Goal: Communication & Community: Share content

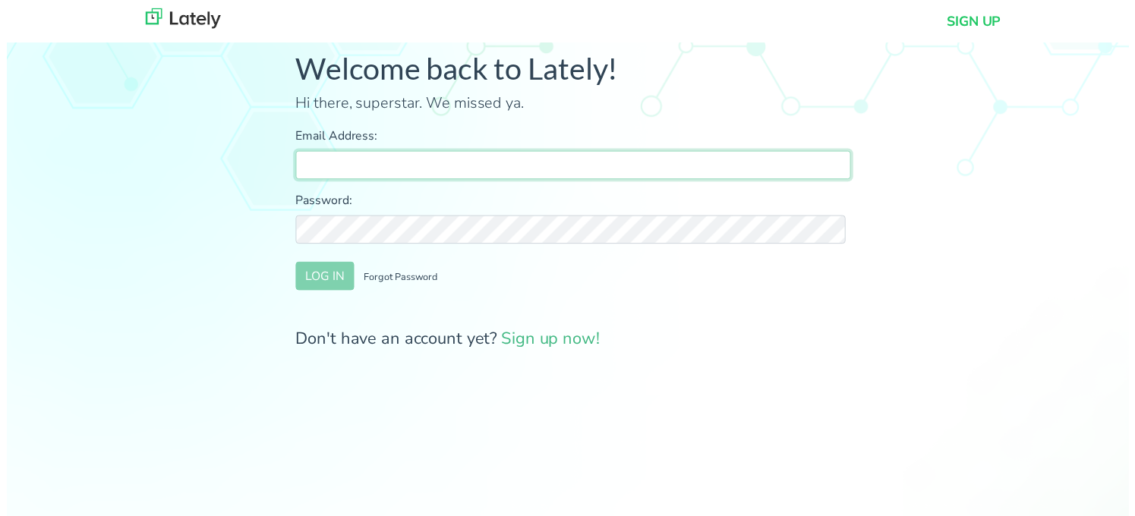
type input "[PERSON_NAME][EMAIL_ADDRESS][DOMAIN_NAME]"
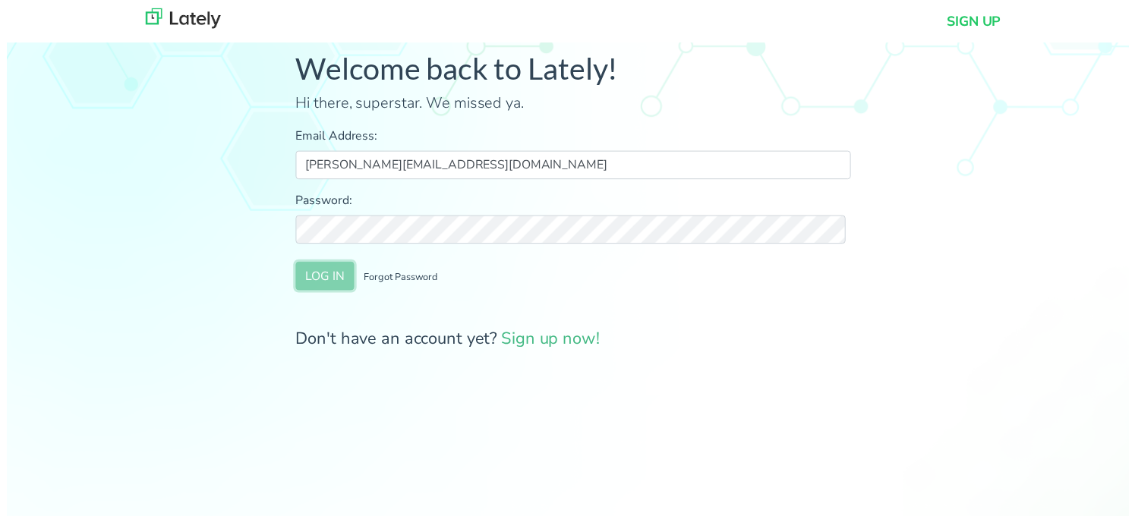
click at [337, 283] on button "LOG IN" at bounding box center [321, 279] width 59 height 29
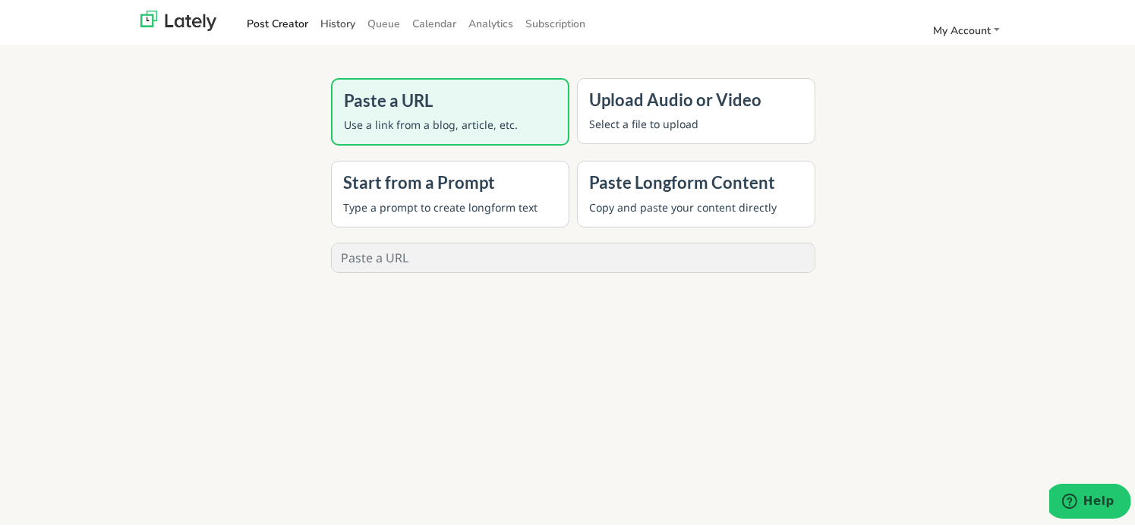
click at [328, 24] on link "History" at bounding box center [337, 21] width 47 height 25
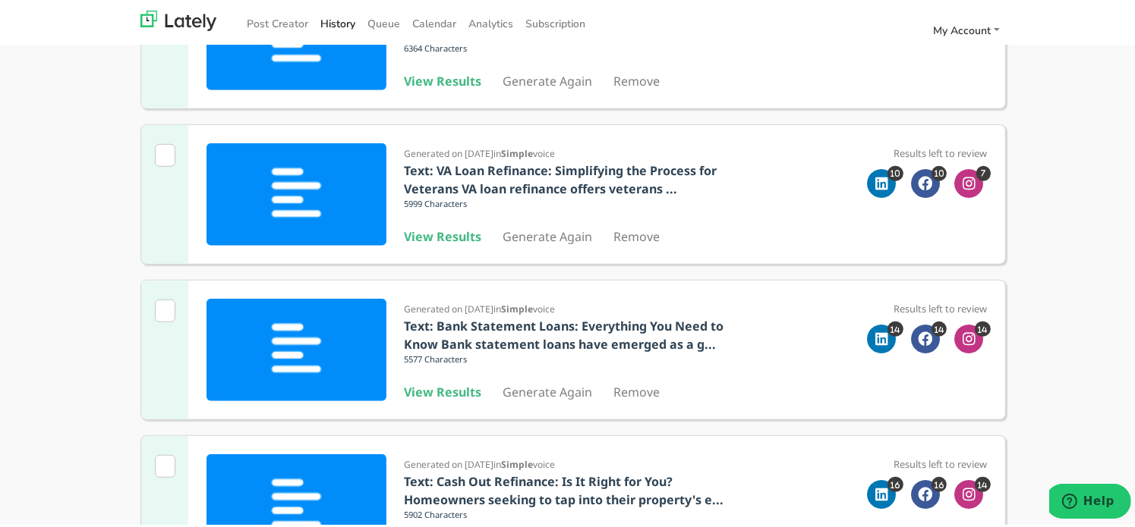
scroll to position [1129, 0]
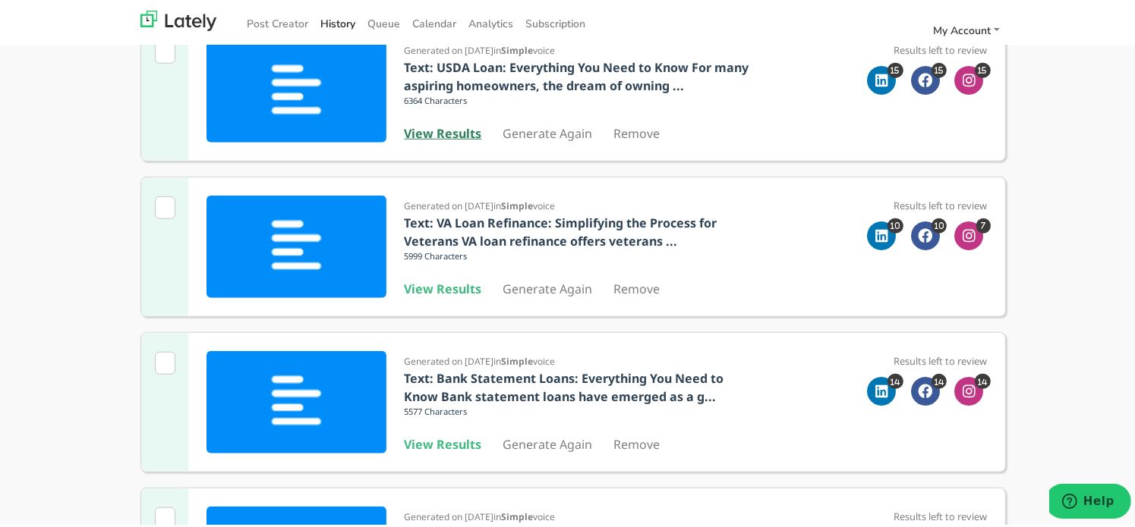
click at [451, 131] on b "View Results" at bounding box center [443, 131] width 77 height 17
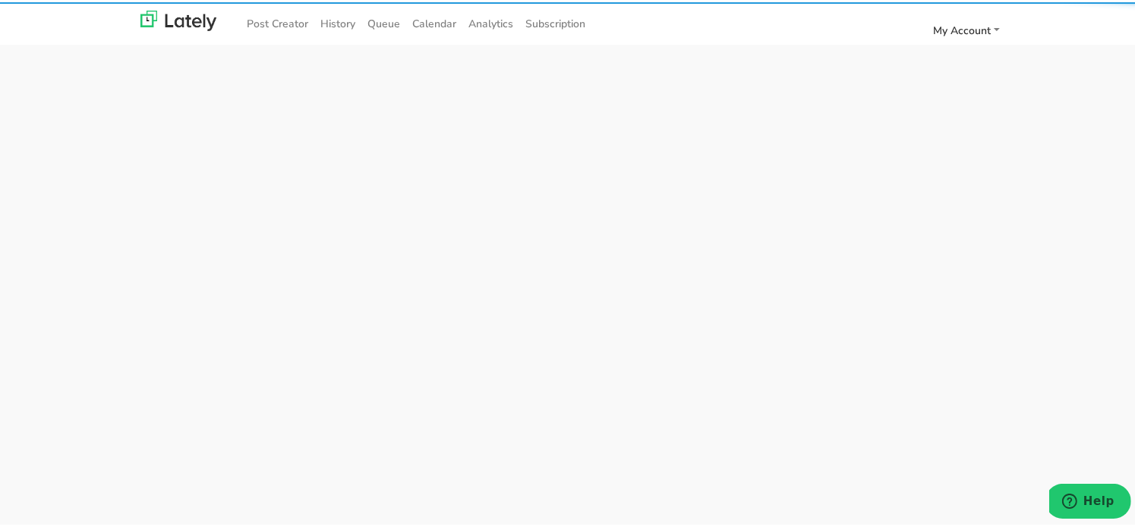
drag, startPoint x: 658, startPoint y: 360, endPoint x: 671, endPoint y: 424, distance: 65.8
click at [669, 416] on div at bounding box center [573, 274] width 1146 height 527
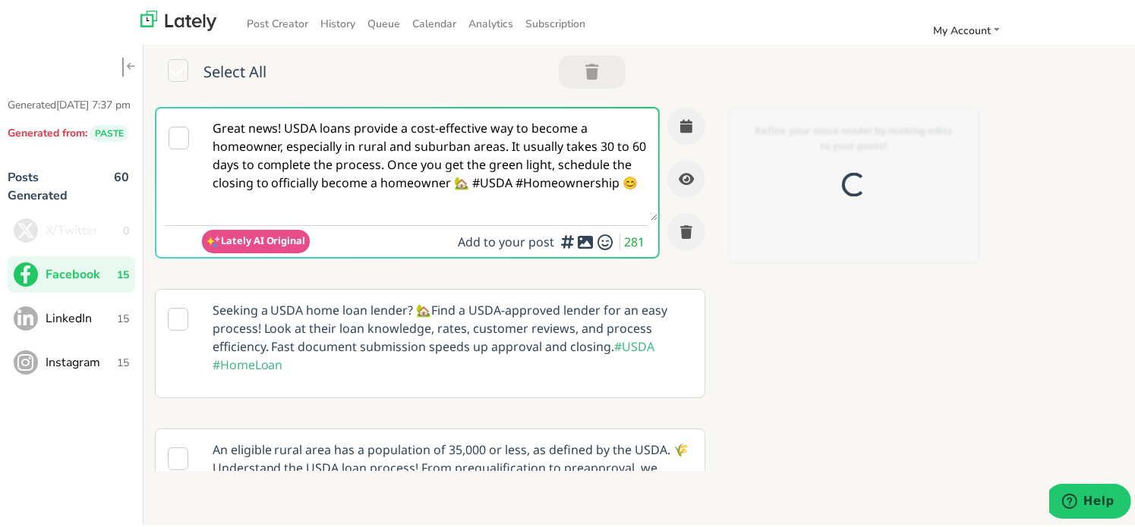
click at [386, 172] on textarea "Great news! USDA loans provide a cost-effective way to become a homeowner, espe…" at bounding box center [430, 162] width 456 height 112
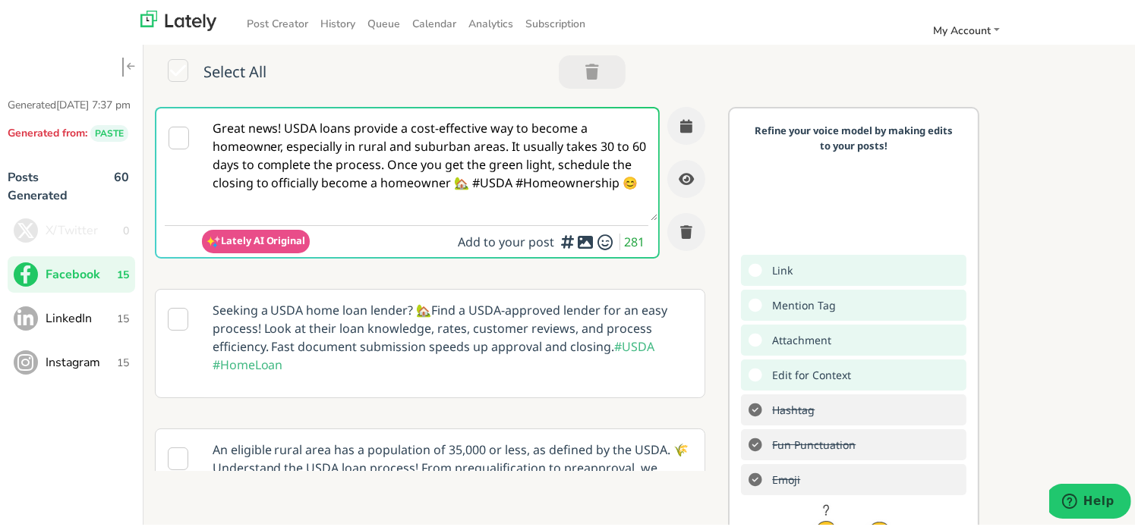
click at [284, 162] on textarea "Great news! USDA loans provide a cost-effective way to become a homeowner, espe…" at bounding box center [430, 162] width 456 height 112
click at [131, 332] on button "LinkedIn 15" at bounding box center [72, 316] width 128 height 36
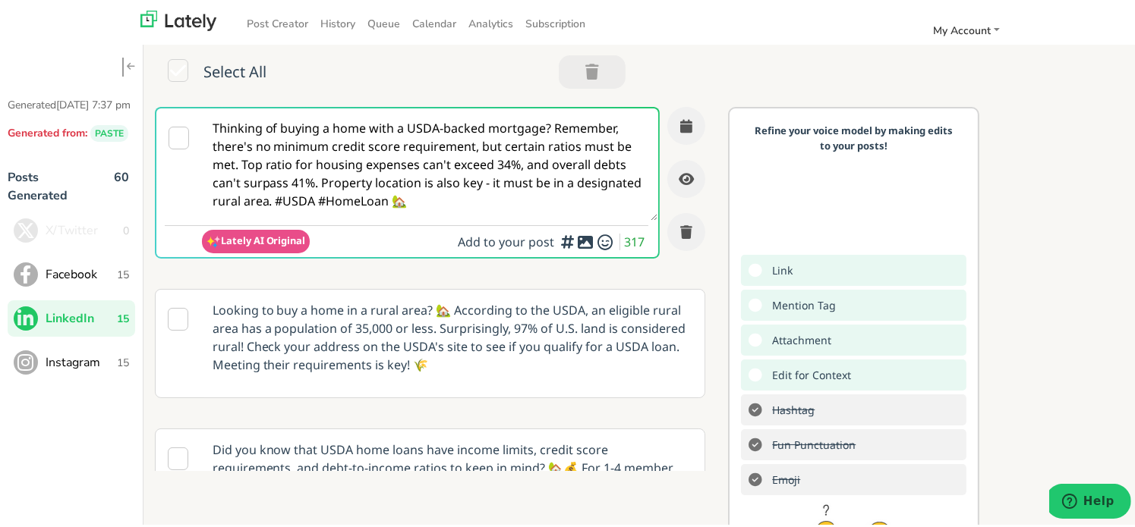
click at [438, 149] on textarea "Thinking of buying a home with a USDA-backed mortgage? Remember, there's no min…" at bounding box center [430, 162] width 456 height 112
click at [45, 366] on button "Instagram 15" at bounding box center [72, 360] width 128 height 36
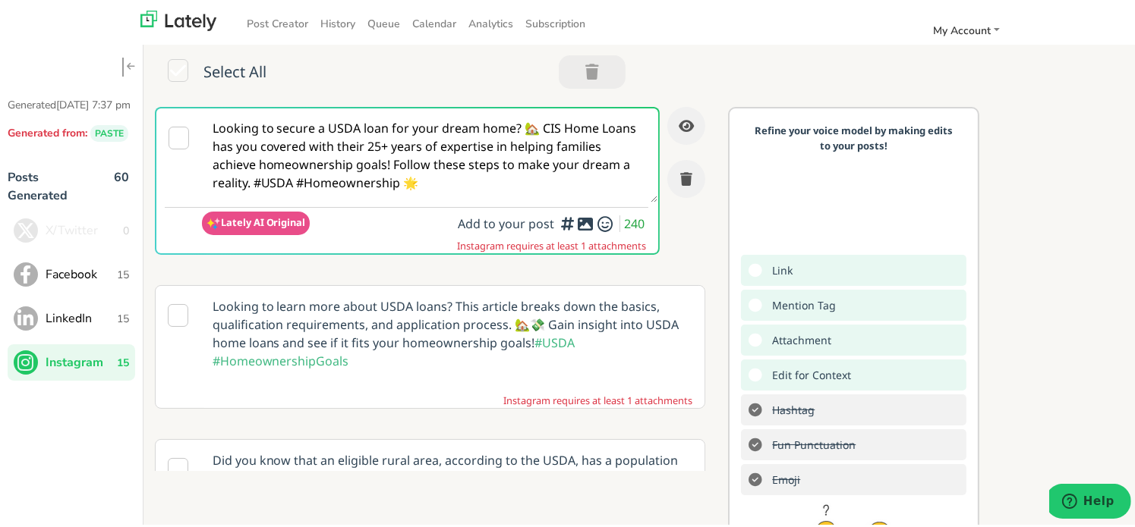
click at [332, 146] on textarea "Looking to secure a USDA loan for your dream home? 🏡 CIS Home Loans has you cov…" at bounding box center [430, 153] width 456 height 94
click at [89, 335] on button "LinkedIn 15" at bounding box center [72, 316] width 128 height 36
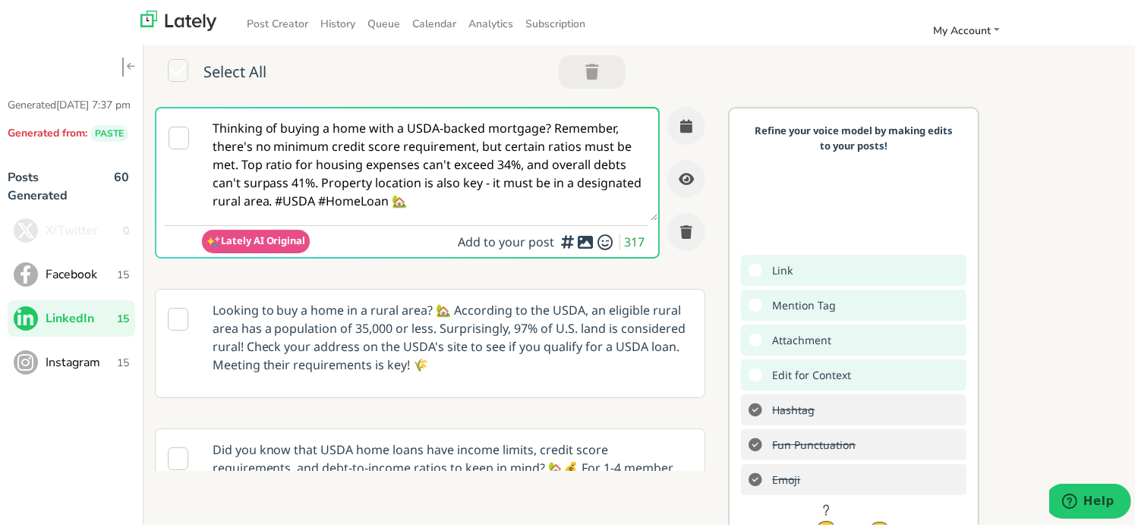
click at [395, 84] on div "Select All" at bounding box center [394, 69] width 479 height 33
click at [369, 128] on textarea "Thinking of buying a home with a USDA-backed mortgage? Remember, there's no min…" at bounding box center [430, 162] width 456 height 112
click at [82, 282] on span "Facebook" at bounding box center [81, 272] width 71 height 18
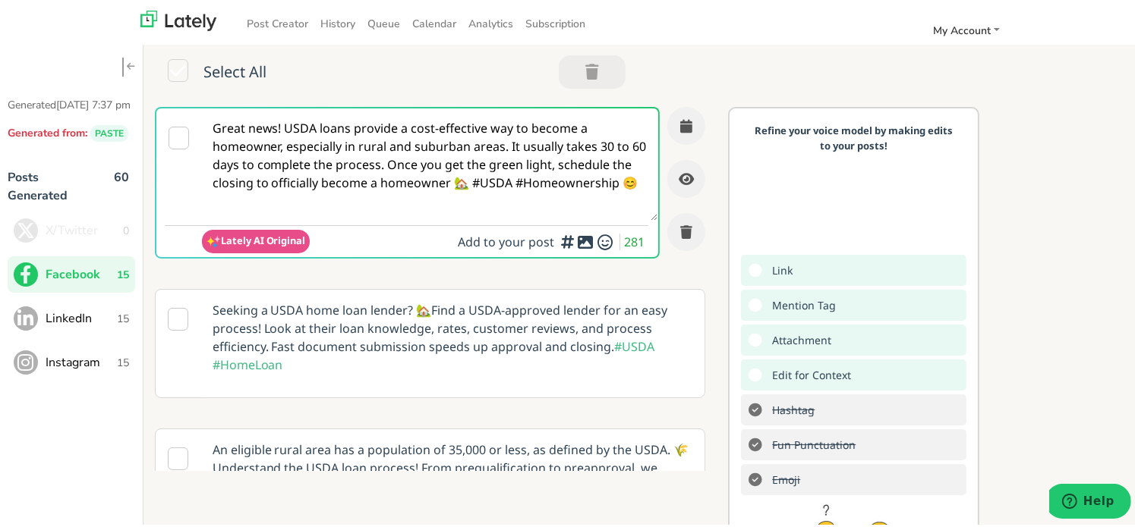
click at [448, 152] on textarea "Great news! USDA loans provide a cost-effective way to become a homeowner, espe…" at bounding box center [430, 162] width 456 height 112
paste textarea "Hey @everyone 👋 Tired of the wait and confusion when buying a home? A USDA Loan…"
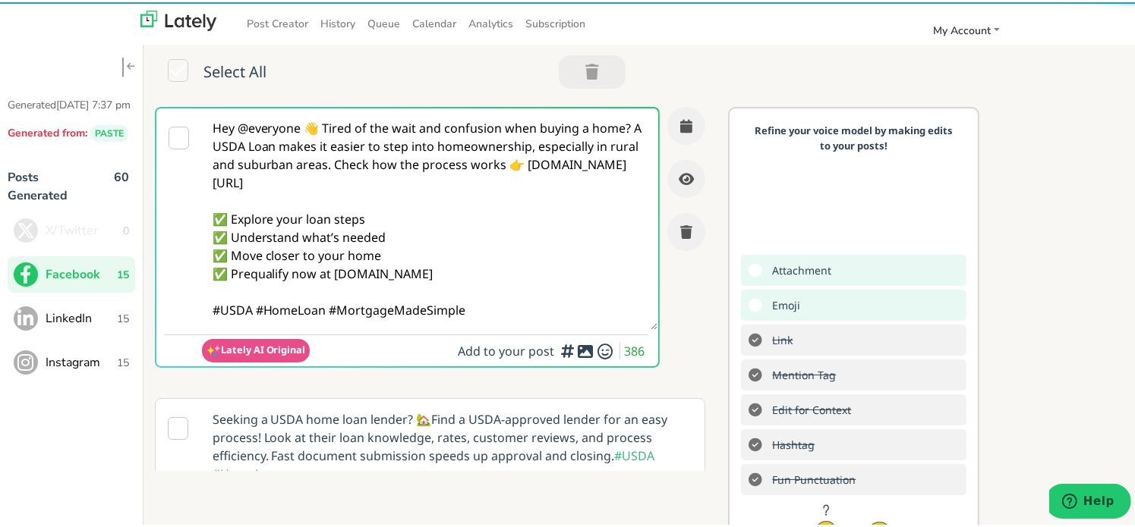
click at [324, 127] on textarea "Hey @everyone 👋 Tired of the wait and confusion when buying a home? A USDA Loan…" at bounding box center [430, 217] width 456 height 222
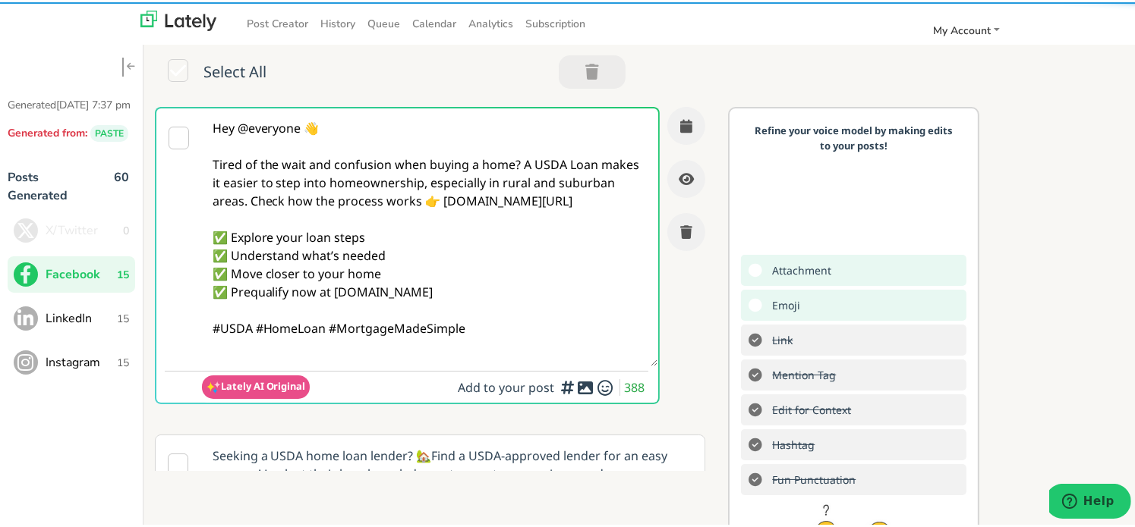
click at [521, 162] on textarea "Hey @everyone 👋 Tired of the wait and confusion when buying a home? A USDA Loan…" at bounding box center [430, 235] width 456 height 258
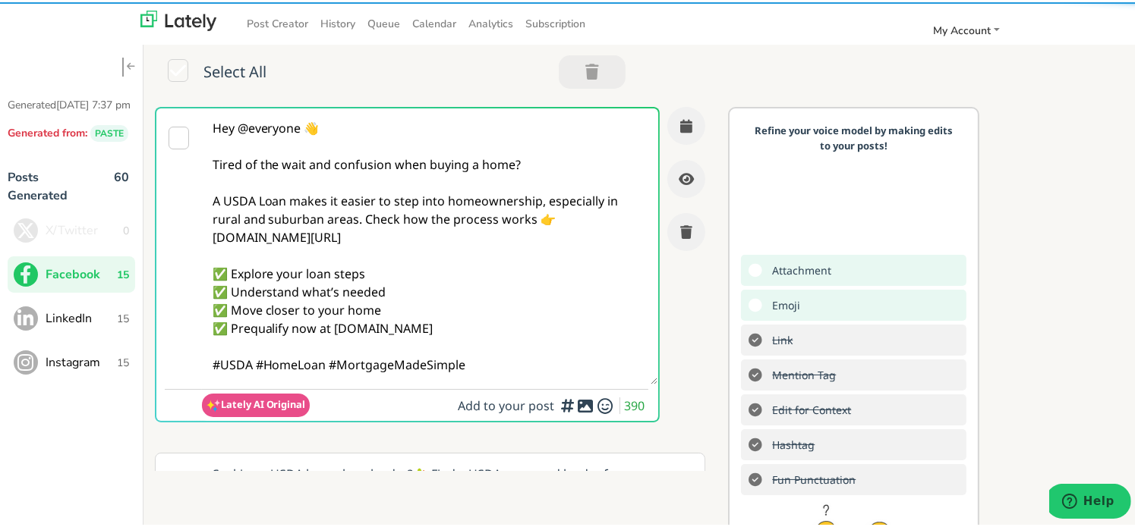
click at [364, 220] on textarea "Hey @everyone 👋 Tired of the wait and confusion when buying a home? A USDA Loan…" at bounding box center [430, 244] width 456 height 276
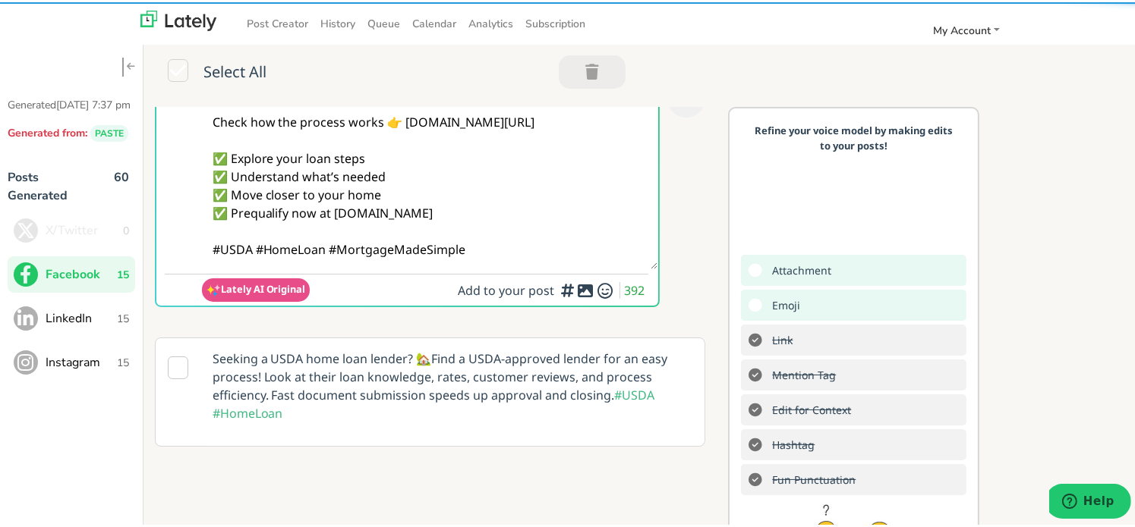
scroll to position [152, 0]
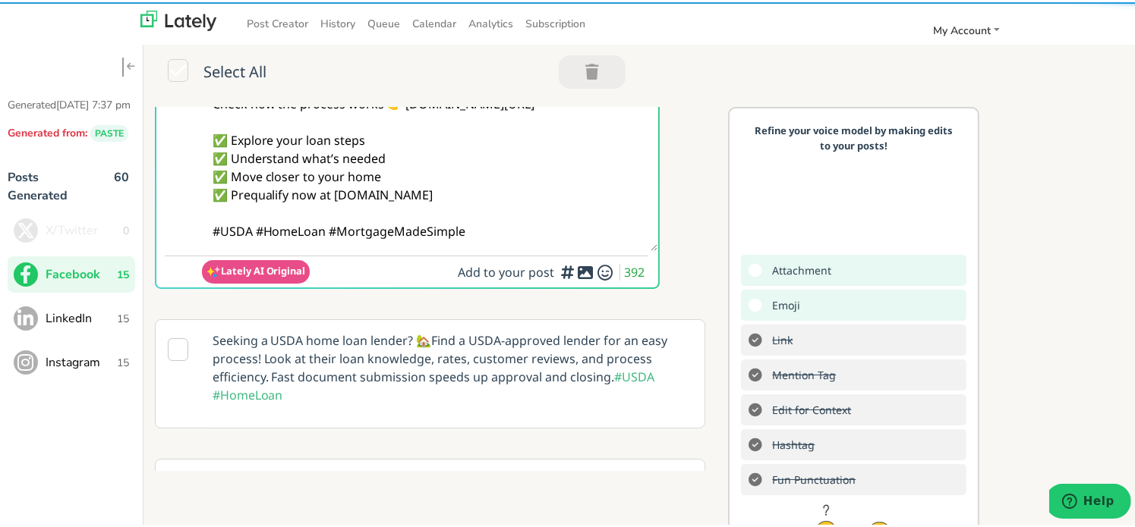
click at [253, 231] on textarea "Hey @everyone 👋 Tired of the wait and confusion when buying a home? A USDA Loan…" at bounding box center [430, 101] width 456 height 294
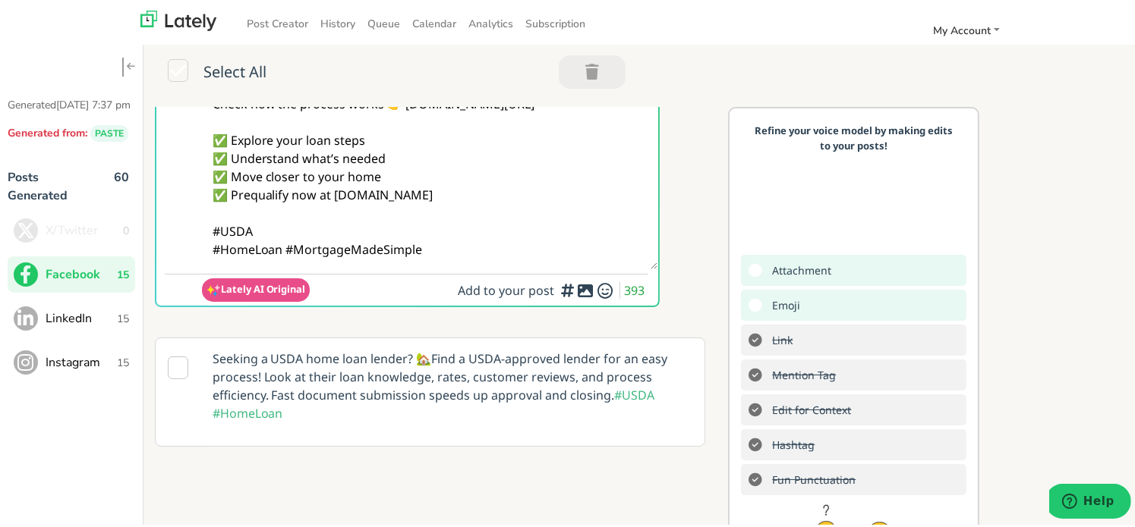
click at [455, 242] on textarea "Hey @everyone 👋 Tired of the wait and confusion when buying a home? A USDA Loan…" at bounding box center [430, 110] width 456 height 313
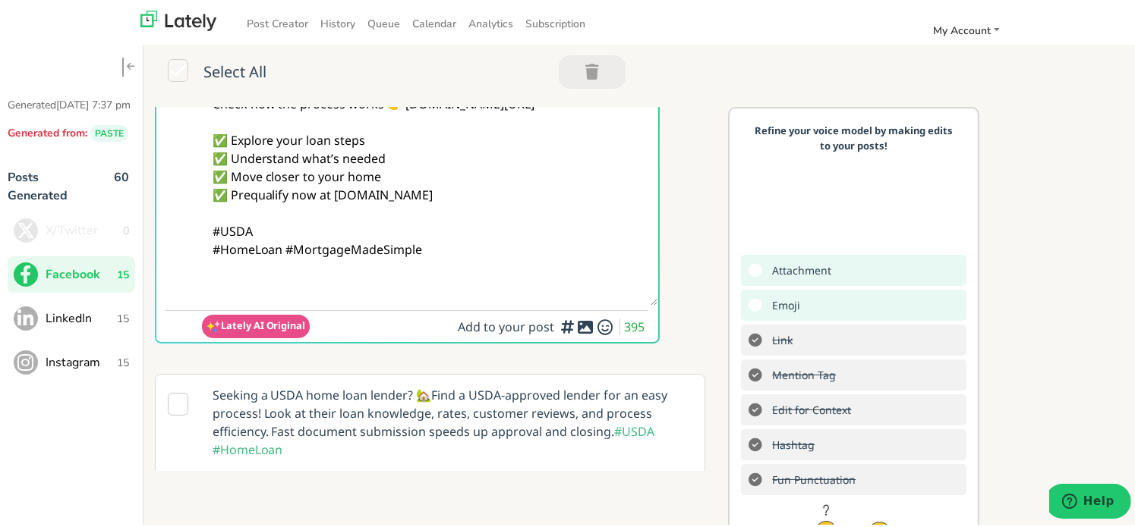
paste textarea "Follow Us On Our Social Media Platforms! Facebook: [URL][DOMAIN_NAME] LinkedIn:…"
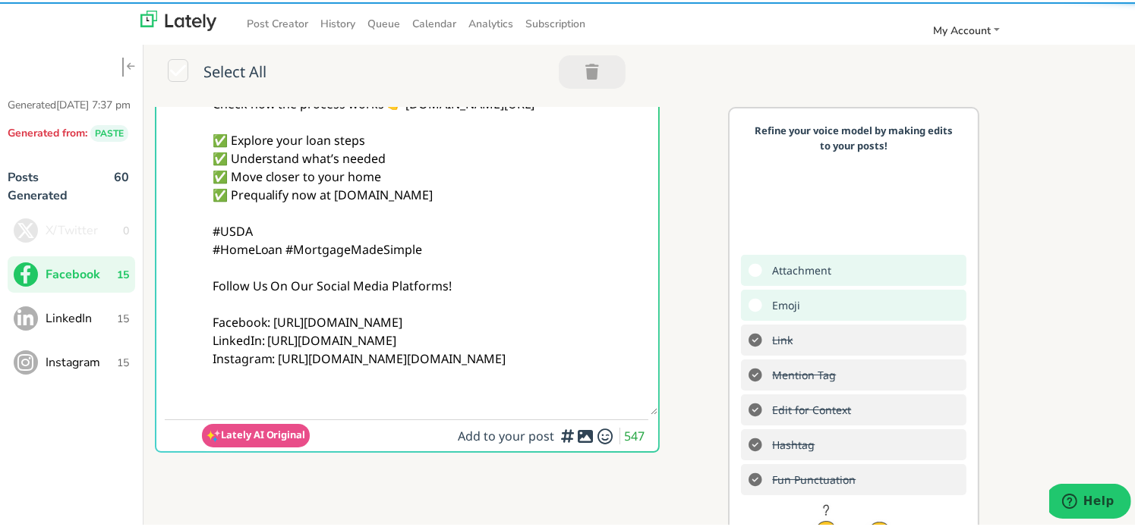
type textarea "Hey @everyone 👋 Tired of the wait and confusion when buying a home? A USDA Loan…"
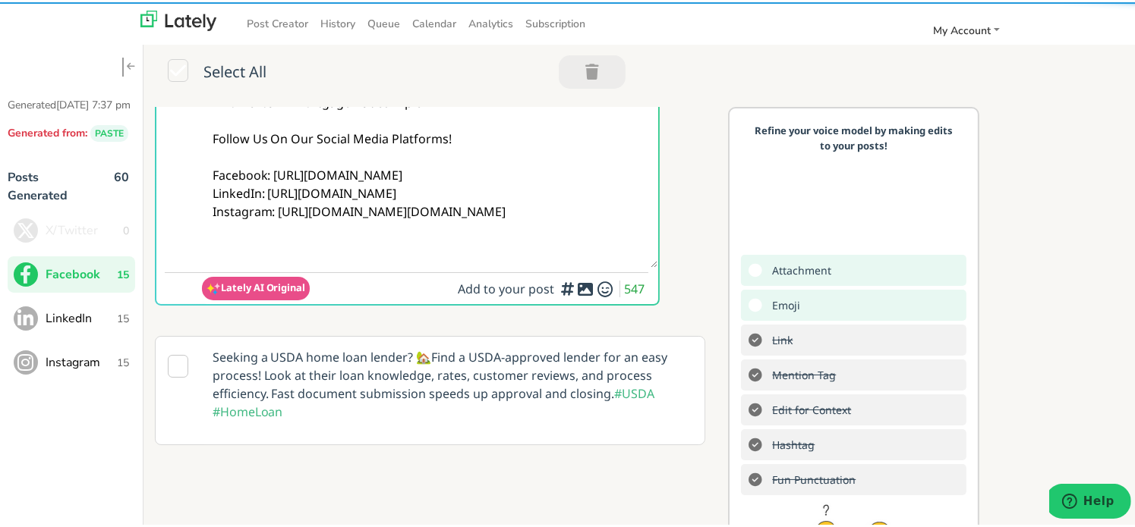
scroll to position [304, 0]
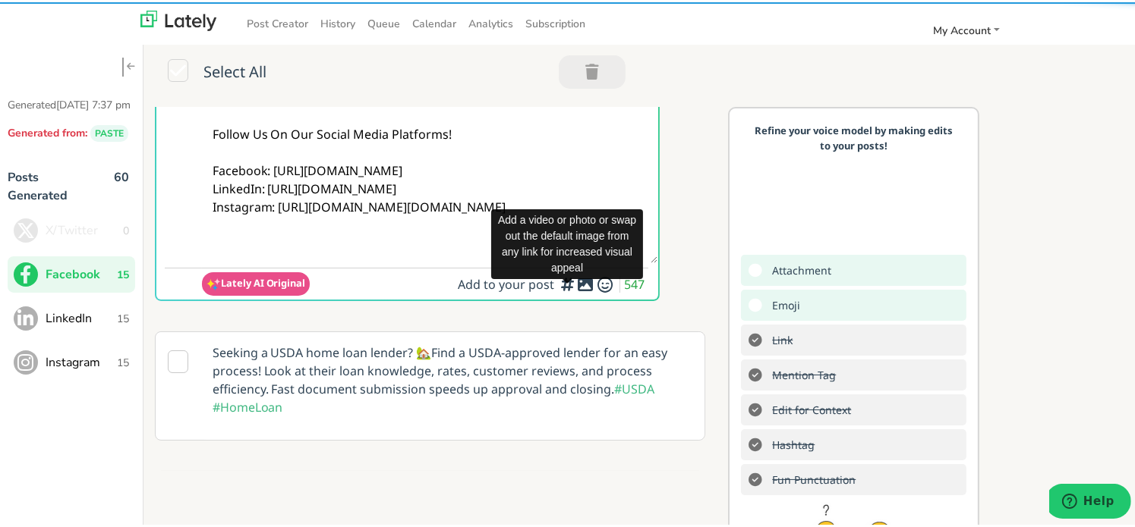
click at [576, 283] on icon at bounding box center [585, 282] width 18 height 1
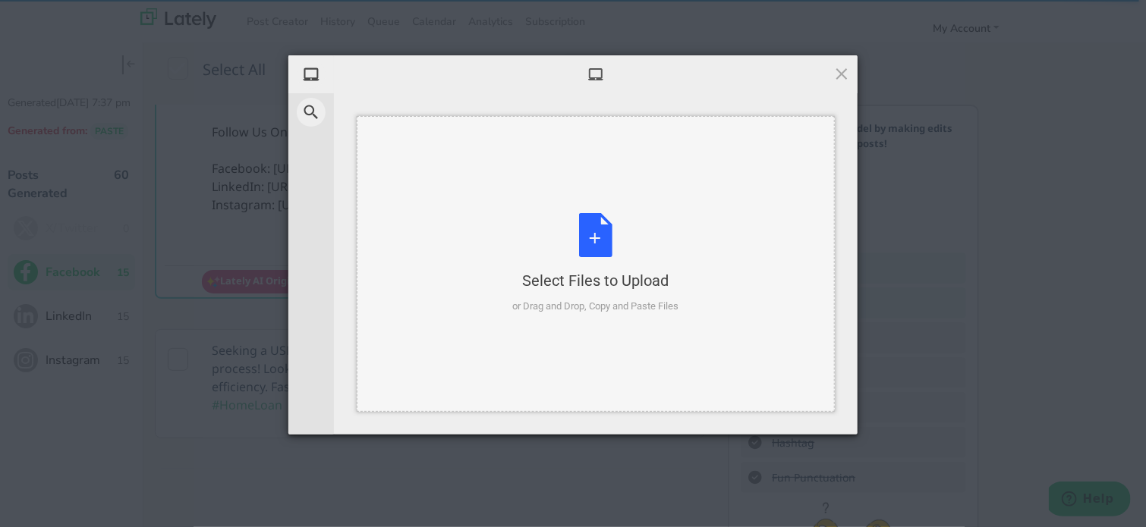
click at [589, 181] on div "Select Files to Upload or Drag and Drop, Copy and Paste Files" at bounding box center [596, 264] width 478 height 296
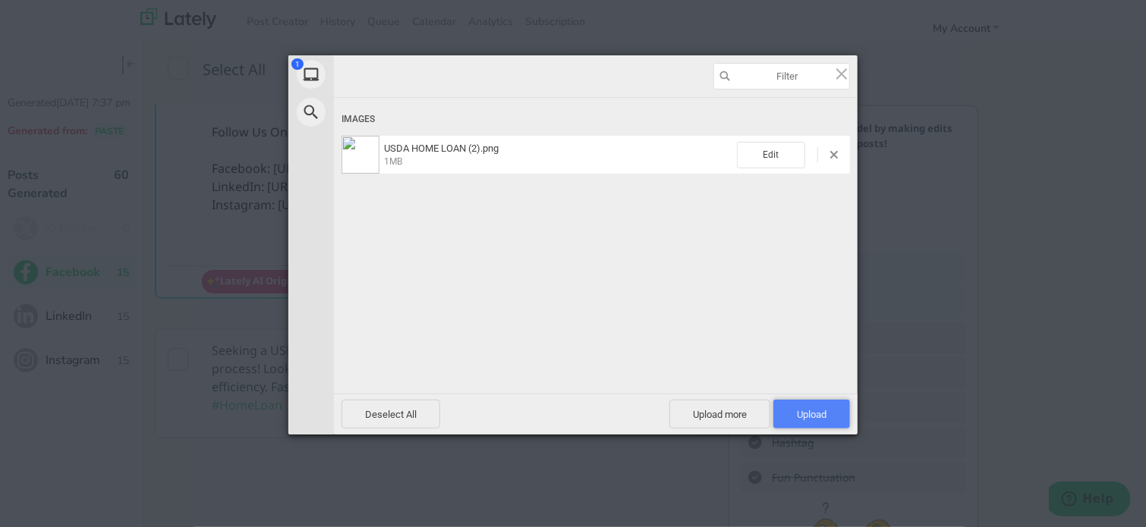
click at [798, 421] on span "Upload 1" at bounding box center [811, 414] width 77 height 29
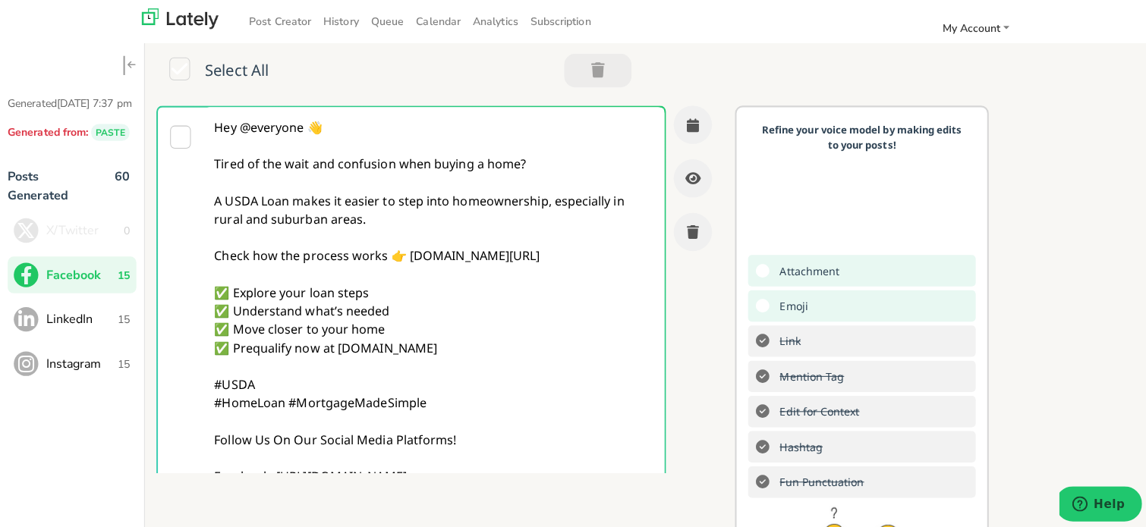
scroll to position [0, 0]
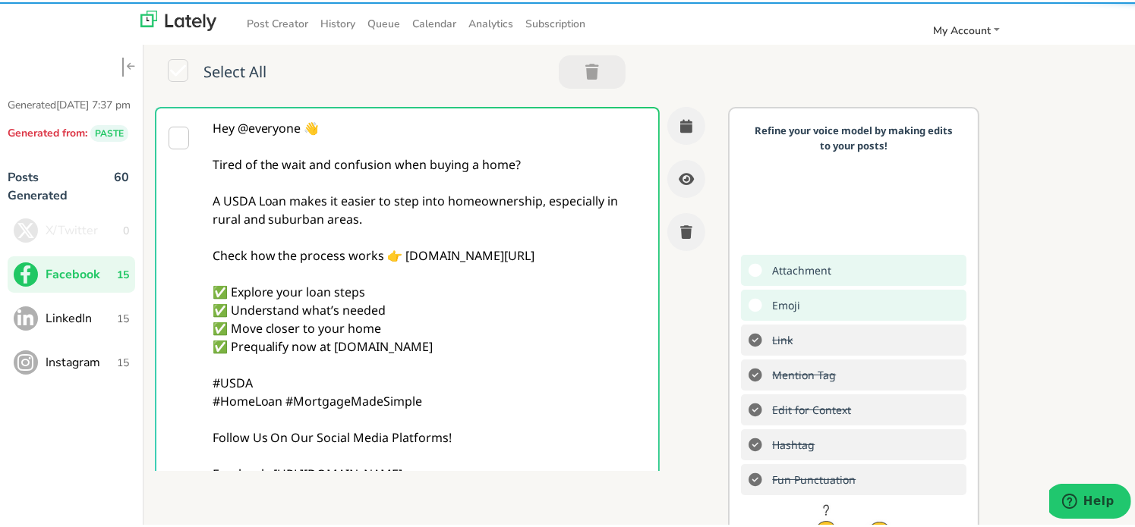
click at [396, 243] on textarea "Hey @everyone 👋 Tired of the wait and confusion when buying a home? A USDA Loan…" at bounding box center [430, 335] width 456 height 458
click at [668, 115] on button "button" at bounding box center [686, 124] width 38 height 38
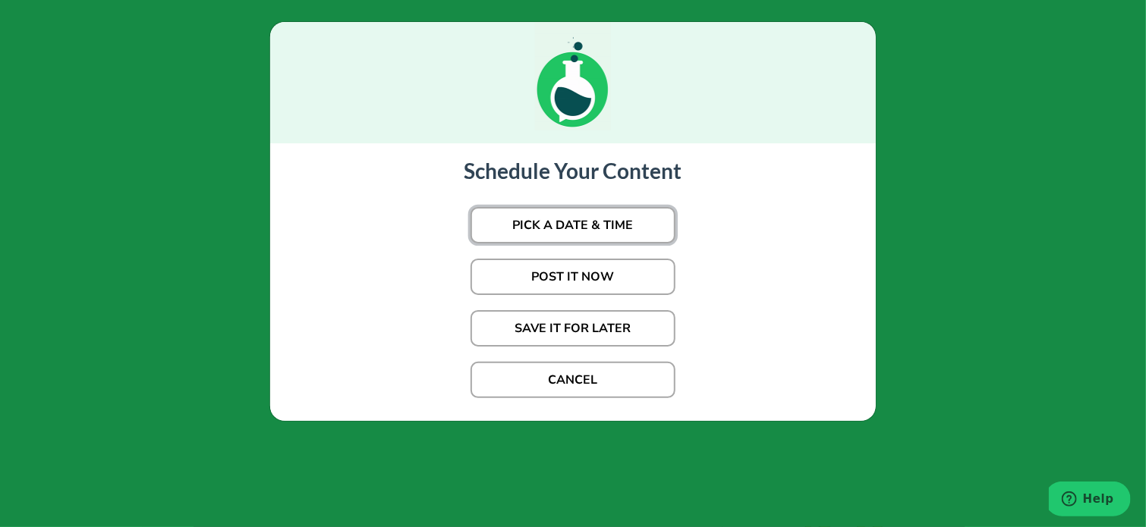
click at [607, 216] on button "PICK A DATE & TIME" at bounding box center [573, 225] width 205 height 36
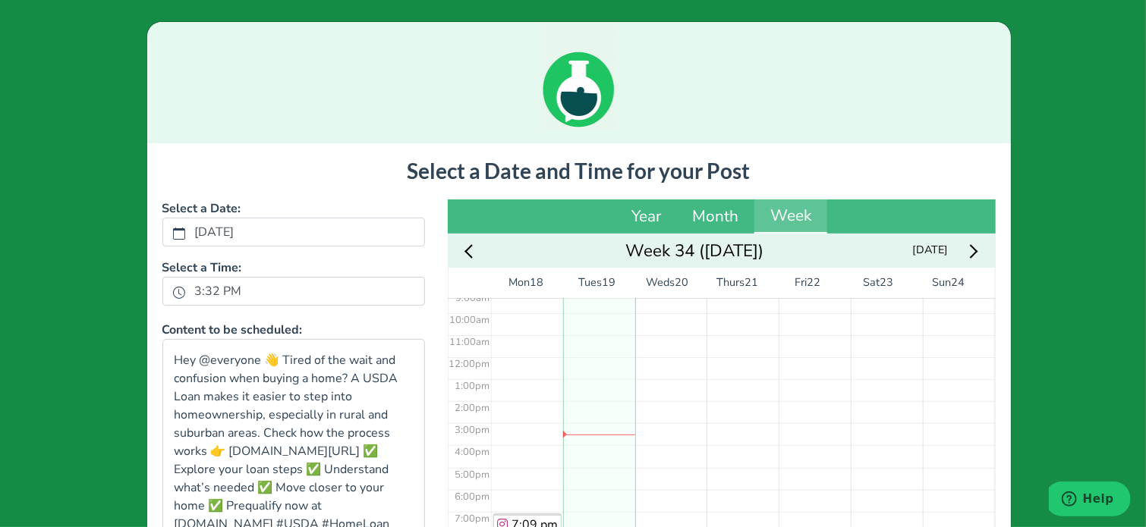
scroll to position [211, 0]
click at [174, 301] on button "3:32 PM" at bounding box center [179, 292] width 14 height 20
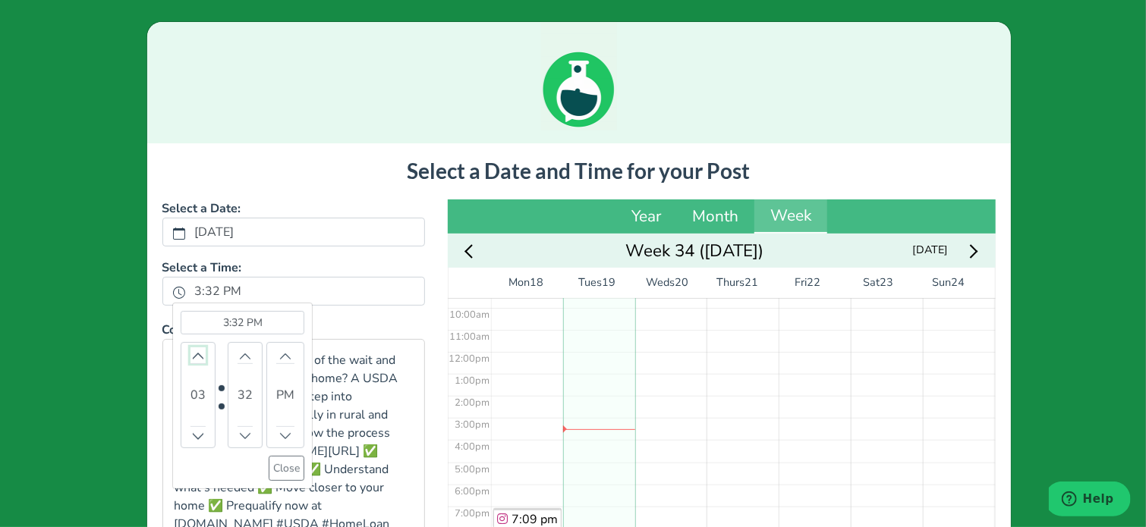
click at [193, 353] on icon "chevron up" at bounding box center [198, 356] width 11 height 11
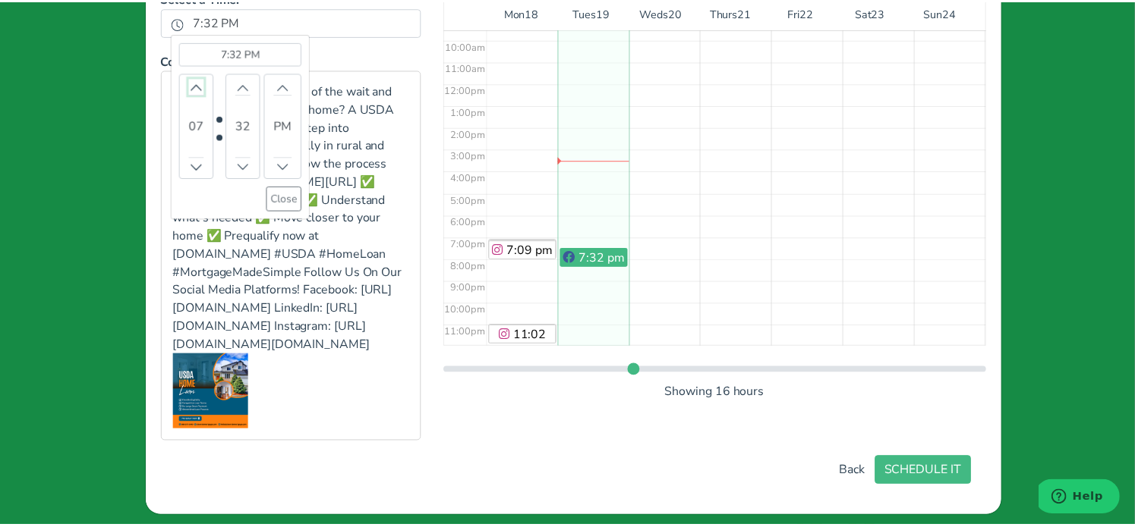
scroll to position [353, 0]
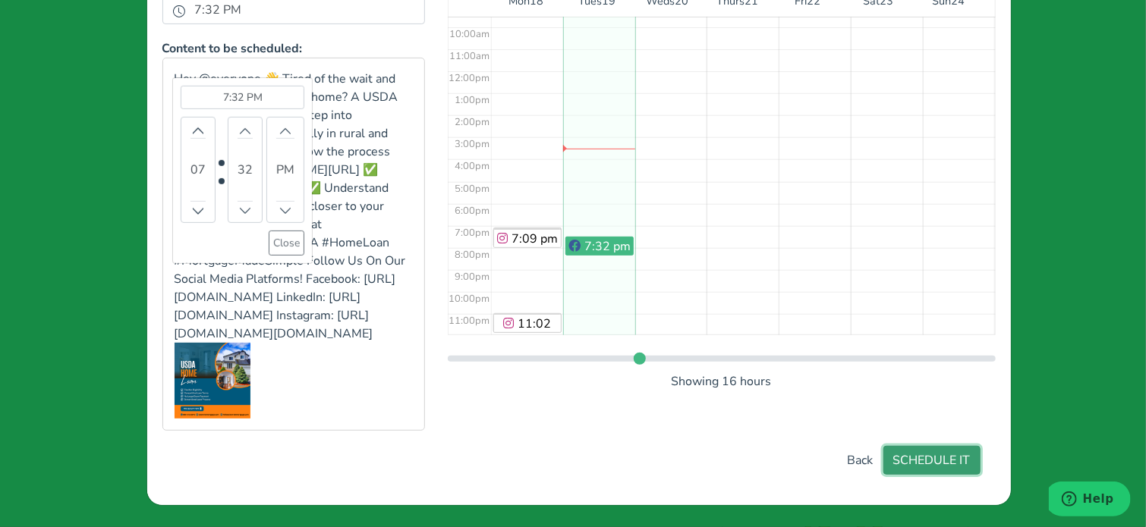
click at [929, 458] on button "SCHEDULE IT" at bounding box center [931, 460] width 97 height 29
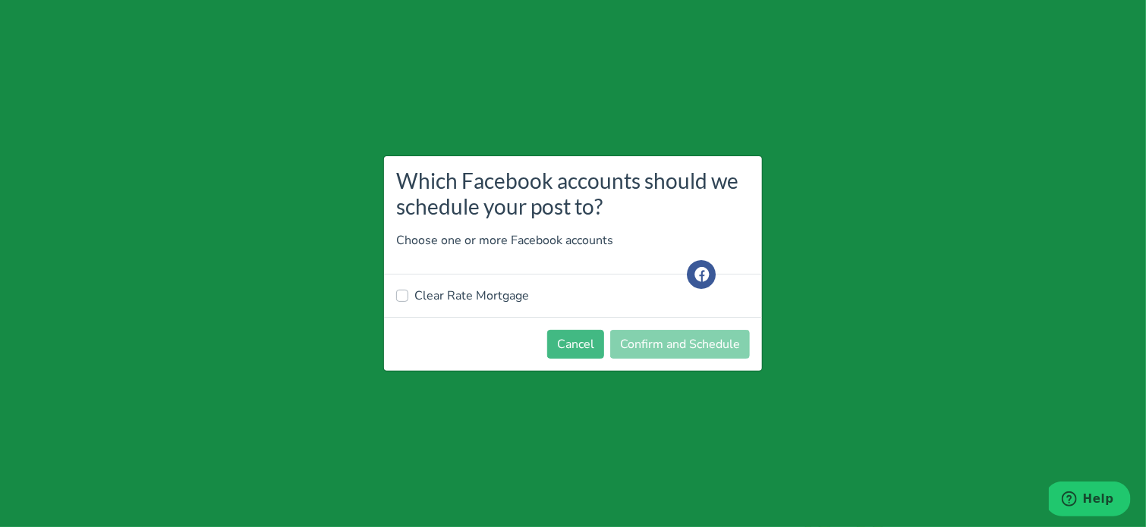
click at [476, 304] on label "Clear Rate Mortgage" at bounding box center [471, 296] width 115 height 18
click at [408, 302] on input "Clear Rate Mortgage" at bounding box center [402, 294] width 12 height 15
checkbox input "true"
click at [674, 348] on button "Confirm and Schedule" at bounding box center [680, 344] width 140 height 29
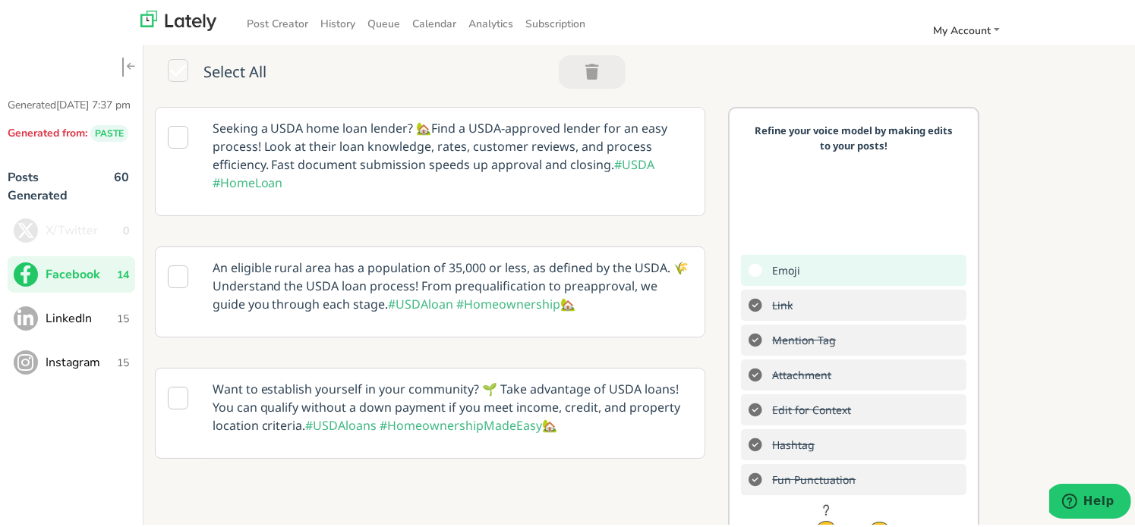
click at [85, 326] on span "LinkedIn" at bounding box center [81, 316] width 71 height 18
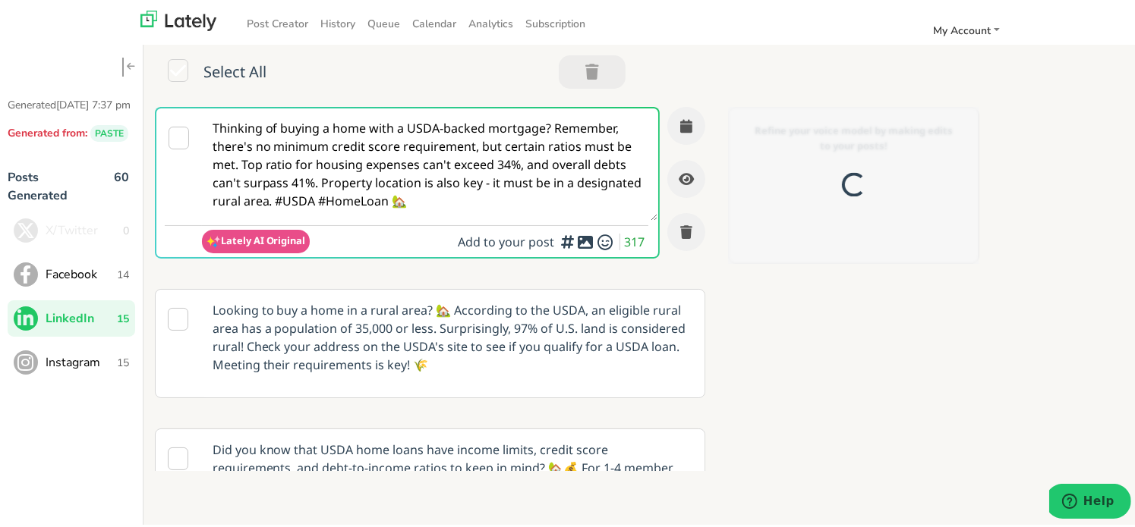
scroll to position [0, 0]
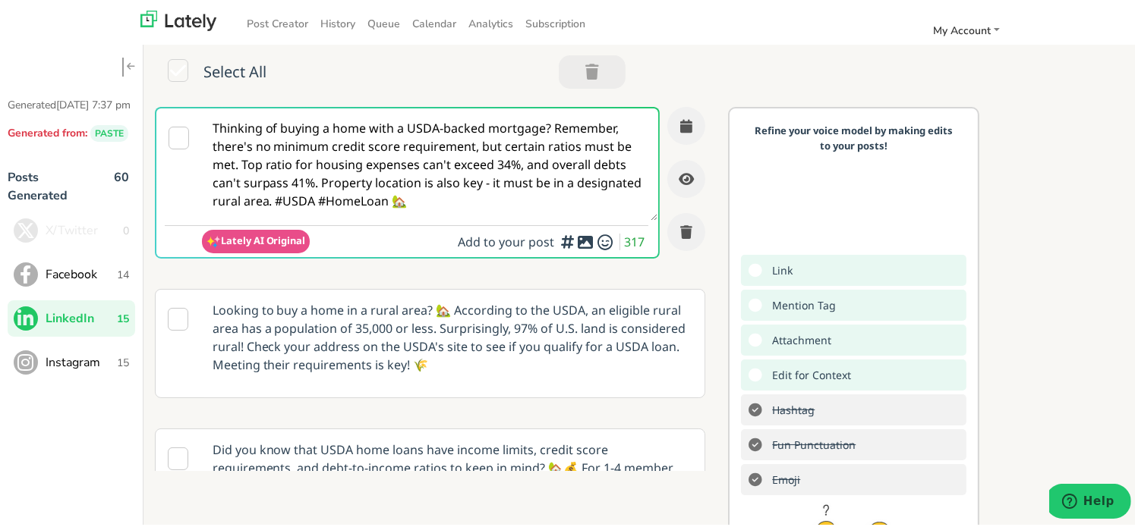
click at [361, 174] on textarea "Thinking of buying a home with a USDA-backed mortgage? Remember, there's no min…" at bounding box center [430, 162] width 456 height 112
click at [359, 173] on textarea "Thinking of buying a home with a USDA-backed mortgage? Remember, there's no min…" at bounding box center [430, 162] width 456 height 112
paste textarea "@linkedinmembers Thinking of a new home but worried about credit or location ch…"
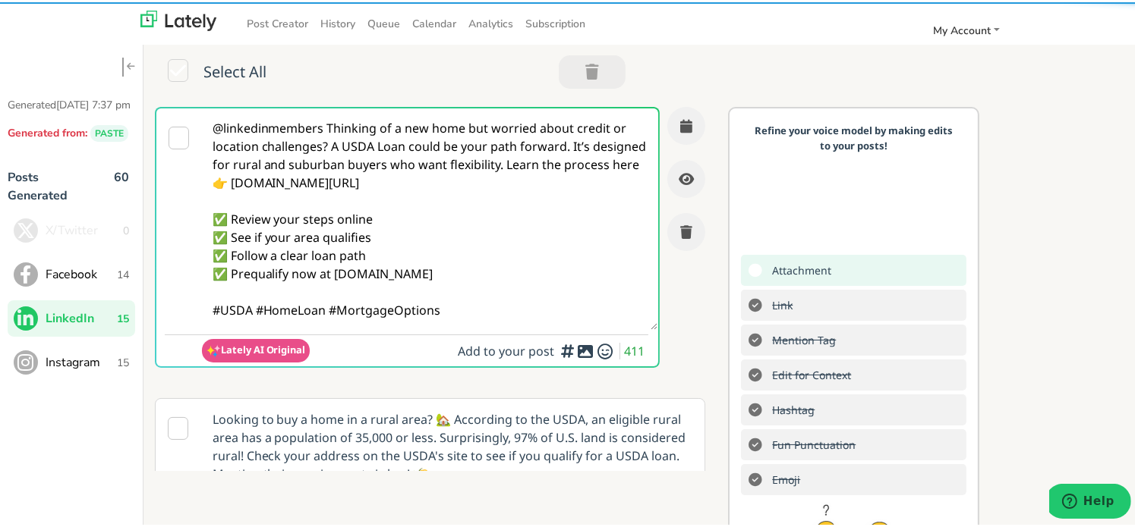
click at [323, 131] on textarea "@linkedinmembers Thinking of a new home but worried about credit or location ch…" at bounding box center [430, 217] width 456 height 222
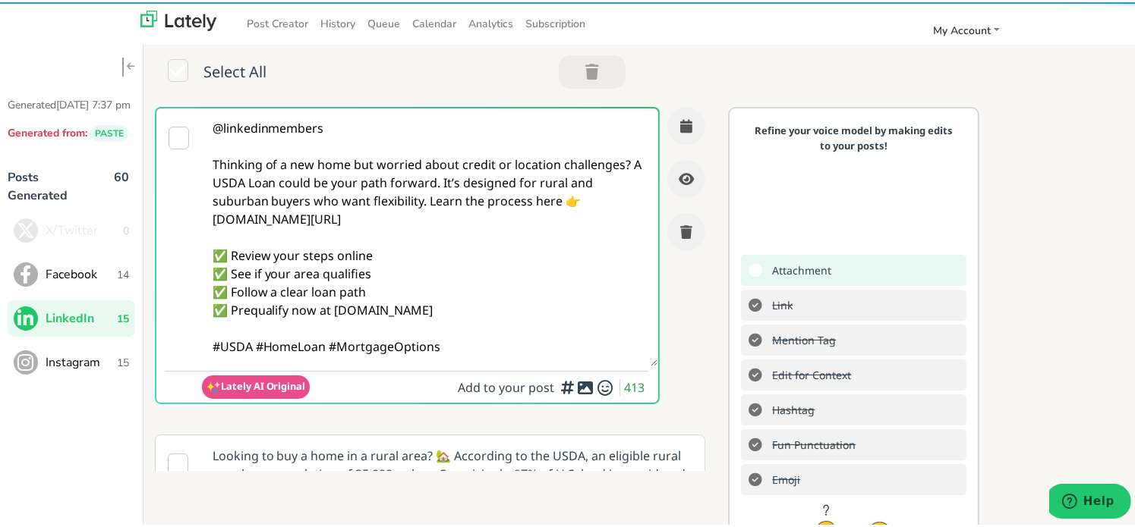
click at [644, 168] on div "@linkedinmembers Thinking of a new home but worried about credit or location ch…" at bounding box center [430, 261] width 551 height 313
click at [631, 163] on textarea "@linkedinmembers Thinking of a new home but worried about credit or location ch…" at bounding box center [430, 235] width 456 height 258
click at [625, 164] on textarea "@linkedinmembers Thinking of a new home but worried about credit or location ch…" at bounding box center [430, 235] width 456 height 258
click at [622, 163] on textarea "@linkedinmembers Thinking of a new home but worried about credit or location ch…" at bounding box center [430, 235] width 456 height 258
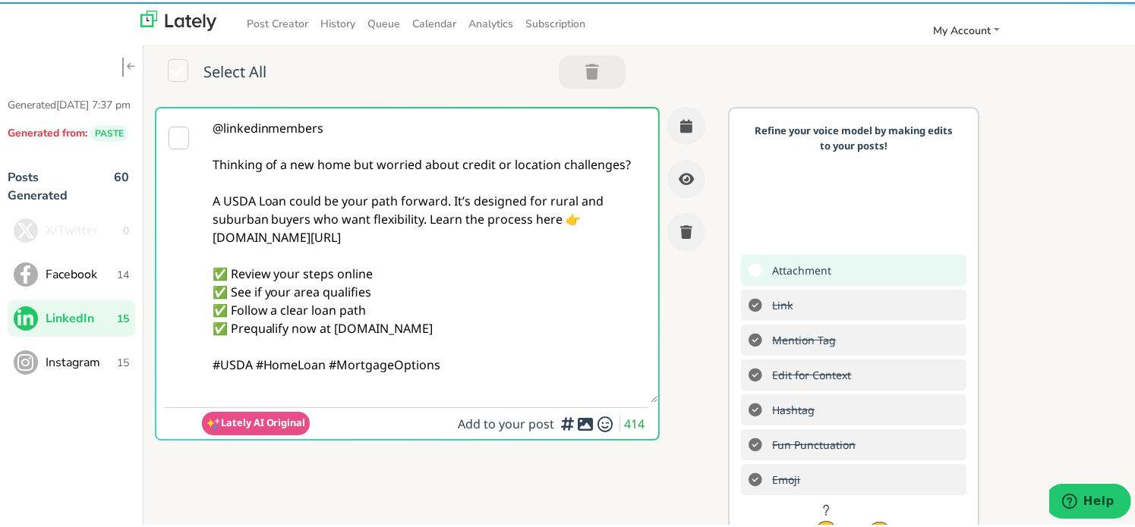
click at [418, 223] on textarea "@linkedinmembers Thinking of a new home but worried about credit or location ch…" at bounding box center [430, 253] width 456 height 294
click at [428, 218] on textarea "@linkedinmembers Thinking of a new home but worried about credit or location ch…" at bounding box center [430, 253] width 456 height 294
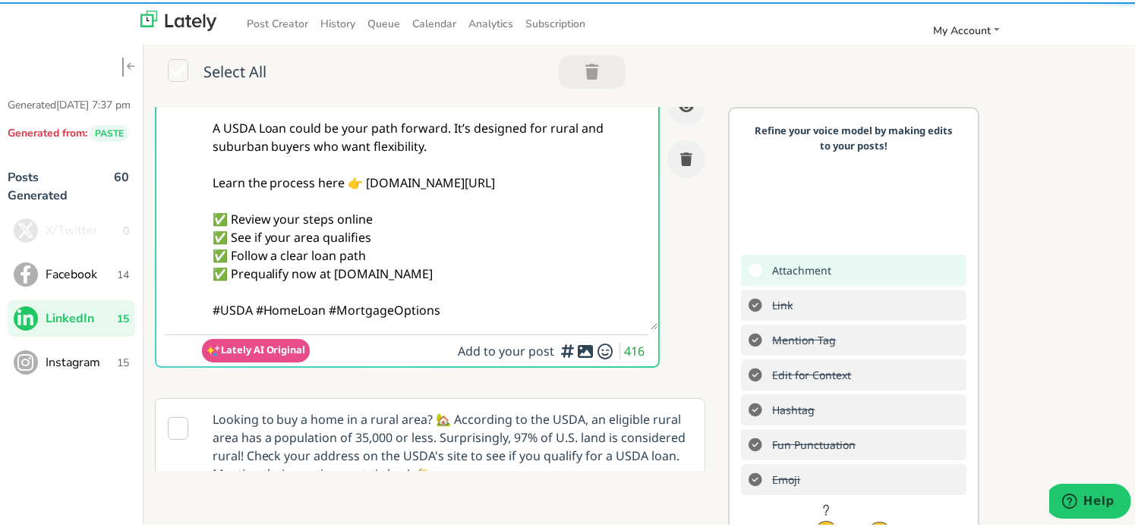
scroll to position [152, 0]
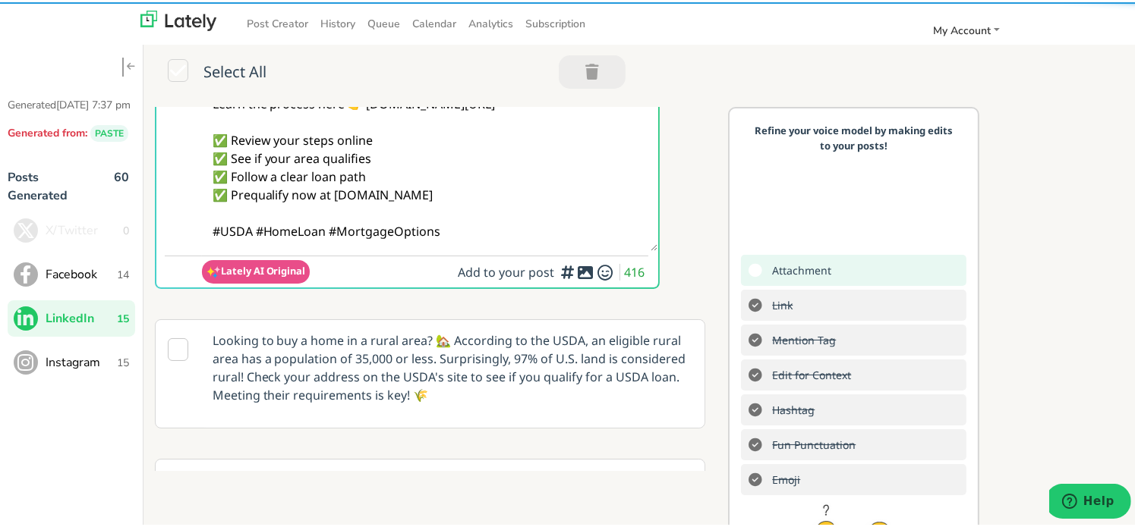
click at [253, 230] on textarea "@linkedinmembers Thinking of a new home but worried about credit or location ch…" at bounding box center [430, 101] width 456 height 294
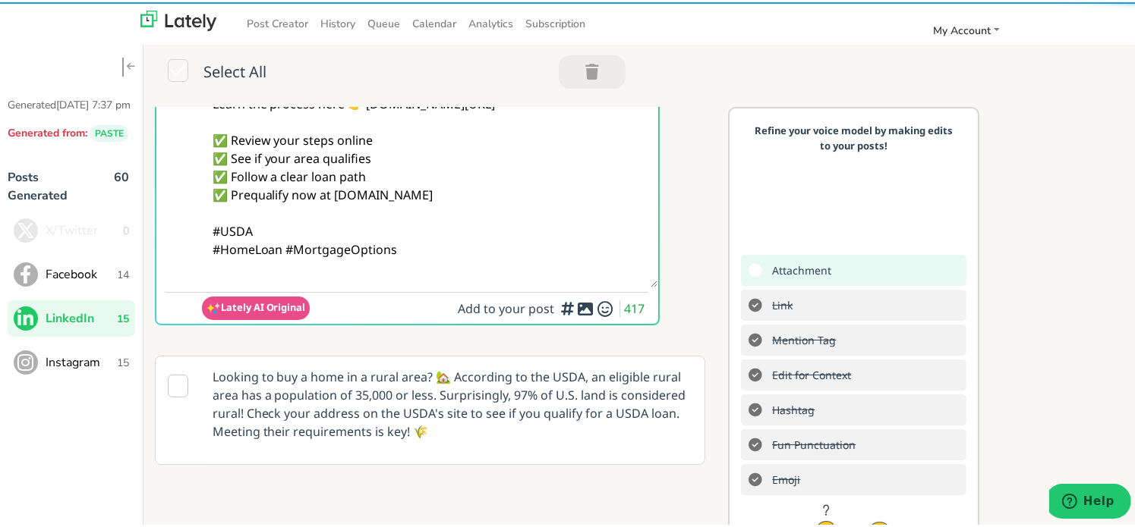
click at [453, 241] on textarea "@linkedinmembers Thinking of a new home but worried about credit or location ch…" at bounding box center [430, 119] width 456 height 331
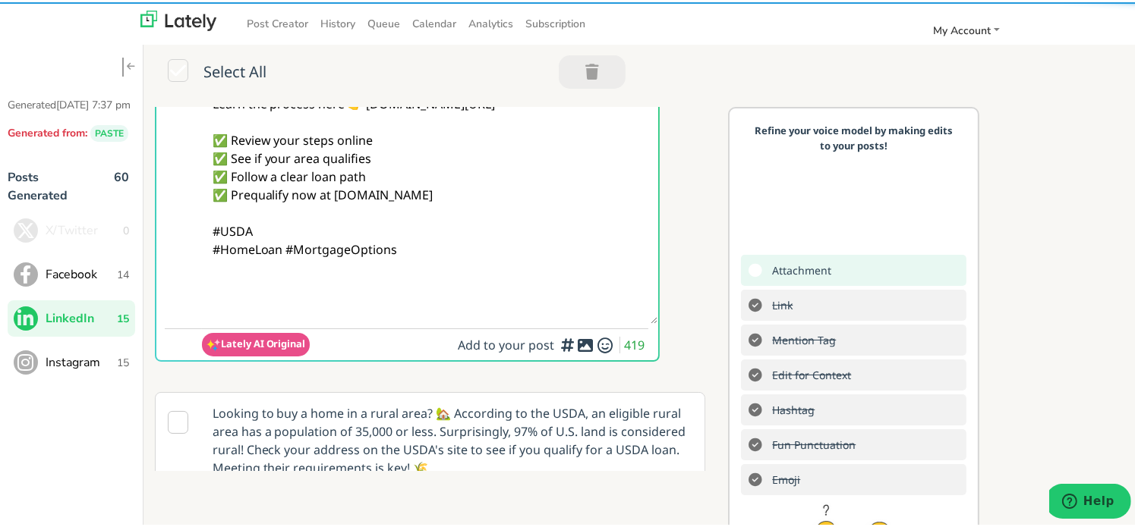
paste textarea "Follow Us On Our Social Media Platforms! Facebook: [URL][DOMAIN_NAME] LinkedIn:…"
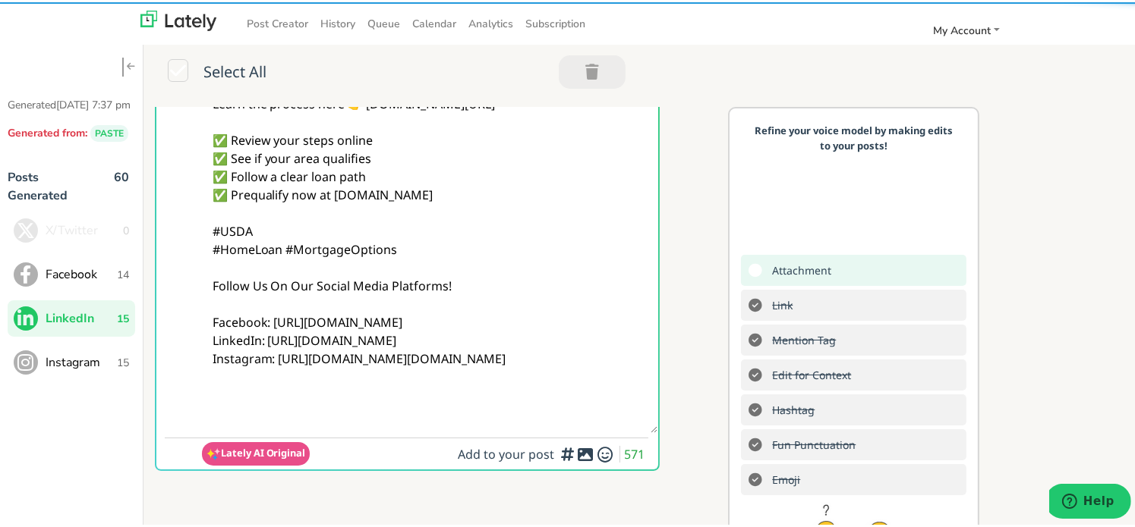
type textarea "@linkedinmembers Thinking of a new home but worried about credit or location ch…"
click at [565, 450] on div "Add hashtags for context vs. index rankings for increased engagement" at bounding box center [549, 420] width 152 height 64
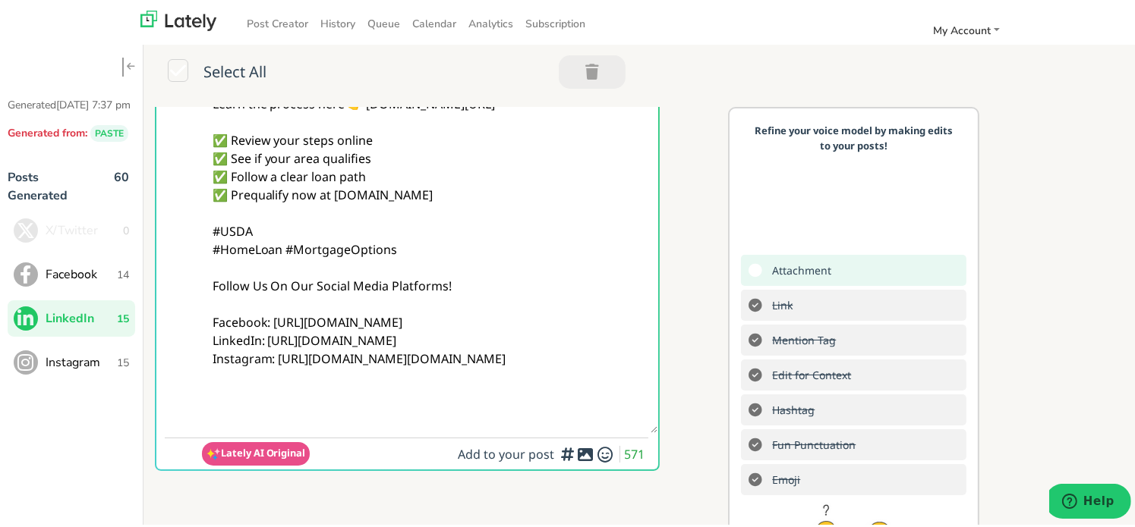
click at [576, 453] on icon at bounding box center [585, 452] width 18 height 1
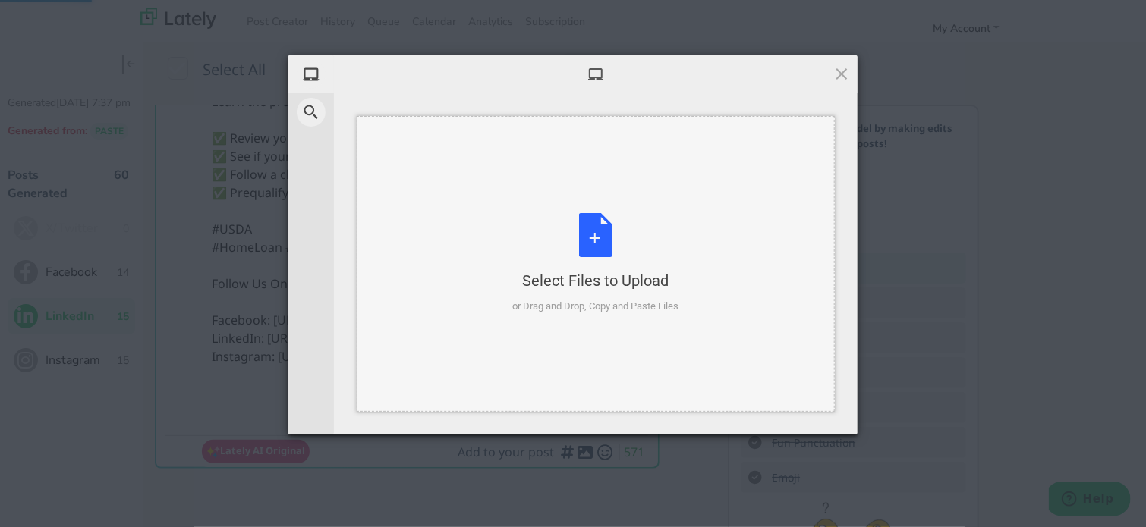
click at [638, 290] on div "Select Files to Upload" at bounding box center [596, 280] width 166 height 21
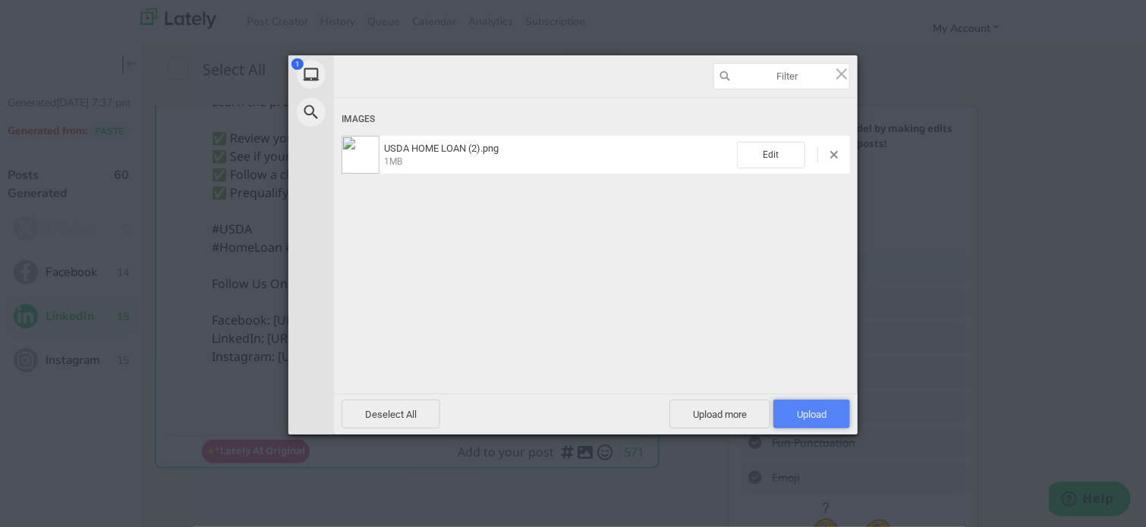
click at [811, 410] on span "Upload 1" at bounding box center [812, 414] width 30 height 11
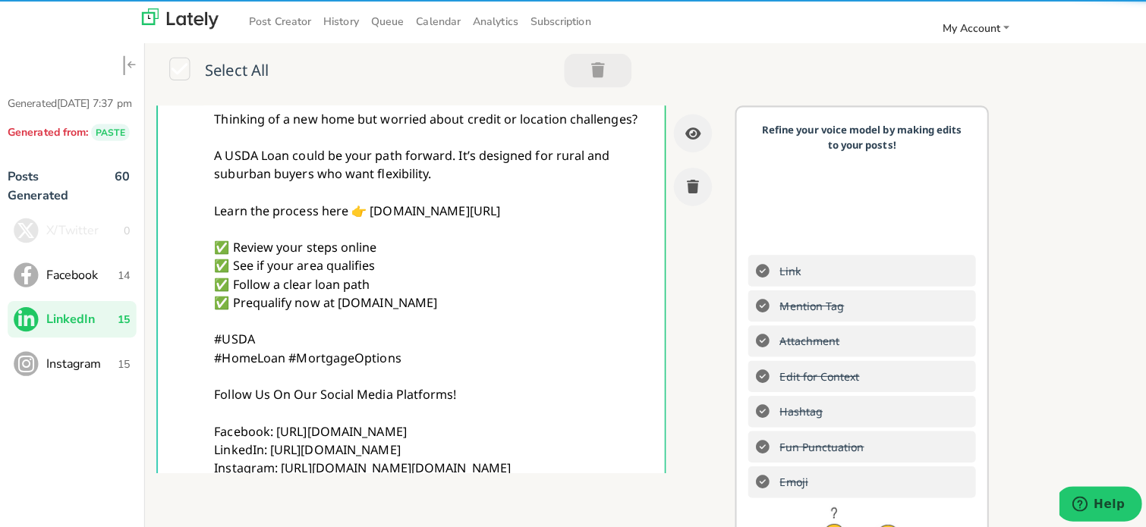
scroll to position [0, 0]
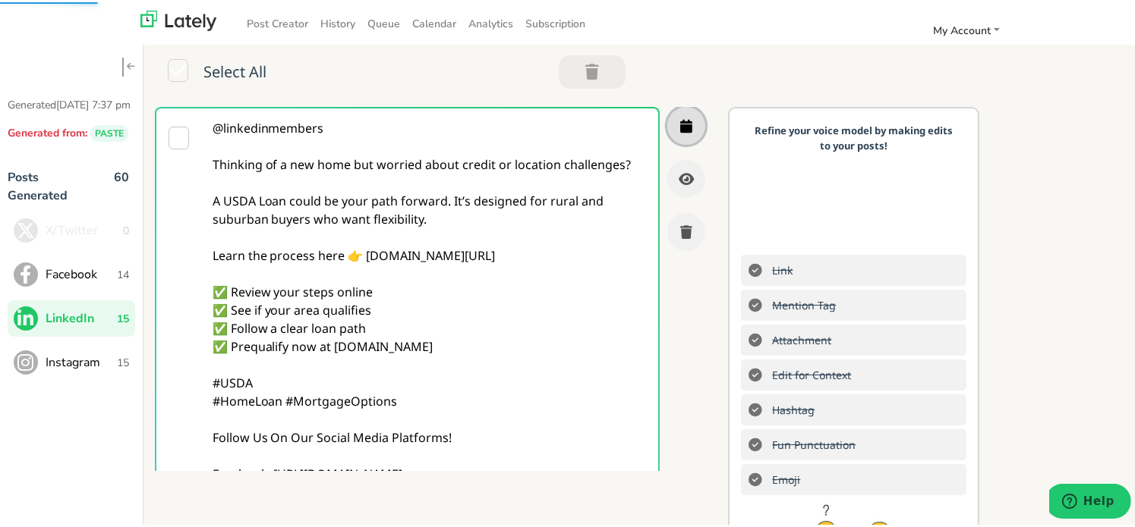
click at [674, 134] on button "button" at bounding box center [686, 124] width 38 height 38
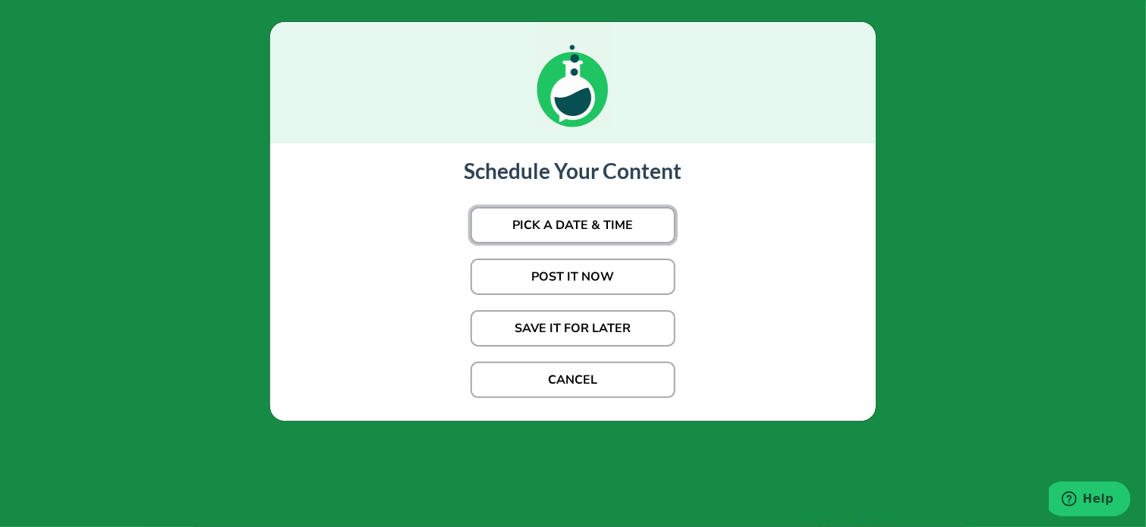
click at [614, 212] on button "PICK A DATE & TIME" at bounding box center [573, 225] width 205 height 36
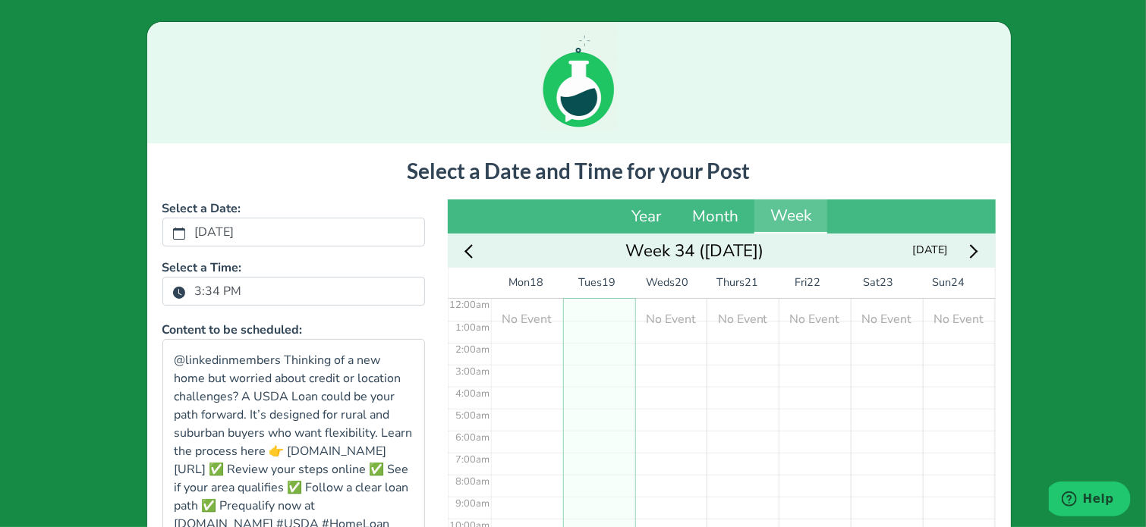
click at [209, 290] on label "3:34 PM" at bounding box center [218, 292] width 65 height 26
click at [186, 290] on button "3:34 PM" at bounding box center [179, 292] width 14 height 20
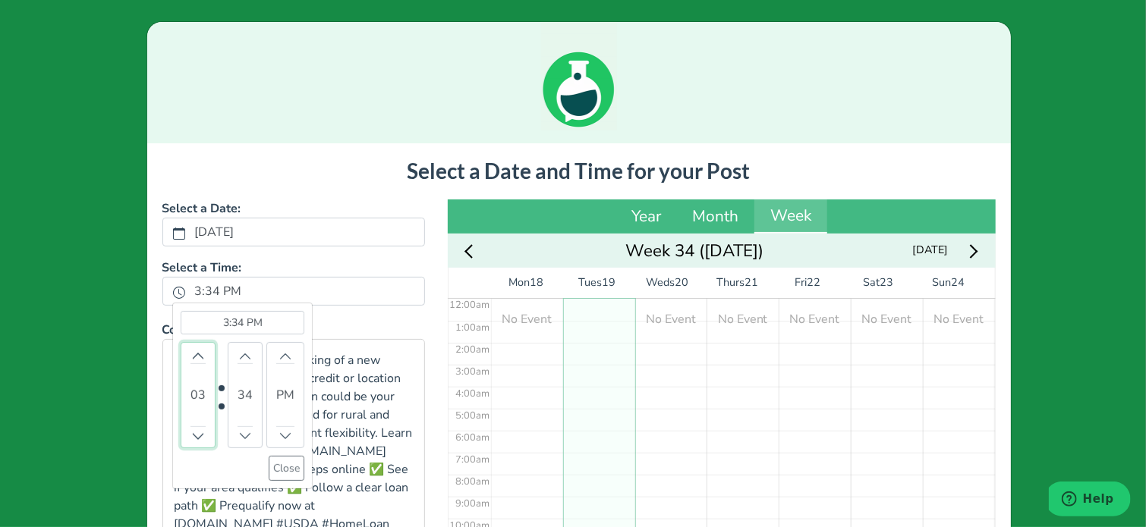
click at [181, 361] on div "03" at bounding box center [198, 395] width 35 height 106
click at [194, 351] on icon "chevron up" at bounding box center [198, 356] width 11 height 11
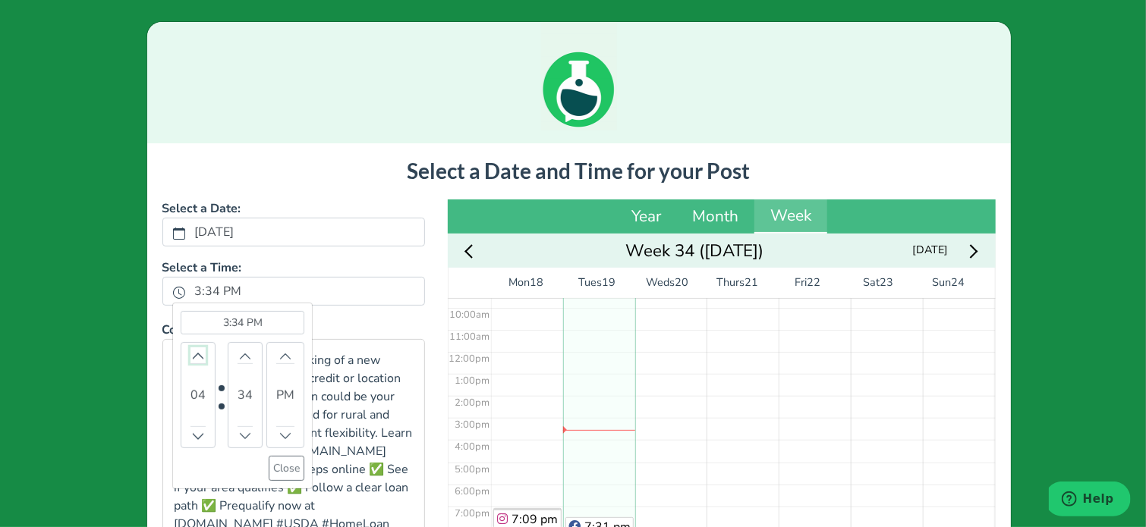
click at [194, 351] on icon "chevron up" at bounding box center [198, 356] width 11 height 11
click at [269, 467] on button "Close" at bounding box center [287, 468] width 36 height 25
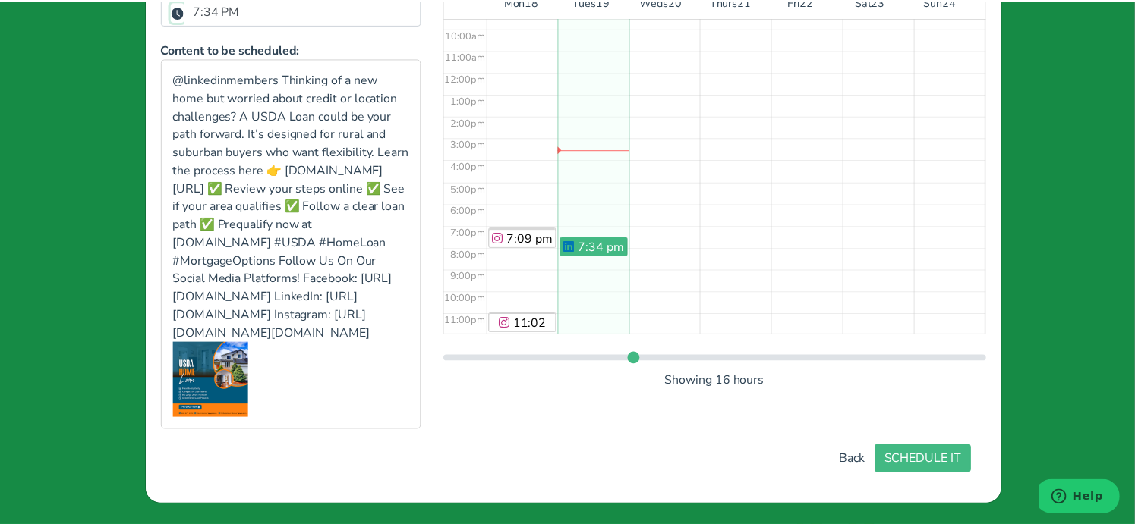
scroll to position [353, 0]
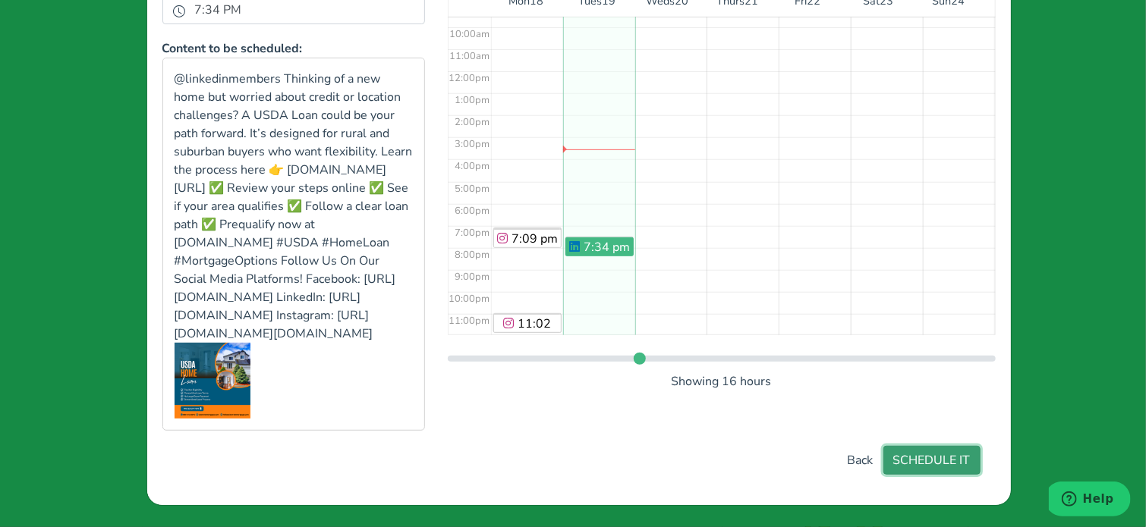
click at [931, 449] on button "SCHEDULE IT" at bounding box center [931, 460] width 97 height 29
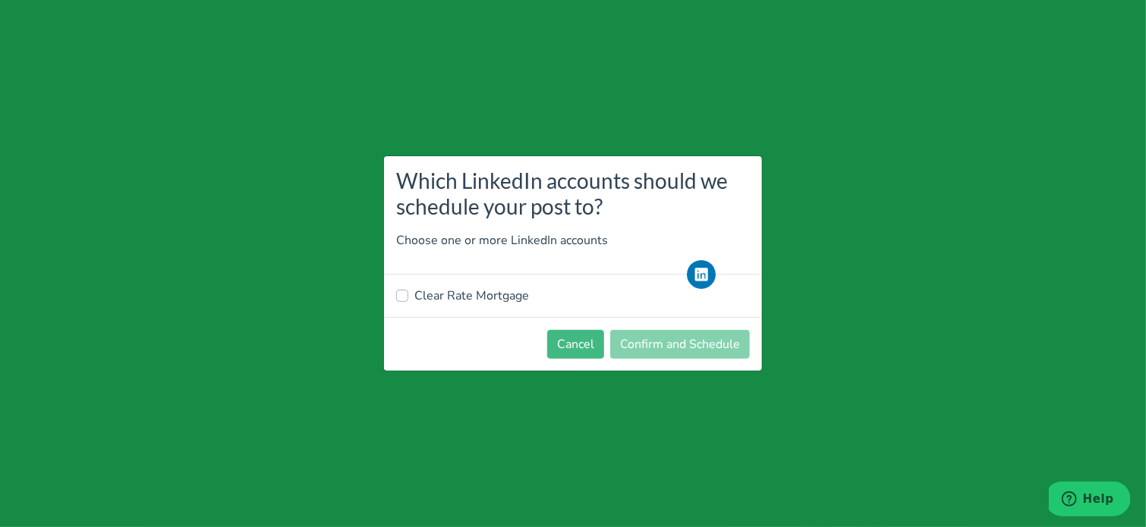
click at [495, 295] on label "Clear Rate Mortgage" at bounding box center [471, 296] width 115 height 18
click at [408, 295] on input "Clear Rate Mortgage" at bounding box center [402, 294] width 12 height 15
checkbox input "true"
click at [665, 339] on button "Confirm and Schedule" at bounding box center [680, 344] width 140 height 29
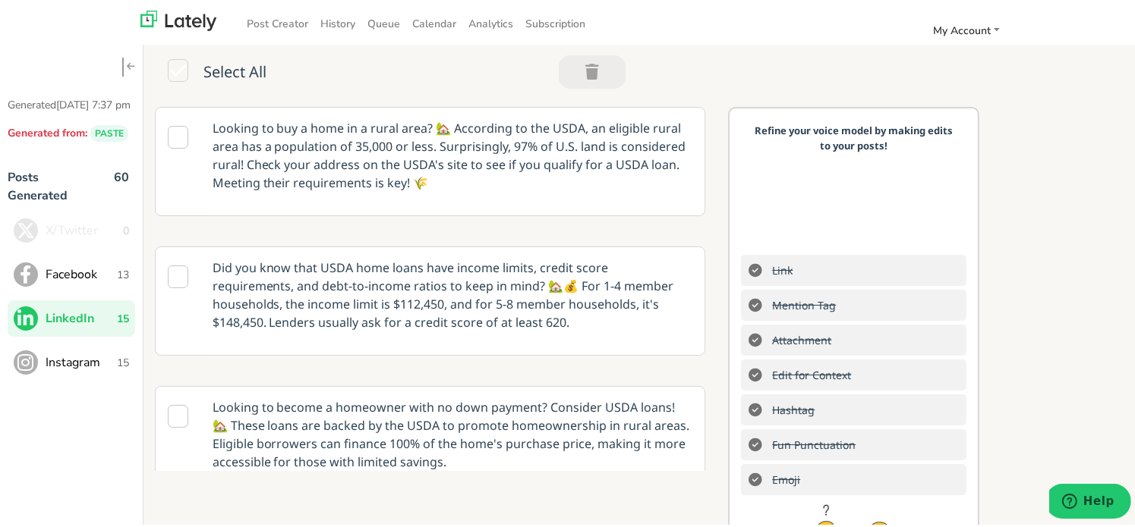
click at [94, 370] on span "Instagram" at bounding box center [81, 360] width 71 height 18
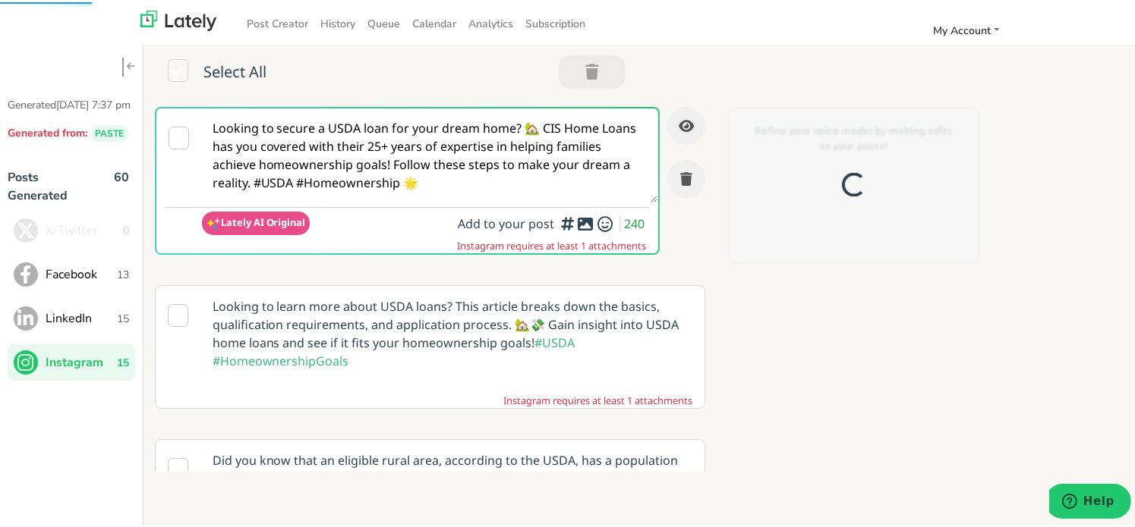
scroll to position [0, 0]
click at [491, 138] on textarea "Looking to secure a USDA loan for your dream home? 🏡 CIS Home Loans has you cov…" at bounding box center [430, 153] width 456 height 94
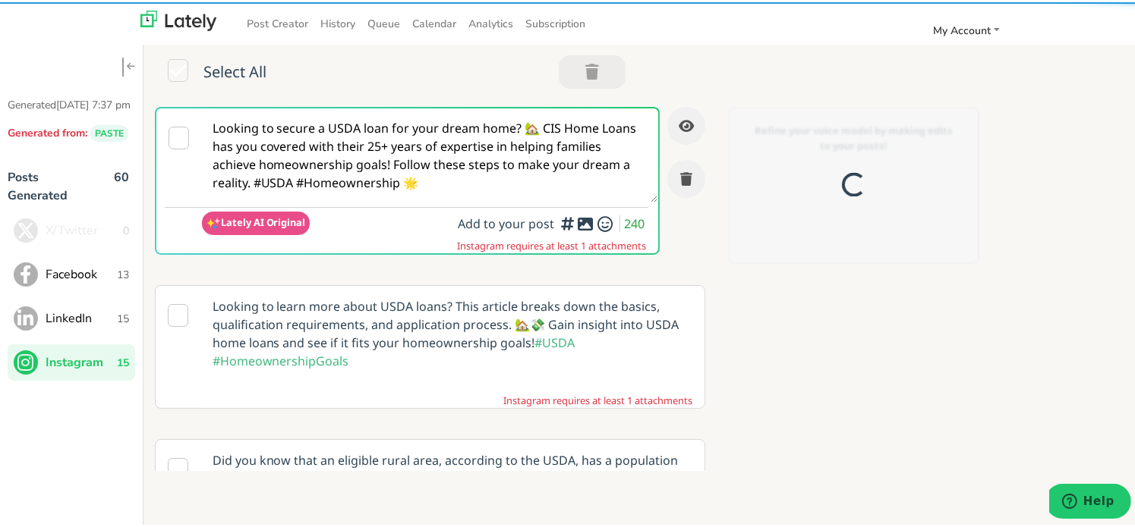
click at [491, 138] on textarea "Looking to secure a USDA loan for your dream home? 🏡 CIS Home Loans has you cov…" at bounding box center [430, 153] width 456 height 94
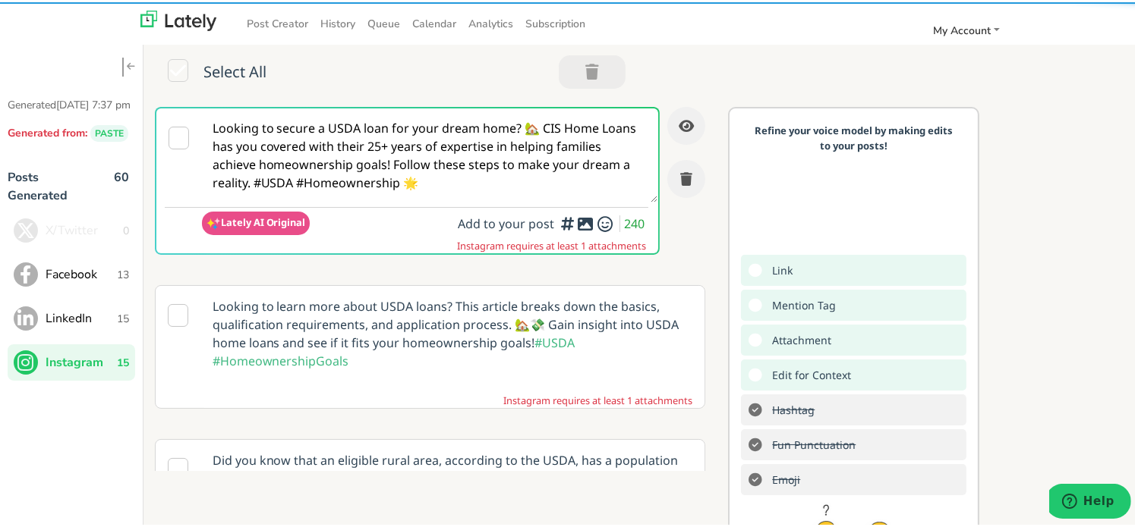
paste textarea "Dreaming of a new home? 🏡 A USDA Loan is built to make rural and suburban homeo…"
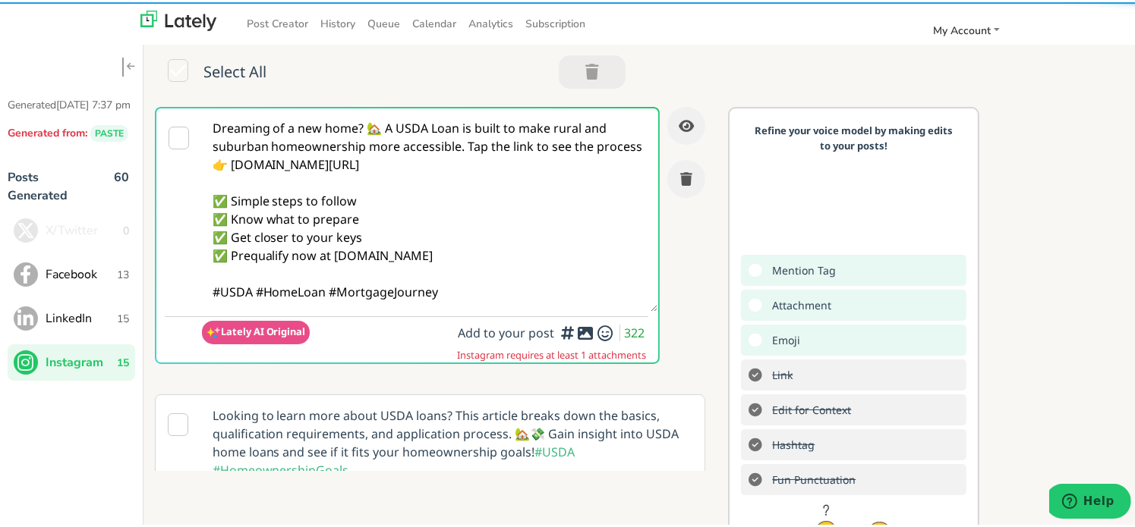
click at [371, 132] on textarea "Dreaming of a new home? 🏡 A USDA Loan is built to make rural and suburban homeo…" at bounding box center [430, 207] width 456 height 203
click at [365, 130] on textarea "Dreaming of a new home? 🏡 A USDA Loan is built to make rural and suburban homeo…" at bounding box center [430, 207] width 456 height 203
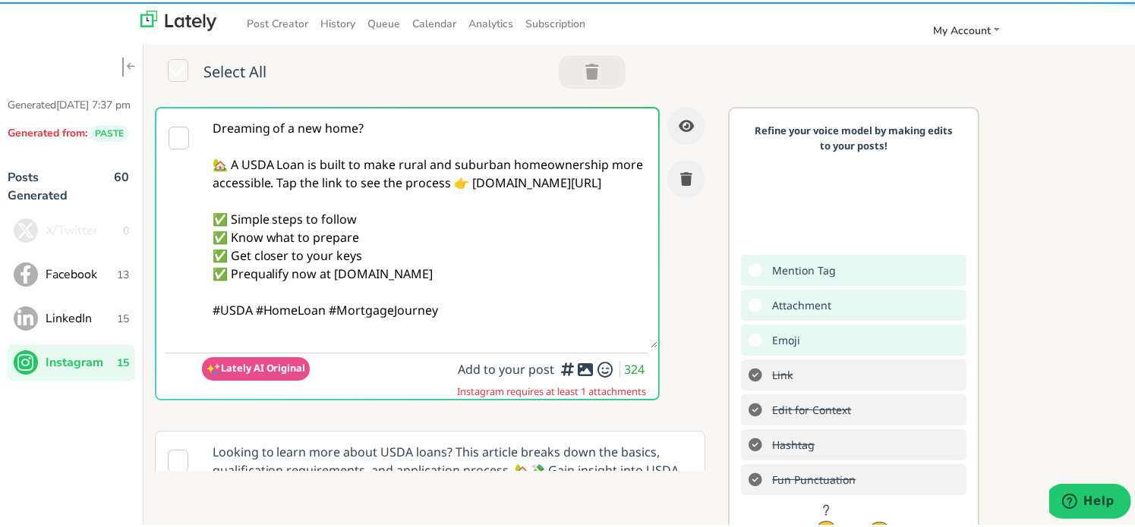
click at [373, 206] on textarea "Dreaming of a new home? 🏡 A USDA Loan is built to make rural and suburban homeo…" at bounding box center [430, 226] width 456 height 240
click at [304, 180] on textarea "Dreaming of a new home? 🏡 A USDA Loan is built to make rural and suburban homeo…" at bounding box center [430, 226] width 456 height 240
click at [307, 179] on textarea "Dreaming of a new home? 🏡 A USDA Loan is built to make rural and suburban homeo…" at bounding box center [430, 226] width 456 height 240
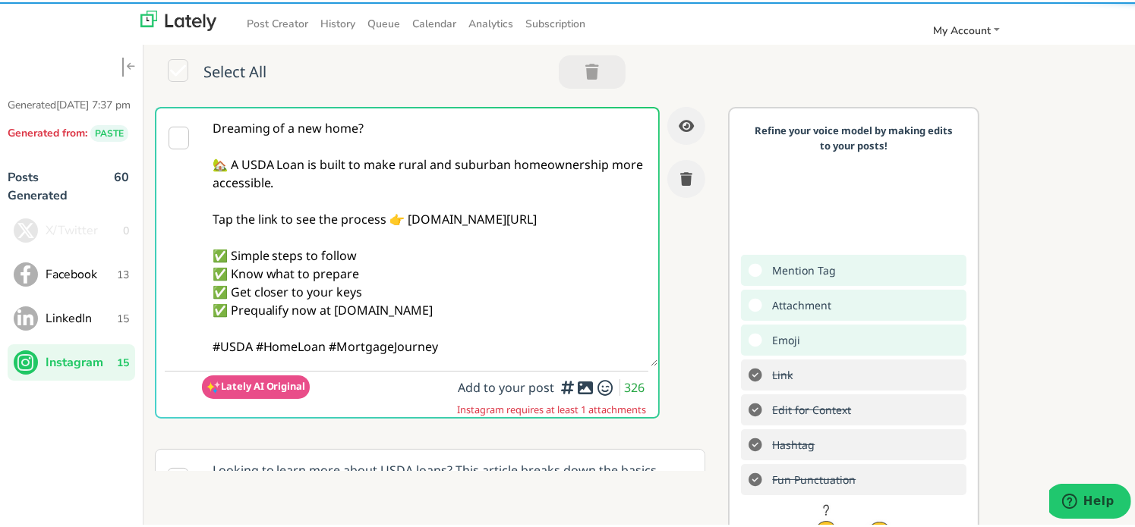
click at [253, 347] on textarea "Dreaming of a new home? 🏡 A USDA Loan is built to make rural and suburban homeo…" at bounding box center [430, 235] width 456 height 258
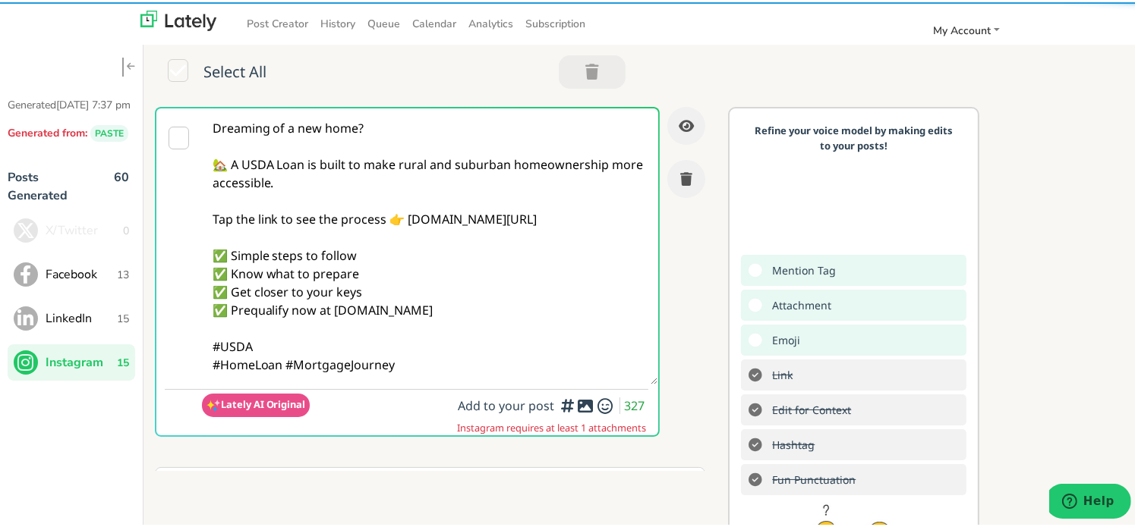
click at [425, 371] on textarea "Dreaming of a new home? 🏡 A USDA Loan is built to make rural and suburban homeo…" at bounding box center [430, 244] width 456 height 276
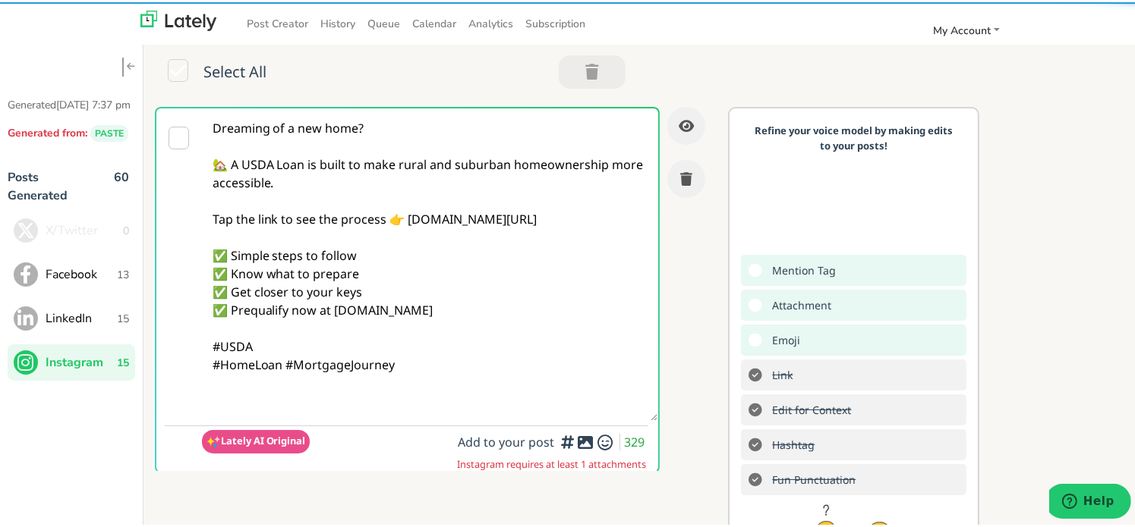
paste textarea "Follow Us On Our Social Media Platforms! Facebook: [URL][DOMAIN_NAME] LinkedIn:…"
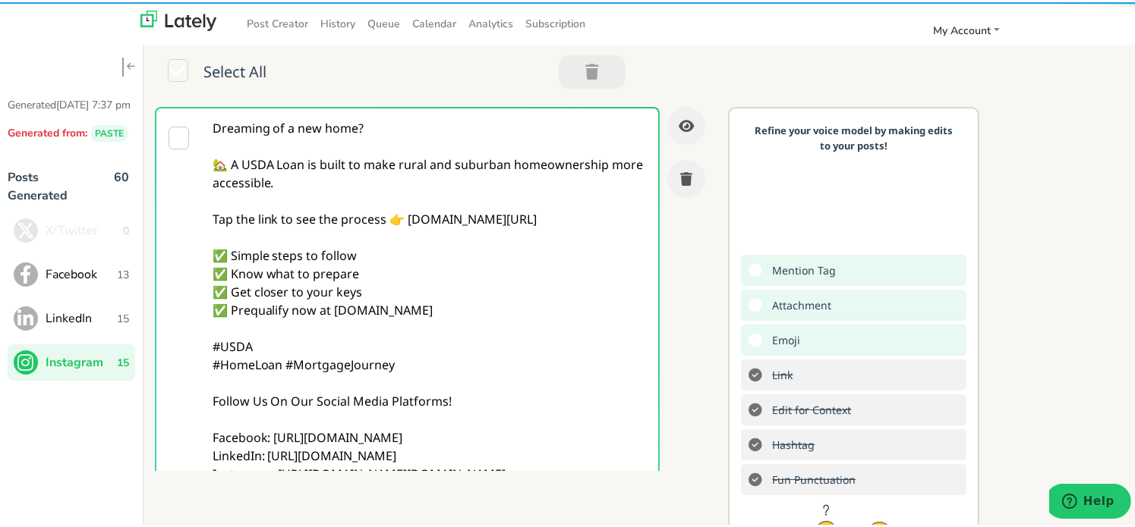
click at [354, 288] on textarea "Dreaming of a new home? 🏡 A USDA Loan is built to make rural and suburban homeo…" at bounding box center [430, 317] width 456 height 422
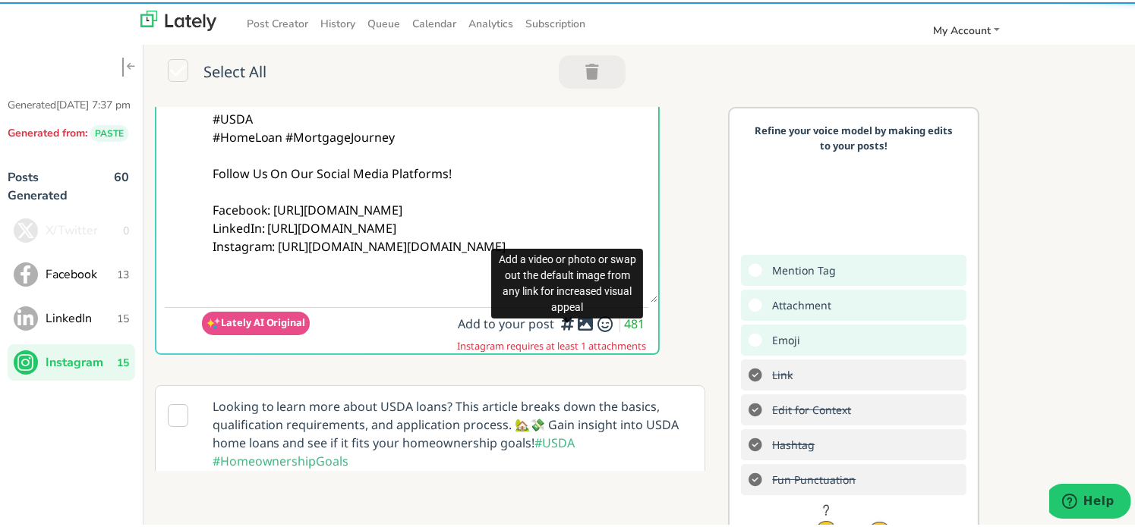
type textarea "Dreaming of a new home? 🏡 A USDA Loan is built to make rural and suburban homeo…"
click at [576, 323] on icon at bounding box center [585, 322] width 18 height 1
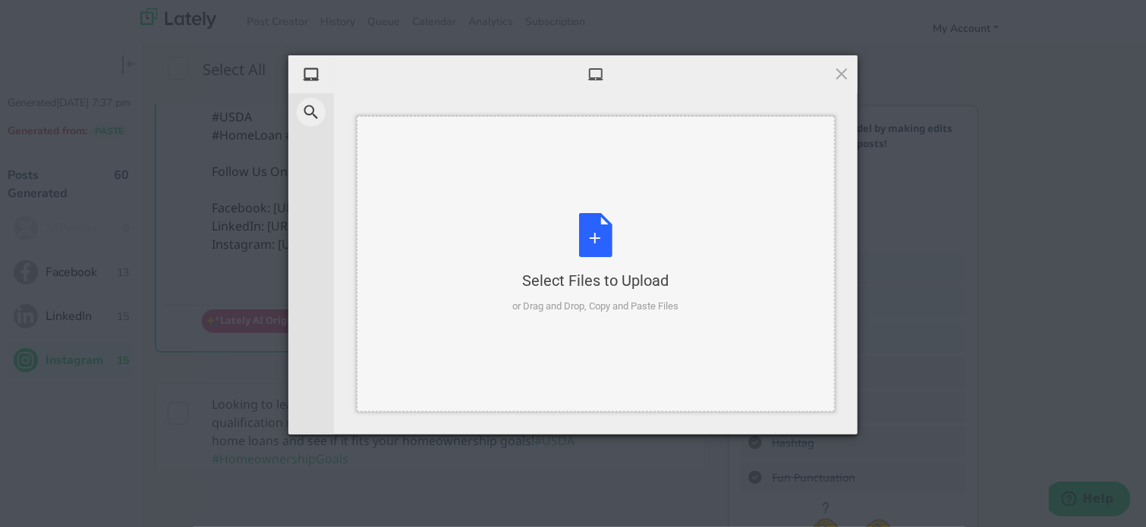
click at [546, 242] on div "Select Files to Upload or Drag and Drop, Copy and Paste Files" at bounding box center [596, 263] width 166 height 101
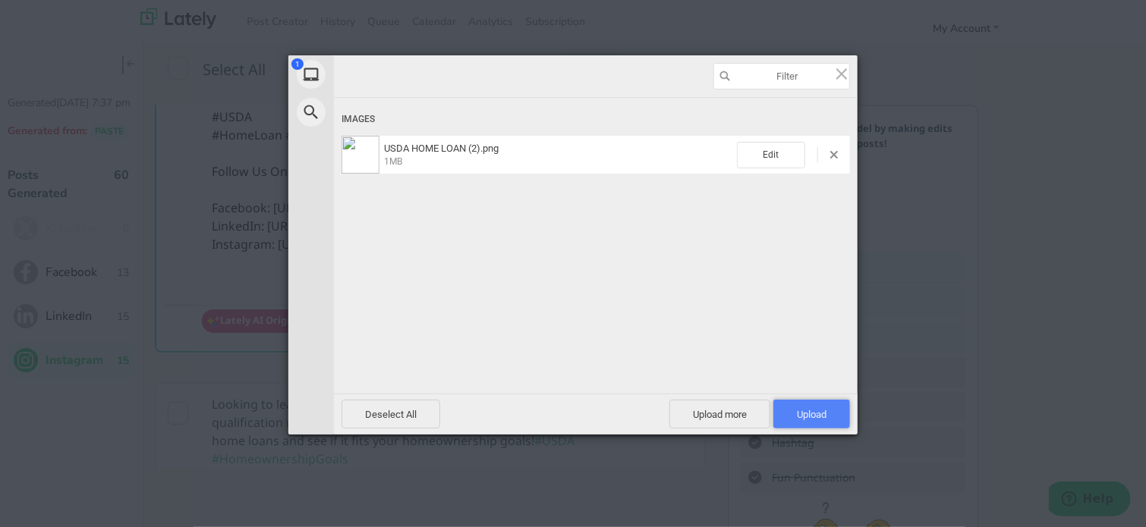
click at [797, 419] on span "Upload 1" at bounding box center [812, 414] width 30 height 11
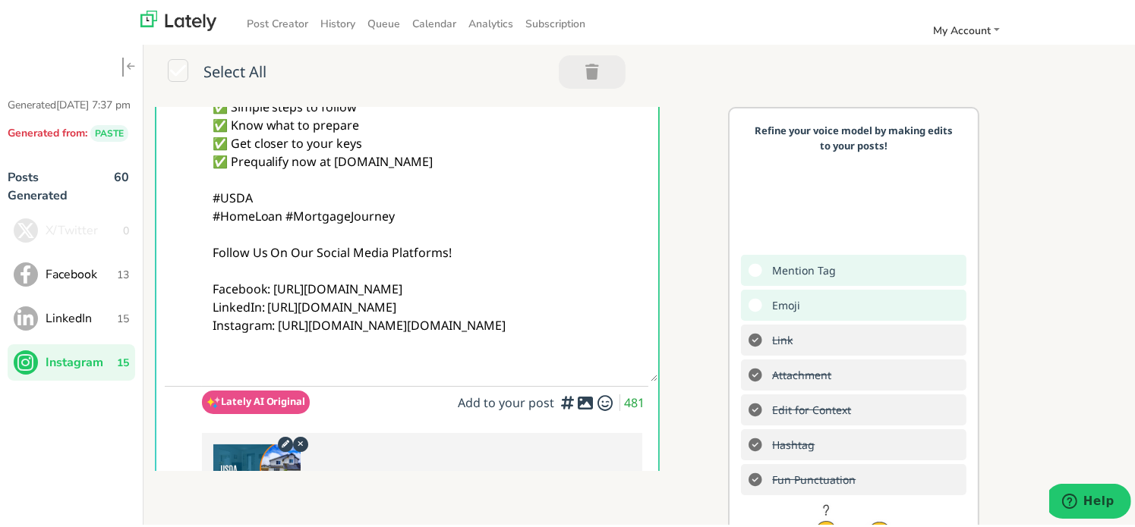
scroll to position [0, 0]
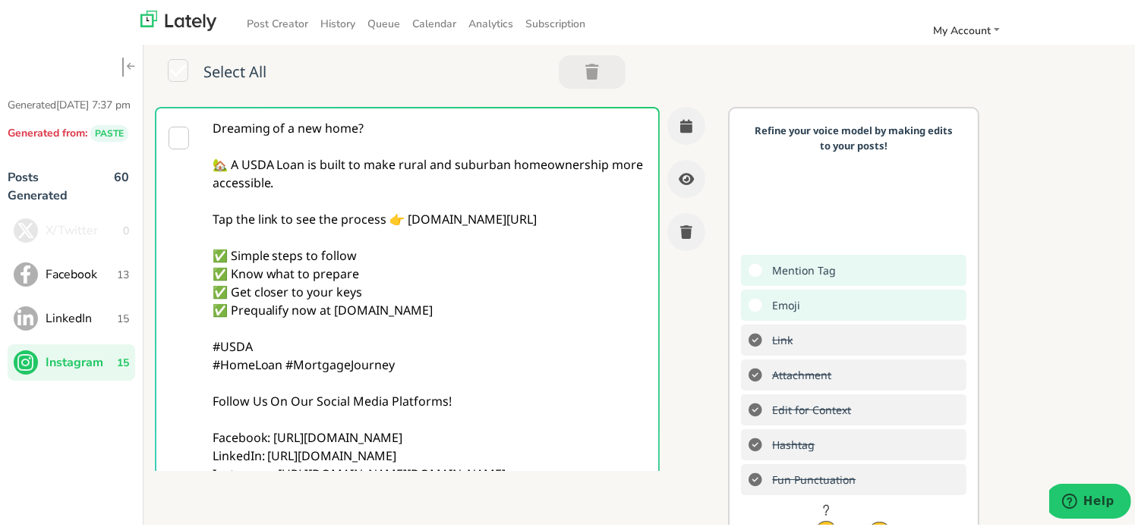
click at [444, 267] on textarea "Dreaming of a new home? 🏡 A USDA Loan is built to make rural and suburban homeo…" at bounding box center [430, 317] width 456 height 422
click at [389, 189] on textarea "Dreaming of a new home? 🏡 A USDA Loan is built to make rural and suburban homeo…" at bounding box center [430, 317] width 456 height 422
drag, startPoint x: 270, startPoint y: 180, endPoint x: 484, endPoint y: 413, distance: 316.4
click at [484, 413] on textarea "Dreaming of a new home? 🏡 A USDA Loan is built to make rural and suburban homeo…" at bounding box center [430, 317] width 456 height 422
click at [495, 340] on textarea "Dreaming of a new home? 🏡 A USDA Loan is built to make rural and suburban homeo…" at bounding box center [430, 317] width 456 height 422
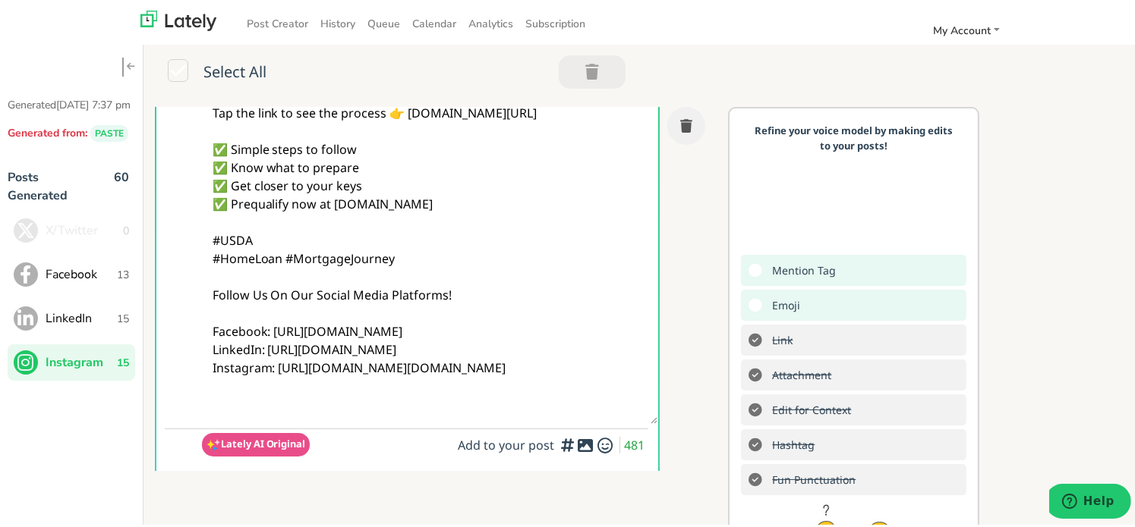
scroll to position [152, 0]
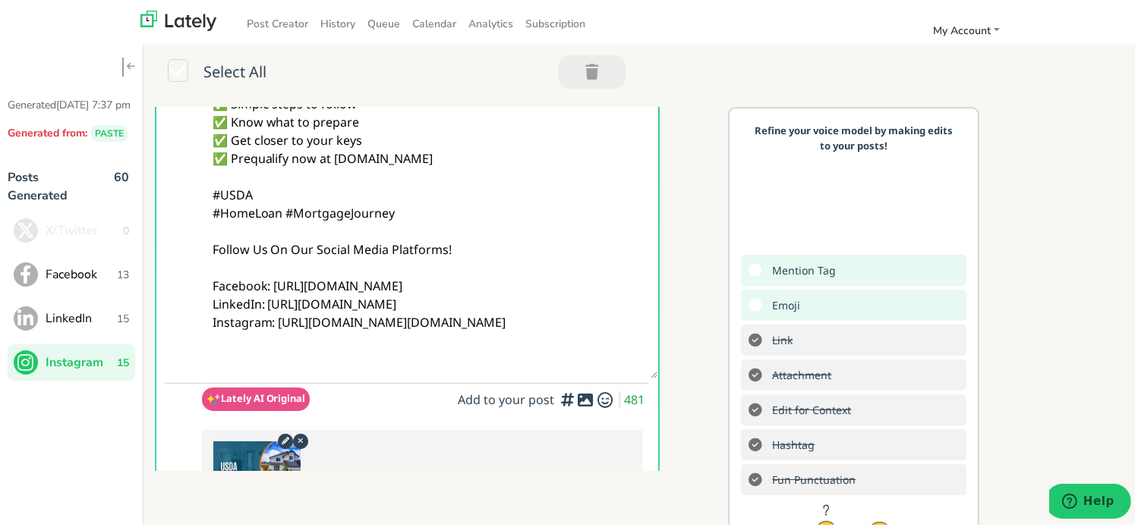
click at [495, 340] on textarea "Dreaming of a new home? 🏡 A USDA Loan is built to make rural and suburban homeo…" at bounding box center [430, 165] width 456 height 422
drag, startPoint x: 495, startPoint y: 340, endPoint x: 355, endPoint y: 252, distance: 165.1
click at [355, 252] on textarea "Dreaming of a new home? 🏡 A USDA Loan is built to make rural and suburban homeo…" at bounding box center [430, 165] width 456 height 422
click at [635, 318] on textarea "Dreaming of a new home? 🏡 A USDA Loan is built to make rural and suburban homeo…" at bounding box center [430, 165] width 456 height 422
drag, startPoint x: 601, startPoint y: 357, endPoint x: 286, endPoint y: 237, distance: 337.3
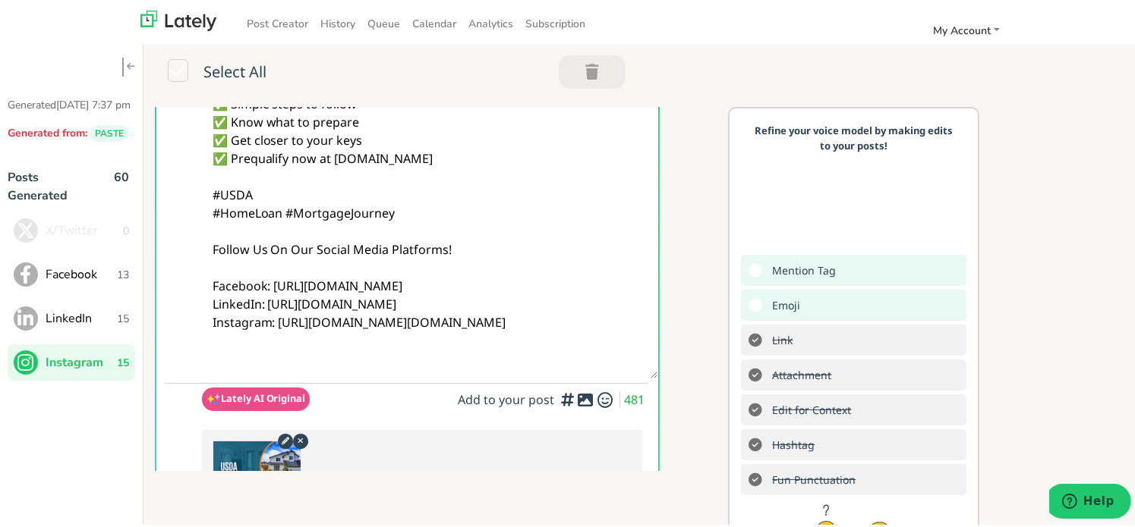
click at [286, 237] on textarea "Dreaming of a new home? 🏡 A USDA Loan is built to make rural and suburban homeo…" at bounding box center [430, 165] width 456 height 422
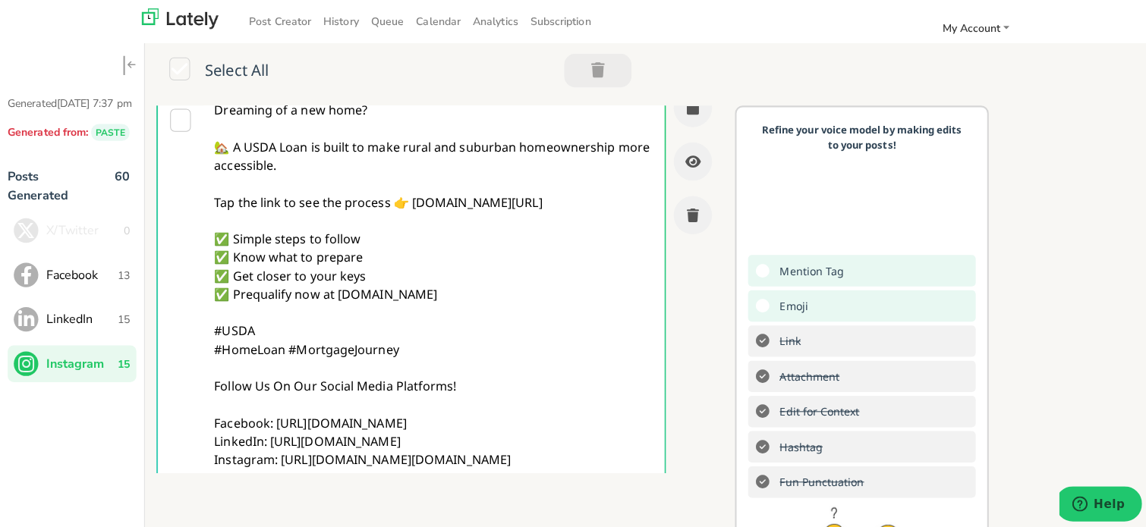
scroll to position [0, 0]
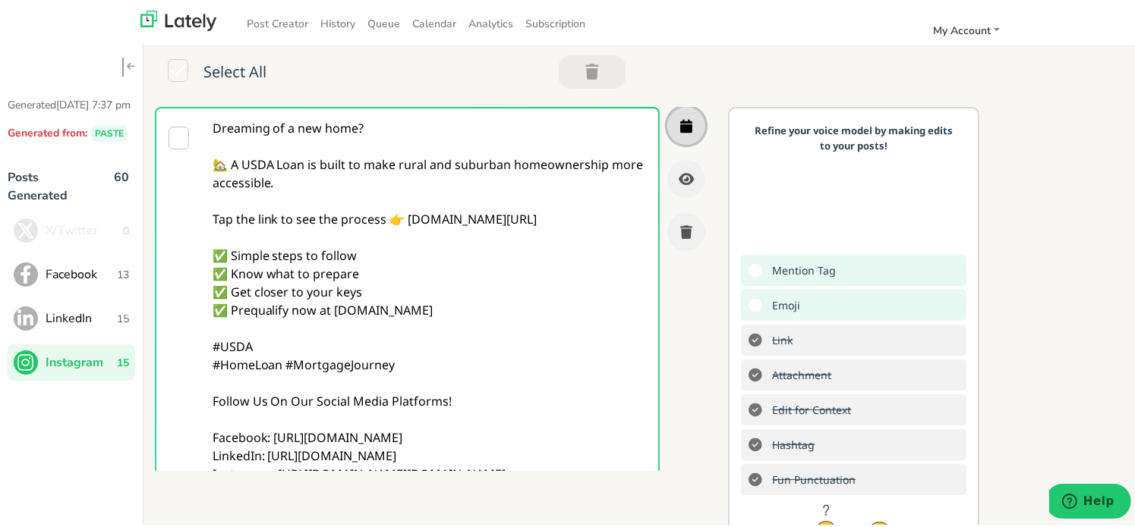
click at [680, 127] on icon "button" at bounding box center [686, 124] width 12 height 14
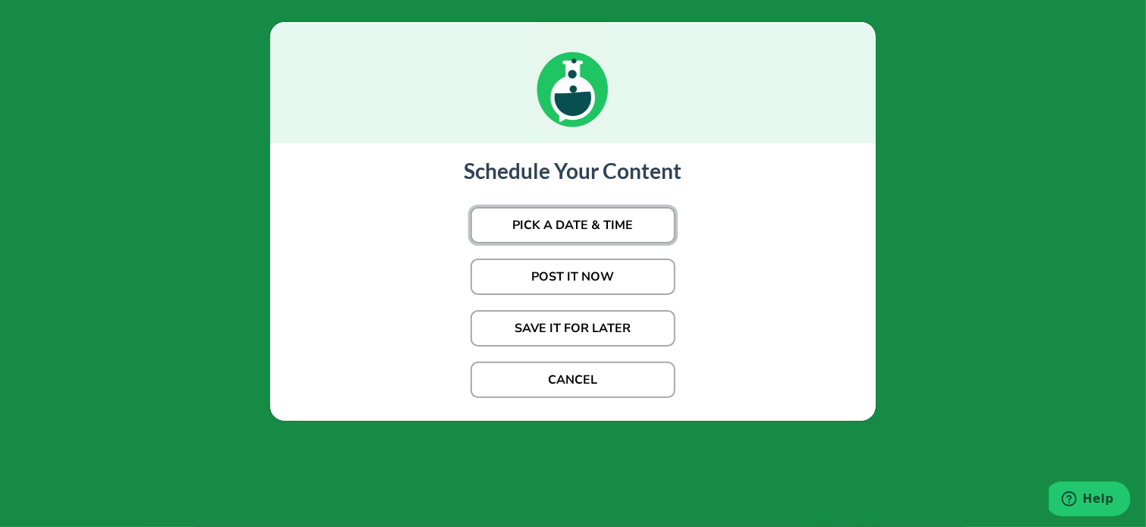
click at [589, 211] on button "PICK A DATE & TIME" at bounding box center [573, 225] width 205 height 36
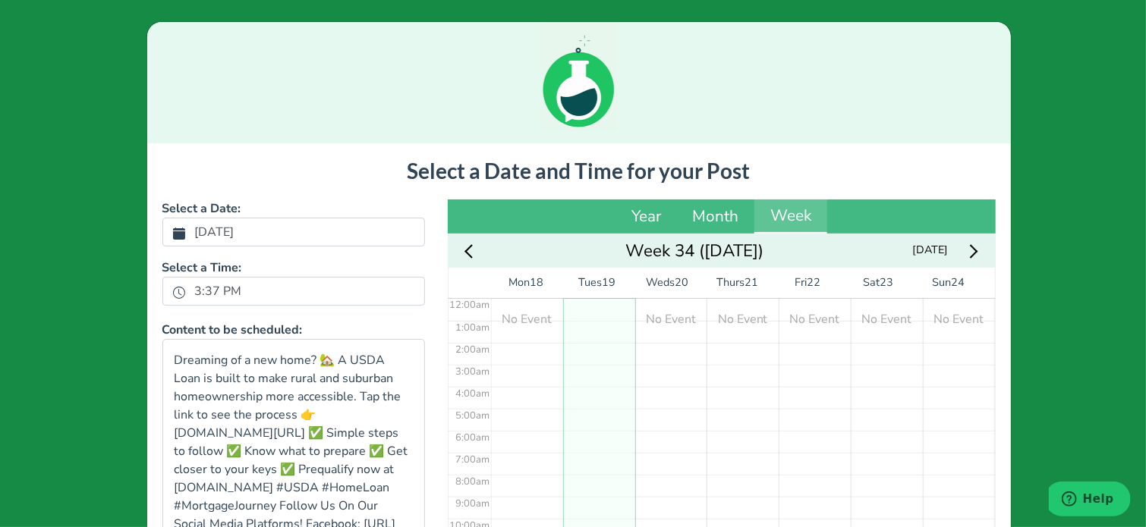
click at [244, 235] on label "[DATE]" at bounding box center [215, 232] width 58 height 26
click at [186, 235] on button "[DATE]" at bounding box center [179, 233] width 14 height 20
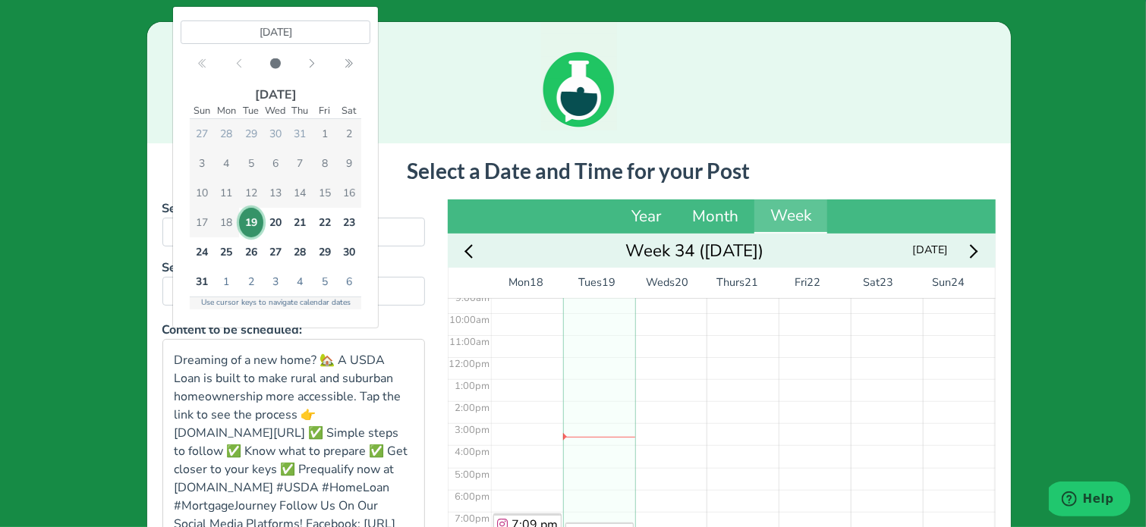
scroll to position [211, 0]
click at [495, 105] on div at bounding box center [579, 82] width 864 height 121
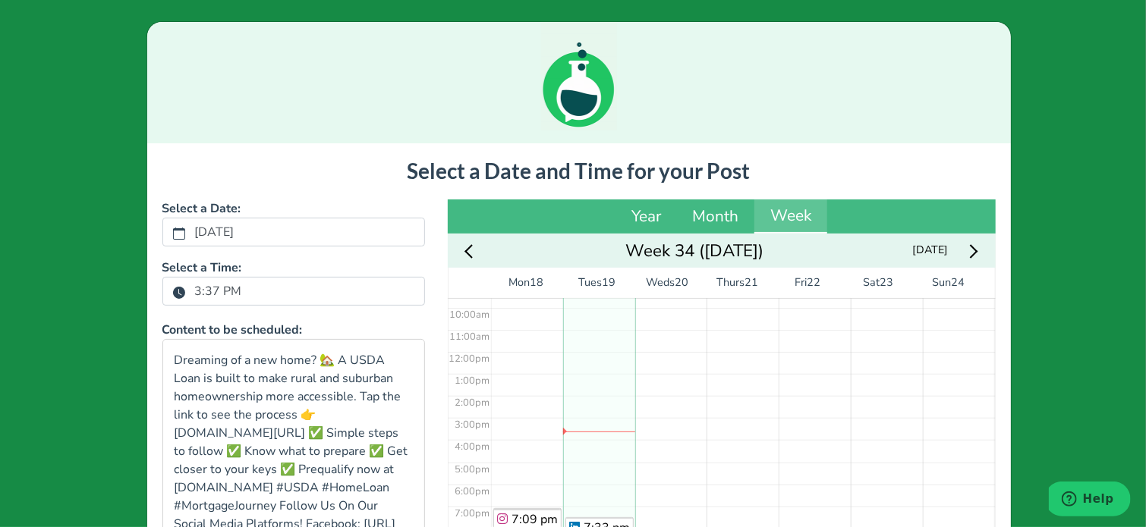
click at [203, 294] on label "3:37 PM" at bounding box center [218, 292] width 65 height 26
click at [186, 294] on button "3:37 PM" at bounding box center [179, 292] width 14 height 20
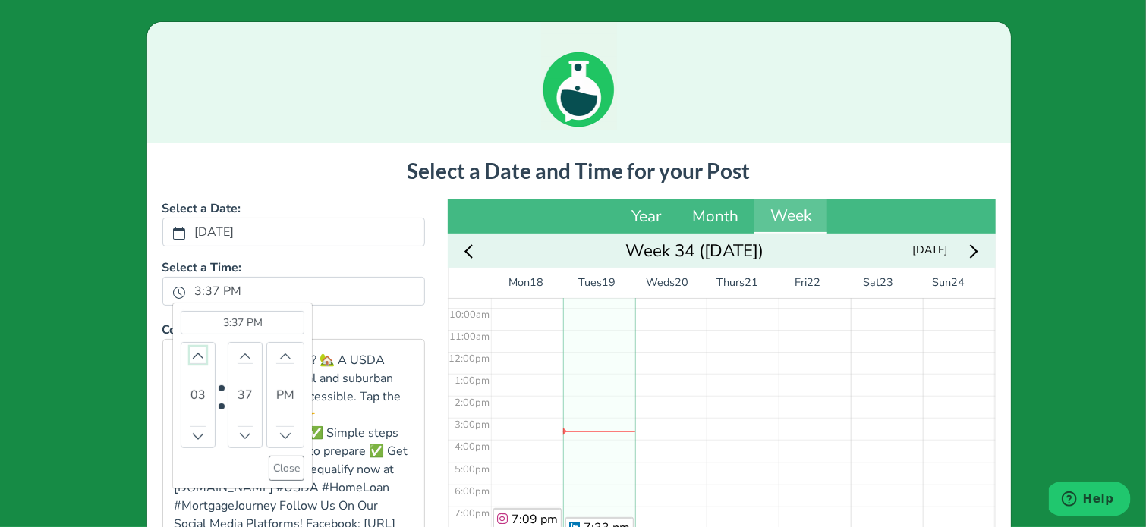
click at [193, 353] on icon "chevron up" at bounding box center [198, 356] width 11 height 11
click at [275, 463] on button "Close" at bounding box center [287, 468] width 36 height 25
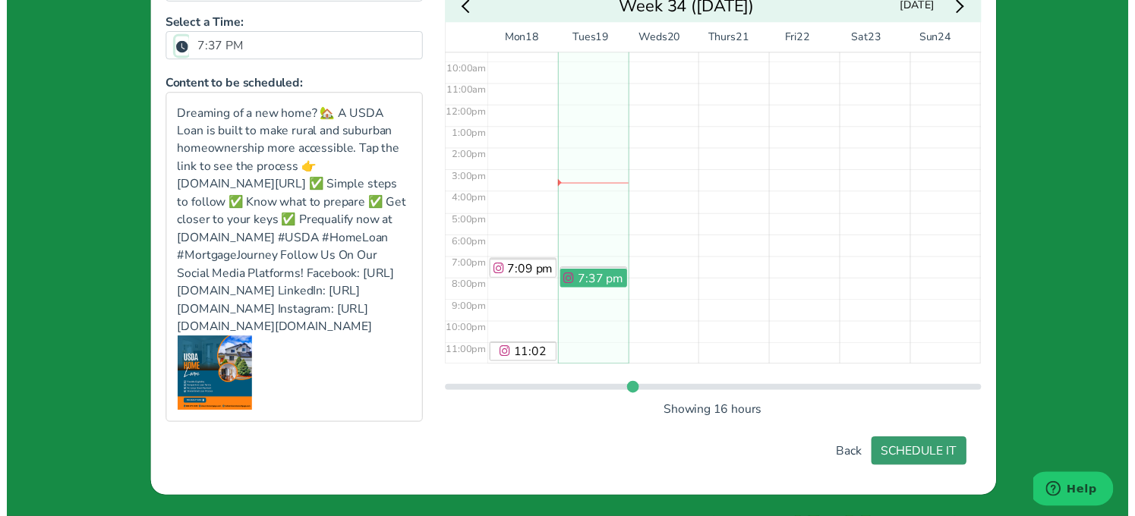
scroll to position [210, 0]
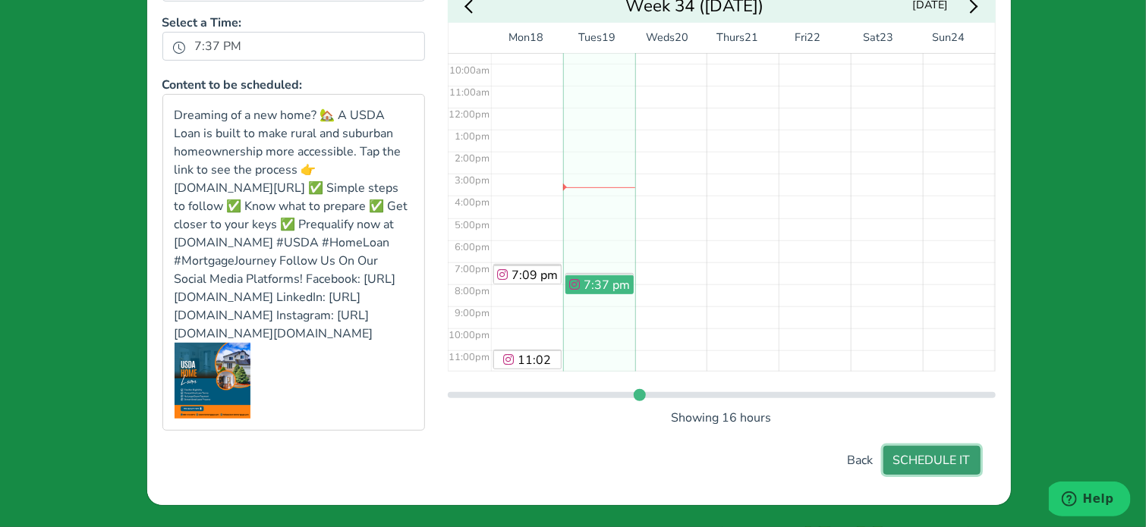
click at [917, 464] on button "SCHEDULE IT" at bounding box center [931, 460] width 97 height 29
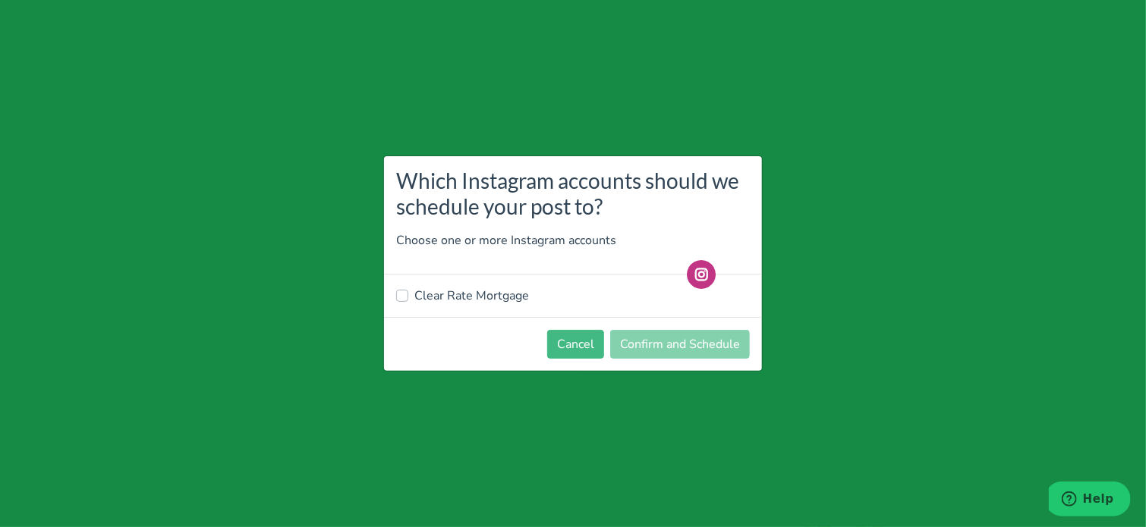
click at [499, 294] on label "Clear Rate Mortgage" at bounding box center [471, 296] width 115 height 18
click at [408, 294] on input "Clear Rate Mortgage" at bounding box center [402, 294] width 12 height 15
checkbox input "true"
click at [703, 345] on button "Confirm and Schedule" at bounding box center [680, 344] width 140 height 29
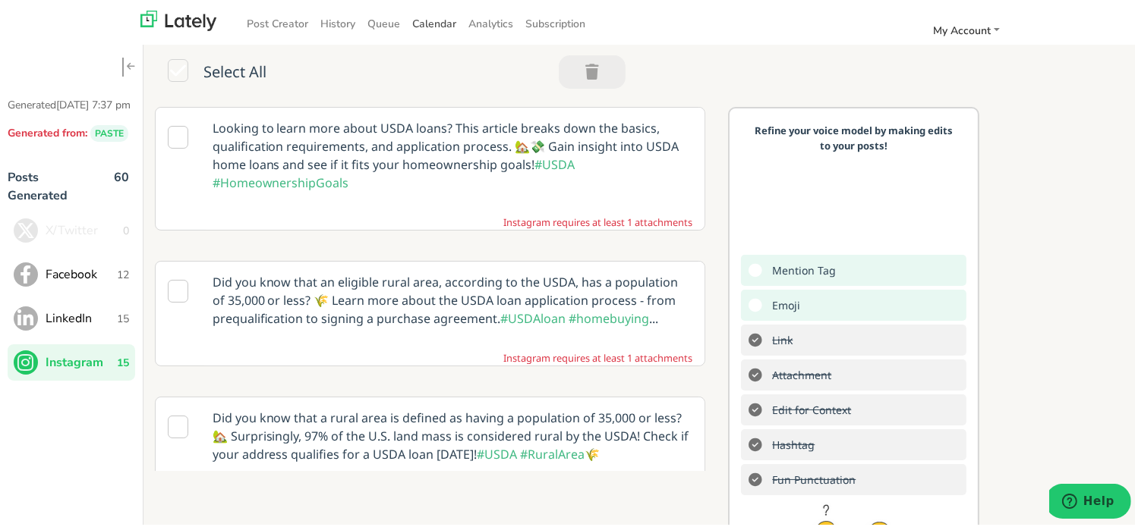
click at [429, 17] on span "Calendar" at bounding box center [434, 21] width 44 height 14
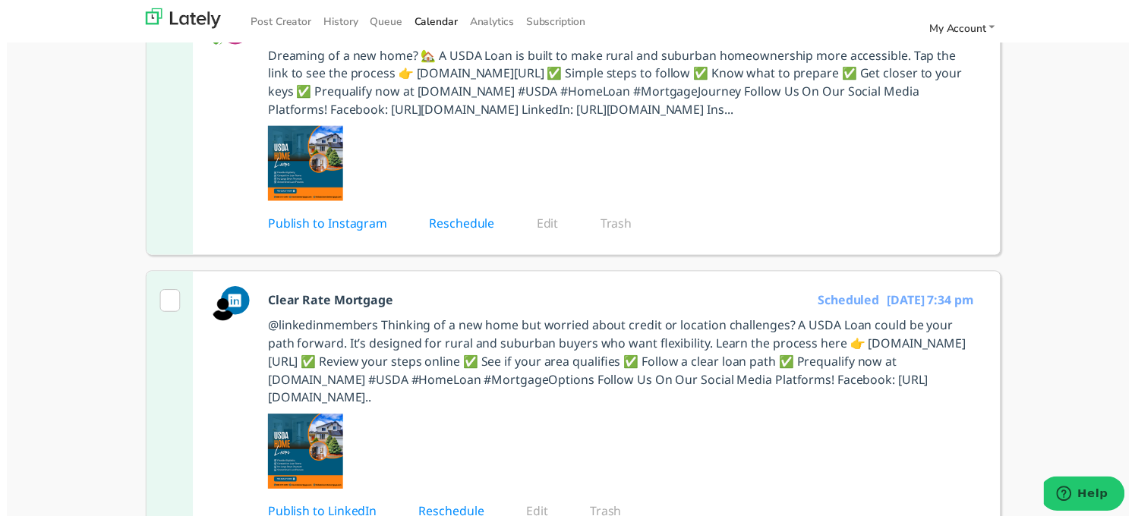
scroll to position [152, 0]
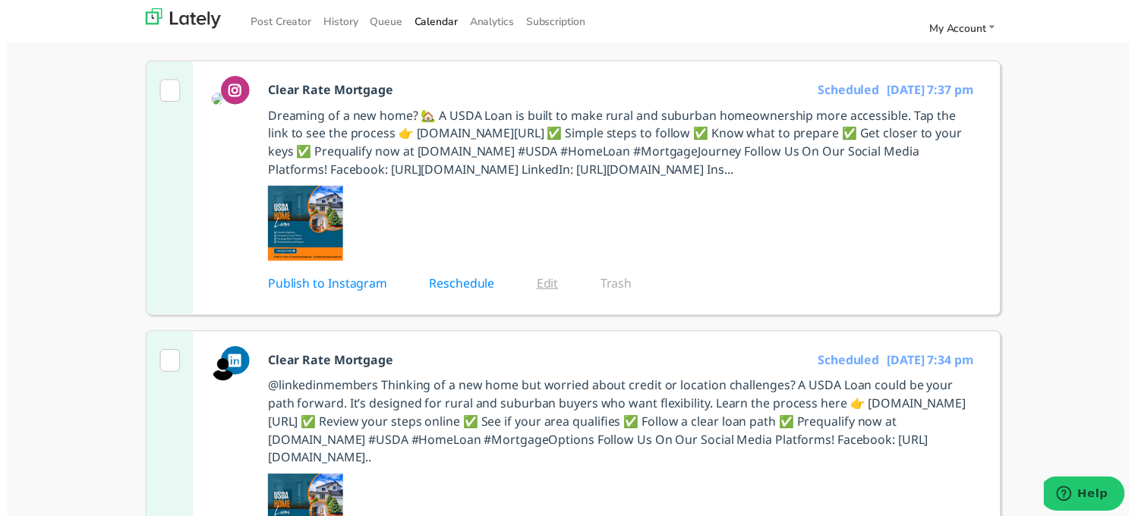
click at [539, 295] on link "Edit" at bounding box center [557, 287] width 43 height 17
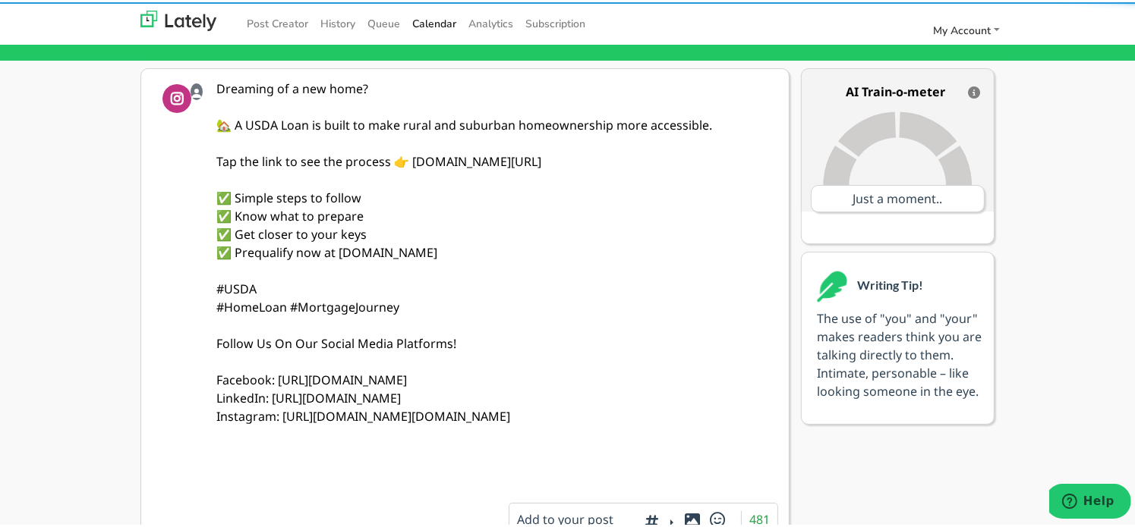
scroll to position [0, 0]
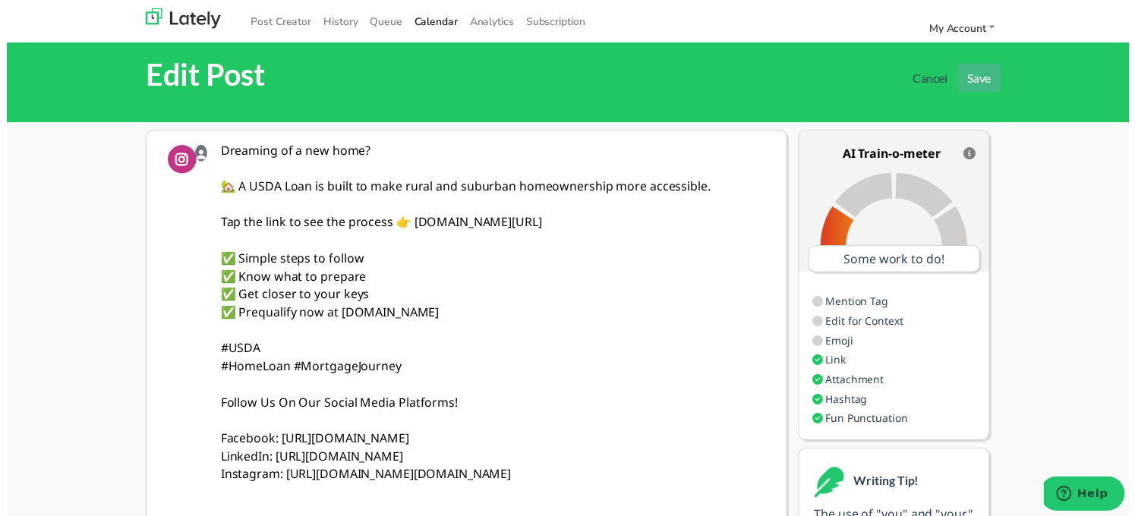
click at [389, 264] on textarea "Dreaming of a new home? 🏡 A USDA Loan is built to make rural and suburban homeo…" at bounding box center [492, 343] width 572 height 422
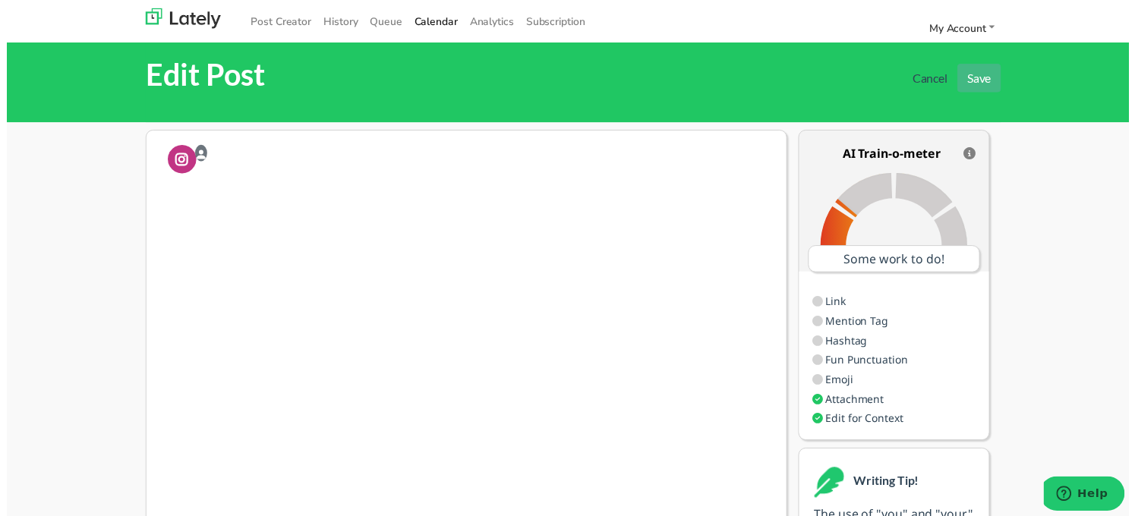
type textarea "Dreaming of a new home? 🏡 A USDA Loan is built to make rural and suburban homeo…"
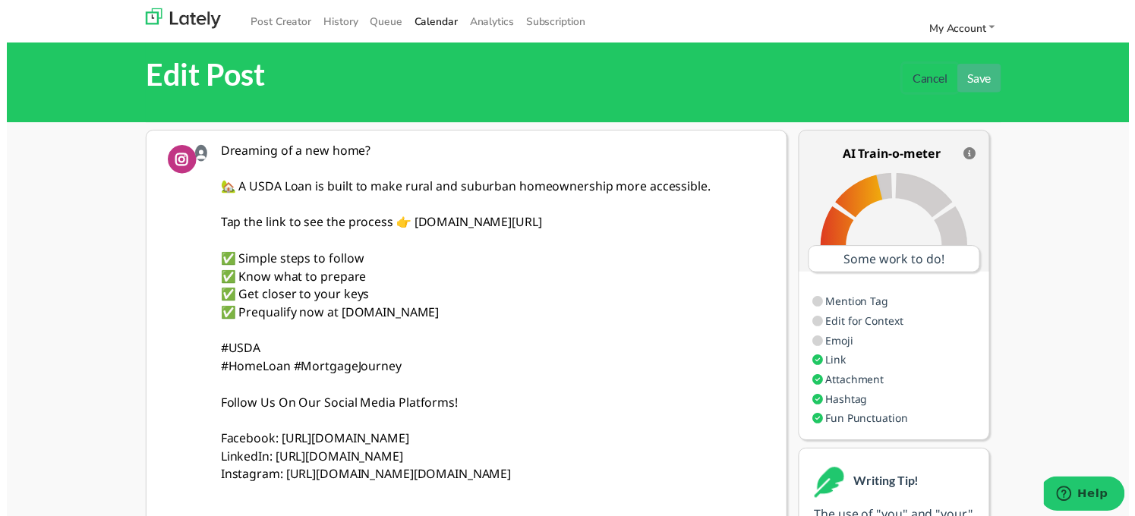
click at [919, 80] on button "Cancel" at bounding box center [933, 79] width 55 height 29
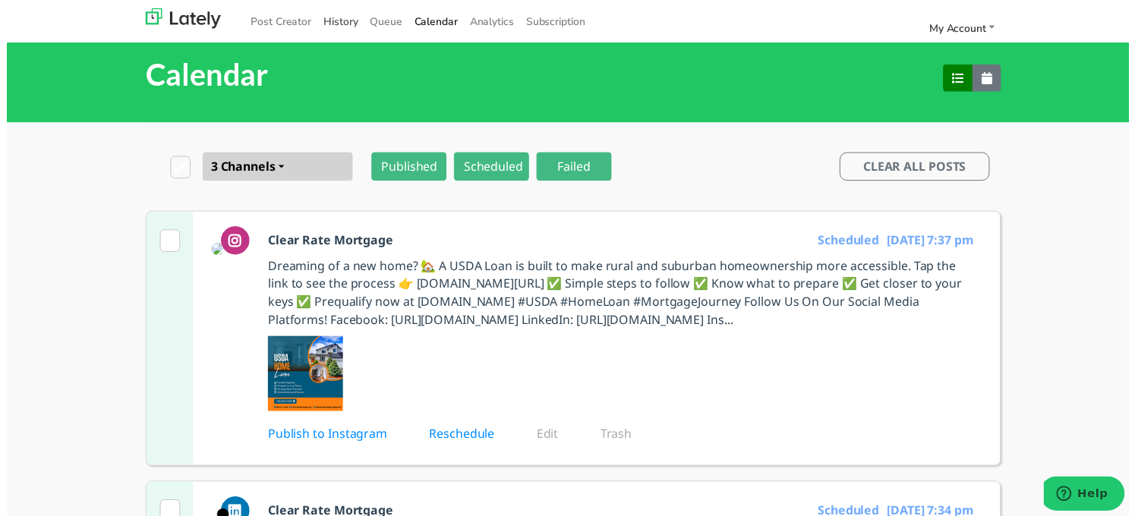
click at [345, 24] on link "History" at bounding box center [337, 21] width 47 height 25
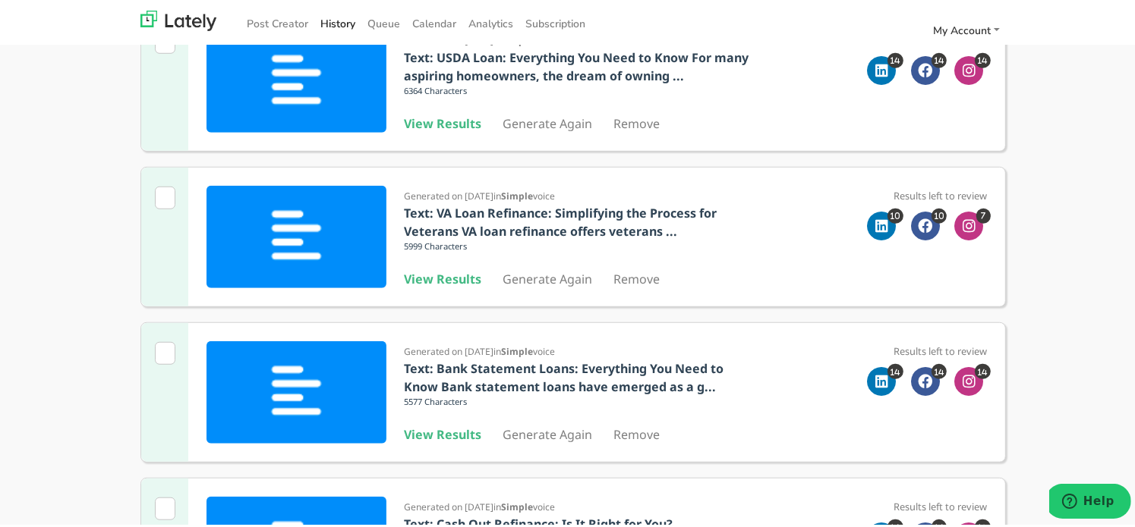
scroll to position [1280, 0]
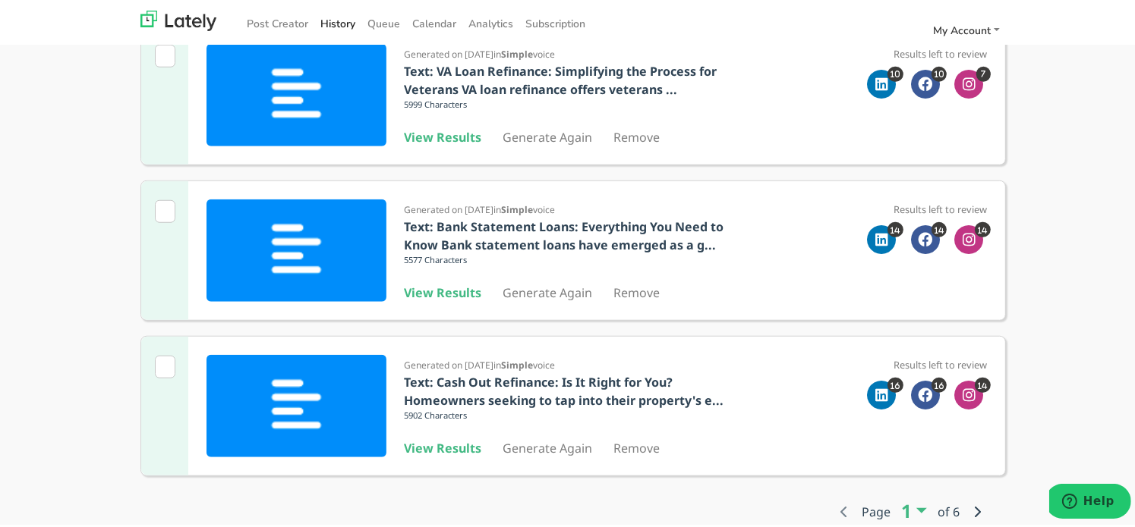
click at [987, 499] on small "Page 1 1 2 3 4 5 6 of 6" at bounding box center [911, 510] width 168 height 41
click at [963, 506] on button "button" at bounding box center [976, 509] width 27 height 33
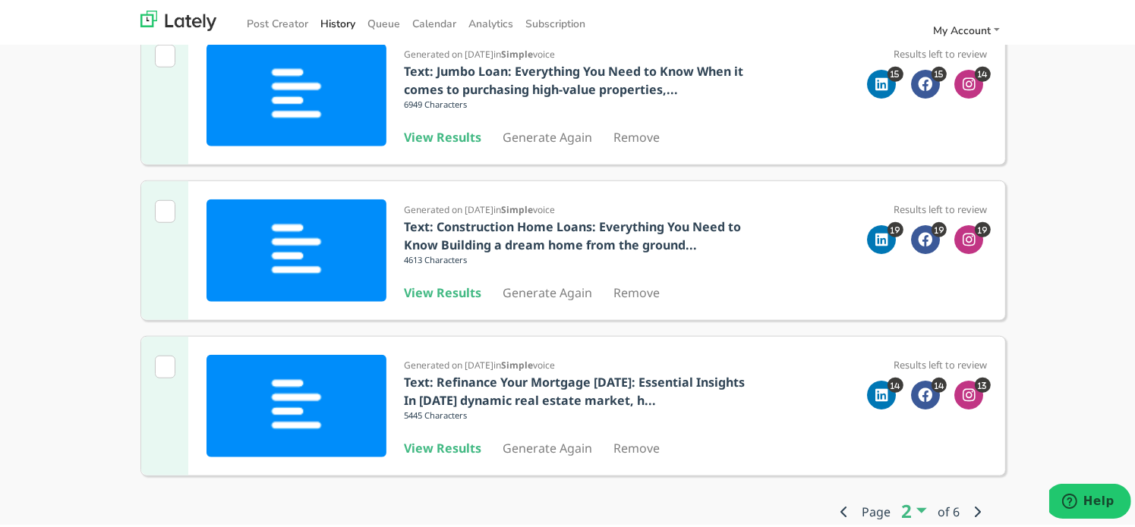
click at [454, 447] on b "View Results" at bounding box center [443, 446] width 77 height 17
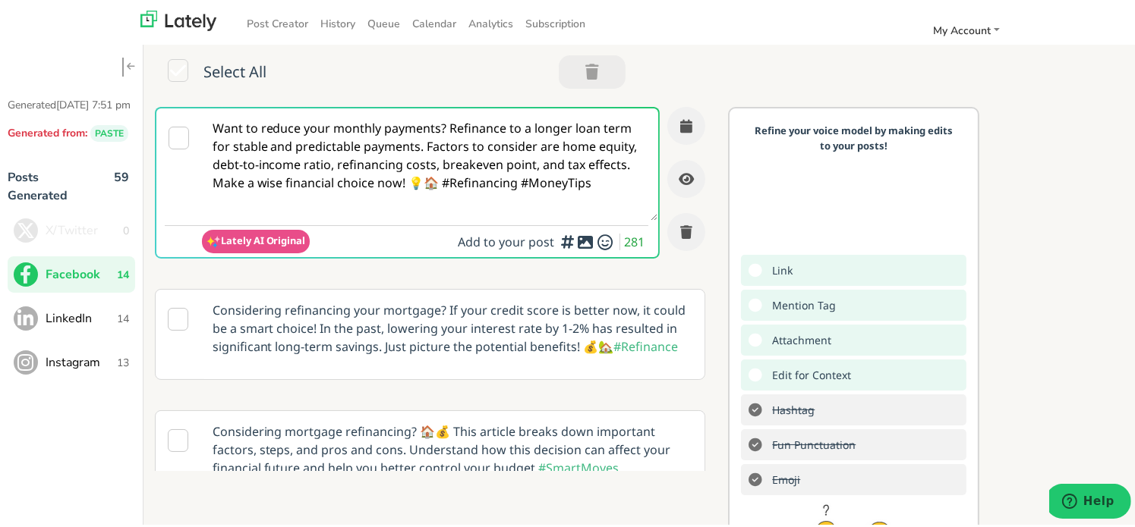
click at [483, 147] on textarea "Want to reduce your monthly payments? Refinance to a longer loan term for stabl…" at bounding box center [430, 162] width 456 height 112
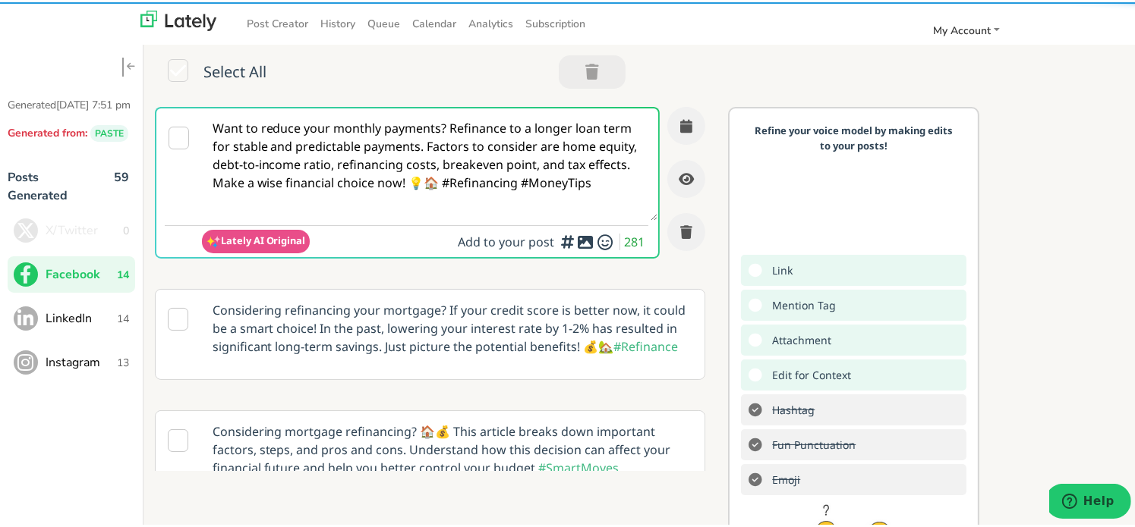
click at [350, 48] on div "Select All" at bounding box center [394, 73] width 502 height 63
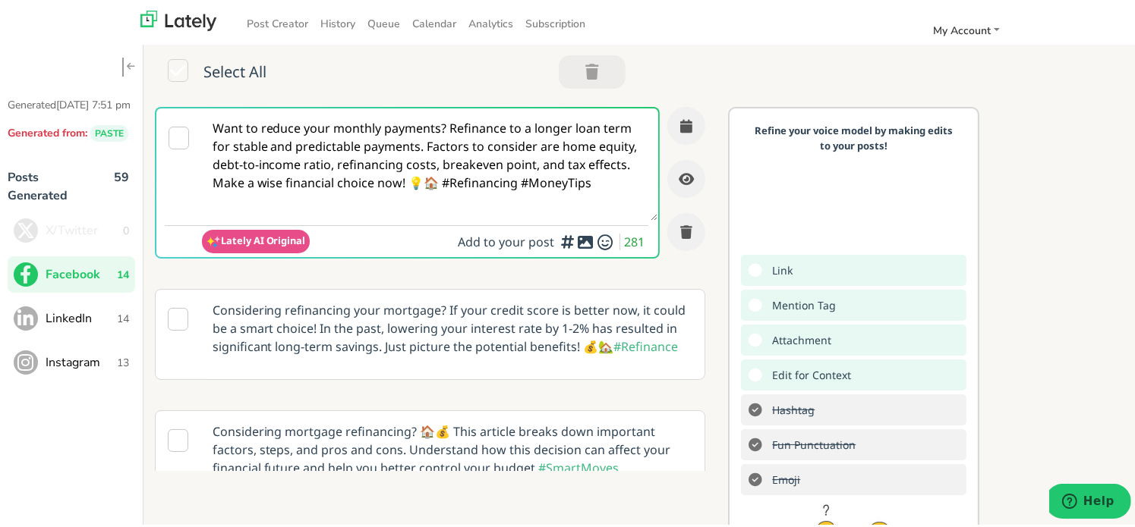
click at [317, 175] on textarea "Want to reduce your monthly payments? Refinance to a longer loan term for stabl…" at bounding box center [430, 162] width 456 height 112
click at [88, 320] on button "LinkedIn 14" at bounding box center [72, 316] width 128 height 36
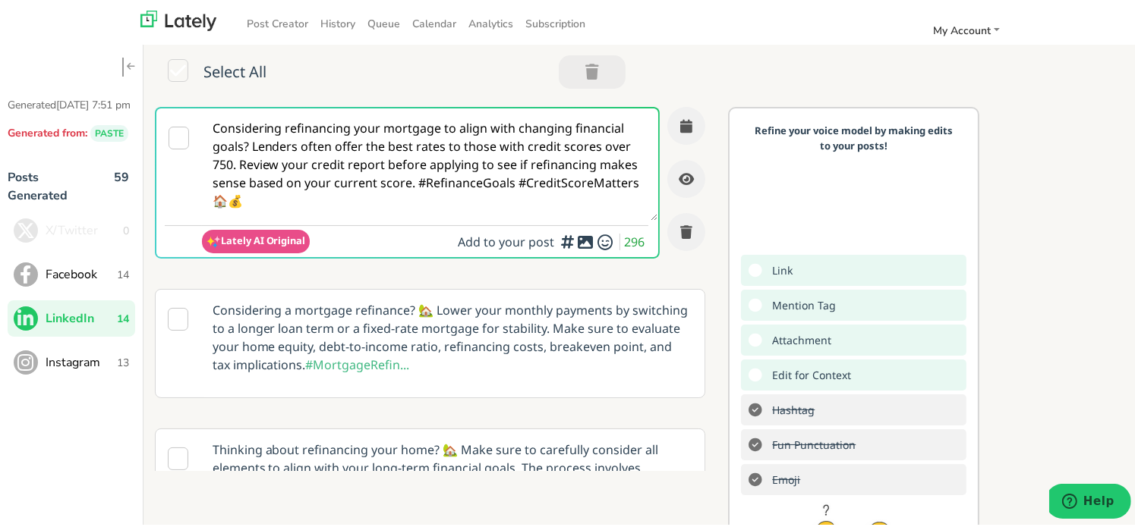
click at [504, 148] on textarea "Considering refinancing your mortgage to align with changing financial goals? L…" at bounding box center [430, 162] width 456 height 112
click at [261, 185] on textarea "Considering refinancing your mortgage to align with changing financial goals? L…" at bounding box center [430, 162] width 456 height 112
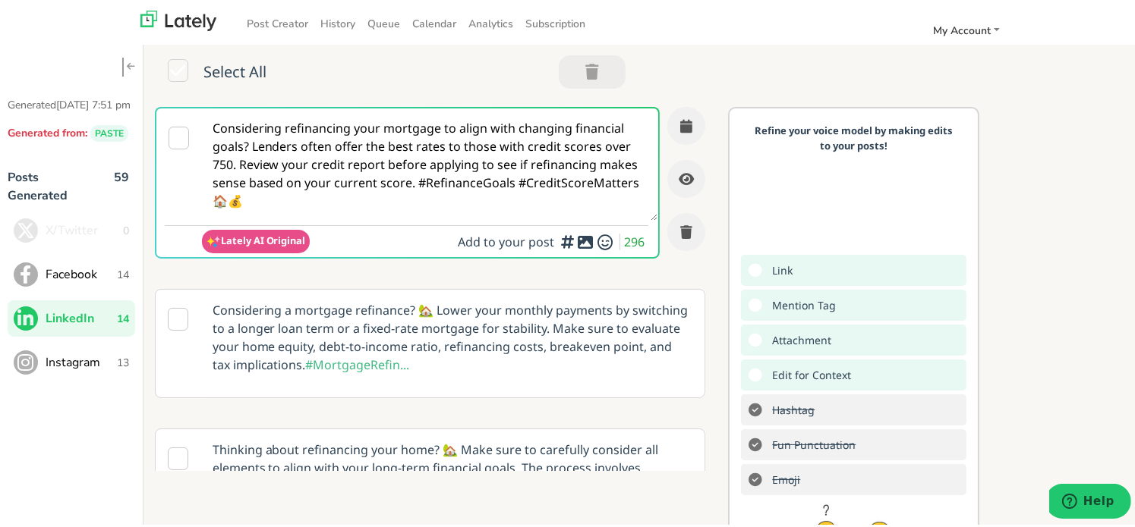
click at [261, 185] on textarea "Considering refinancing your mortgage to align with changing financial goals? L…" at bounding box center [430, 162] width 456 height 112
click at [105, 370] on span "Instagram" at bounding box center [81, 360] width 71 height 18
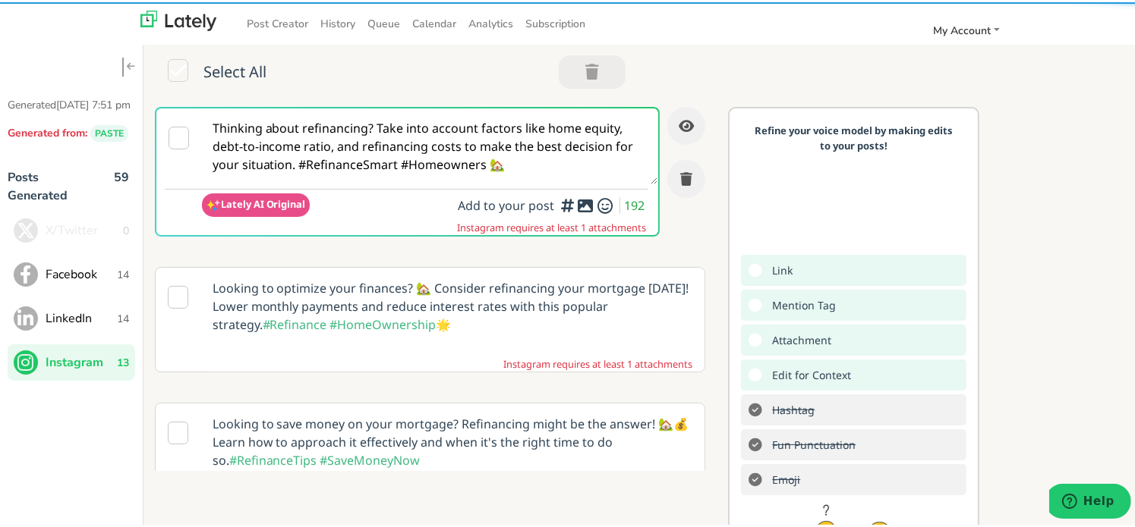
click at [401, 127] on textarea "Thinking about refinancing? Take into account factors like home equity, debt-to…" at bounding box center [430, 144] width 456 height 76
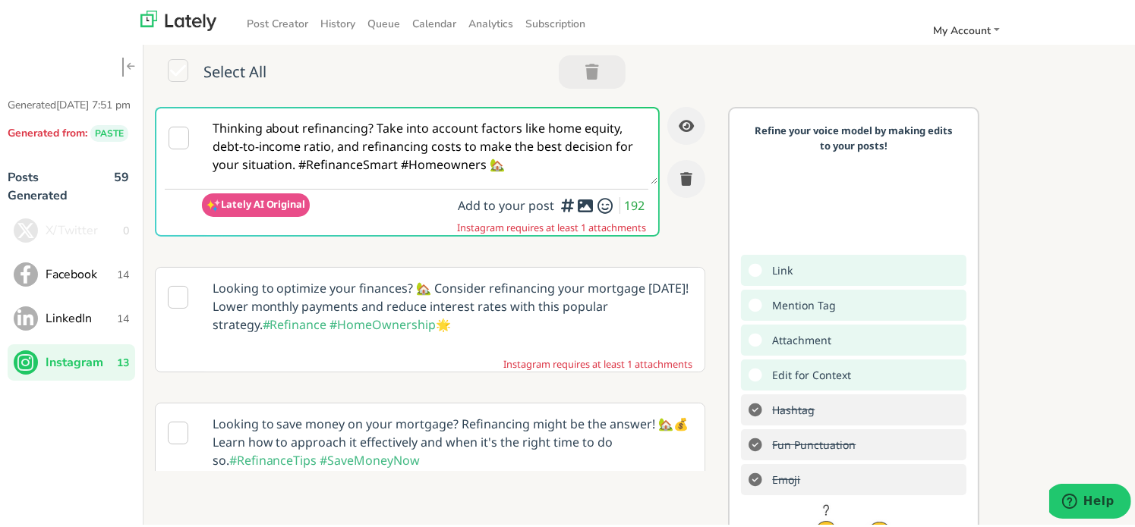
click at [401, 127] on textarea "Thinking about refinancing? Take into account factors like home equity, debt-to…" at bounding box center [430, 144] width 456 height 76
click at [82, 282] on span "Facebook" at bounding box center [81, 272] width 71 height 18
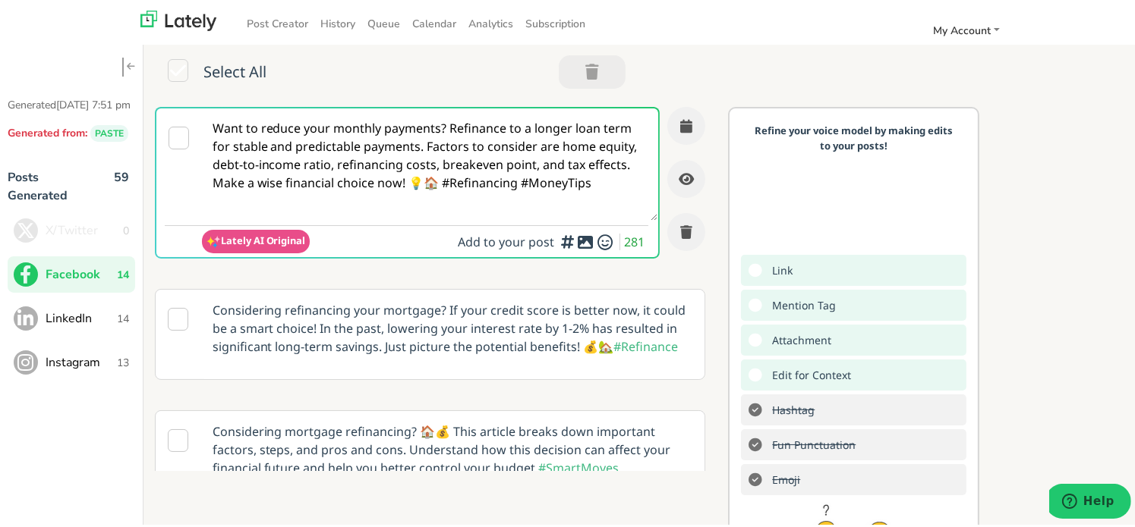
click at [257, 150] on textarea "Want to reduce your monthly payments? Refinance to a longer loan term for stabl…" at bounding box center [430, 162] width 456 height 112
paste textarea "Feeling stuck with high payments, @everyone? It may be time to REFINANCE YOUR M…"
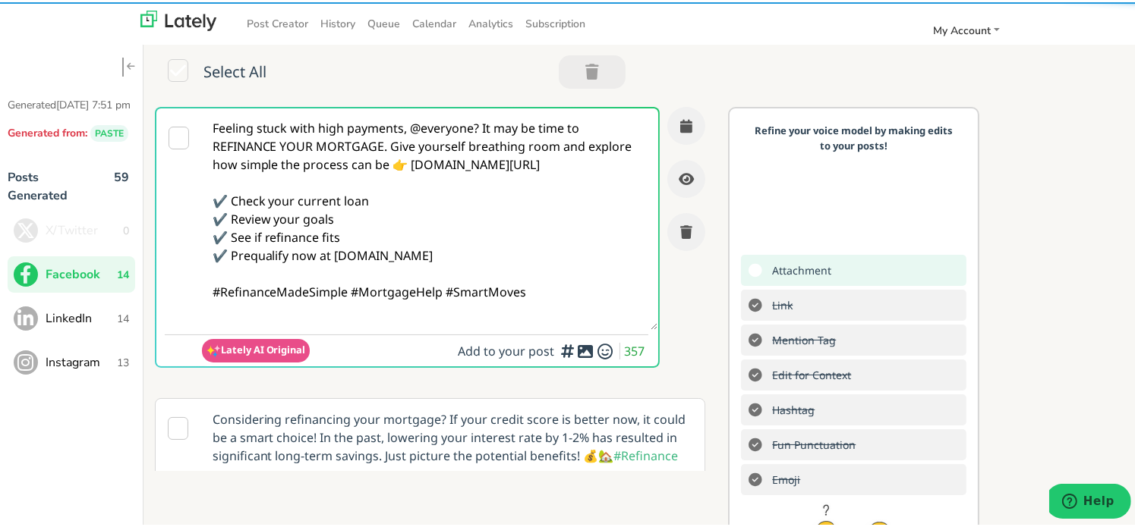
click at [410, 134] on textarea "Feeling stuck with high payments, @everyone? It may be time to REFINANCE YOUR M…" at bounding box center [430, 217] width 456 height 222
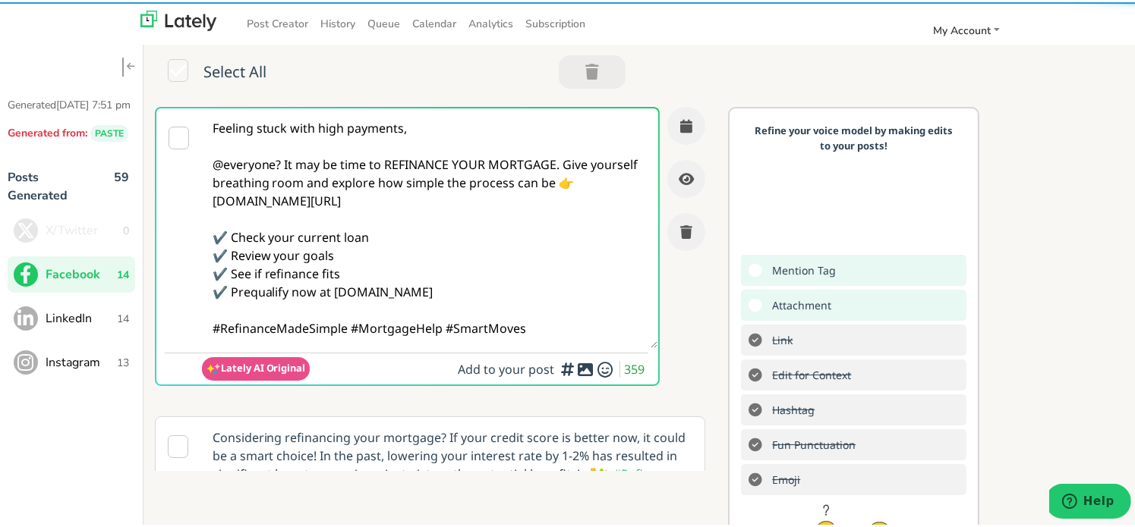
click at [279, 170] on textarea "Feeling stuck with high payments, @everyone? It may be time to REFINANCE YOUR M…" at bounding box center [430, 226] width 456 height 240
click at [282, 160] on textarea "Feeling stuck with high payments, @everyone? It may be time to REFINANCE YOUR M…" at bounding box center [430, 226] width 456 height 240
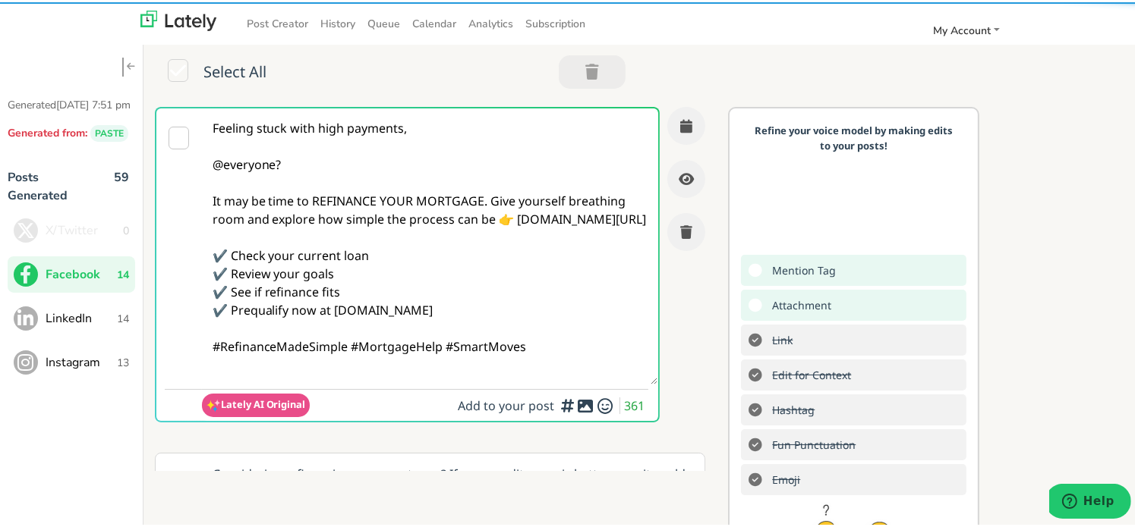
click at [513, 224] on textarea "Feeling stuck with high payments, @everyone? It may be time to REFINANCE YOUR M…" at bounding box center [430, 244] width 456 height 276
click at [489, 199] on textarea "Feeling stuck with high payments, @everyone? It may be time to REFINANCE YOUR M…" at bounding box center [430, 244] width 456 height 276
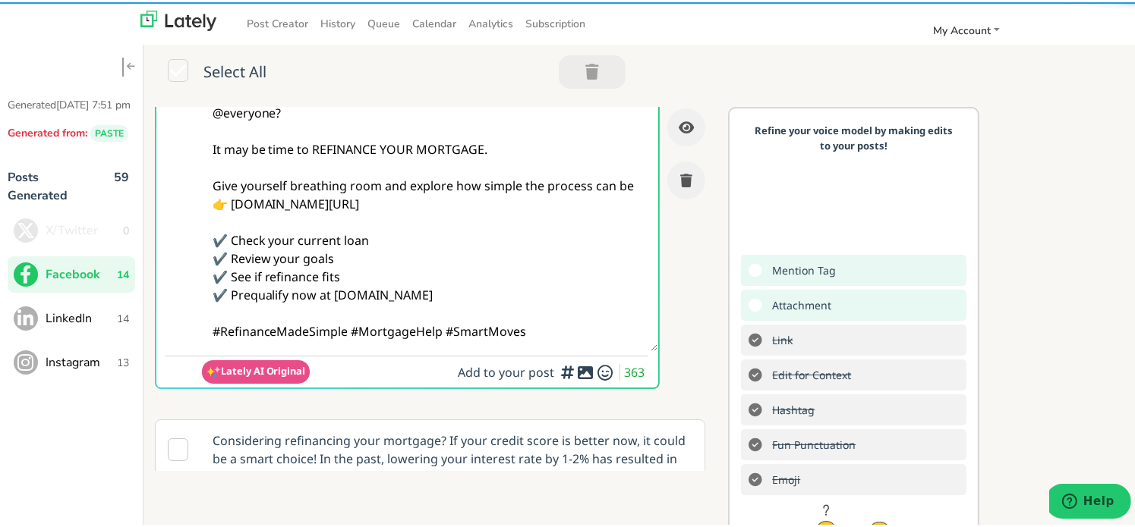
scroll to position [76, 0]
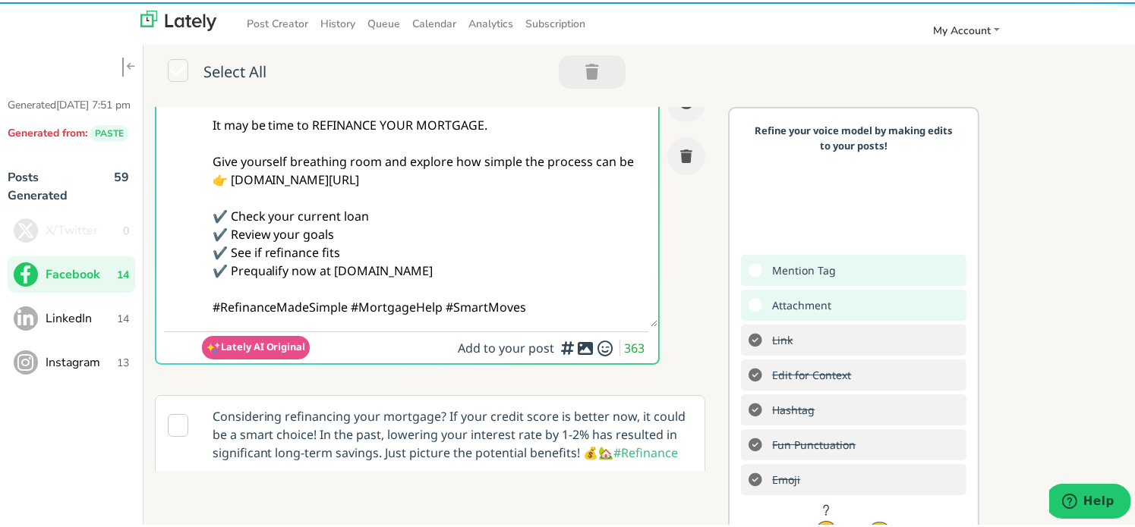
click at [352, 312] on textarea "Feeling stuck with high payments, @everyone? It may be time to REFINANCE YOUR M…" at bounding box center [430, 177] width 456 height 294
click at [349, 310] on textarea "Feeling stuck with high payments, @everyone? It may be time to REFINANCE YOUR M…" at bounding box center [430, 177] width 456 height 294
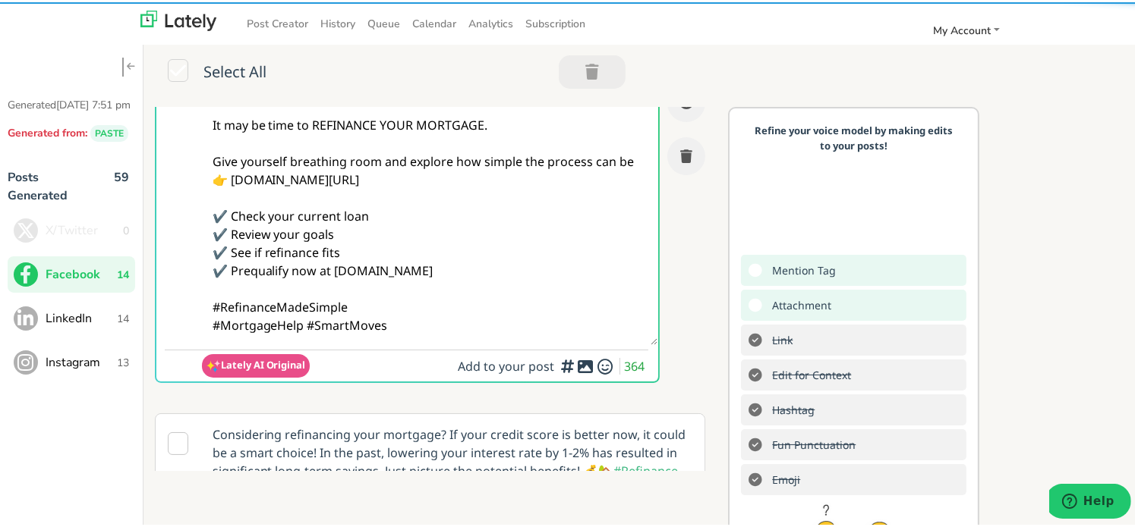
click at [478, 320] on textarea "Feeling stuck with high payments, @everyone? It may be time to REFINANCE YOUR M…" at bounding box center [430, 186] width 456 height 313
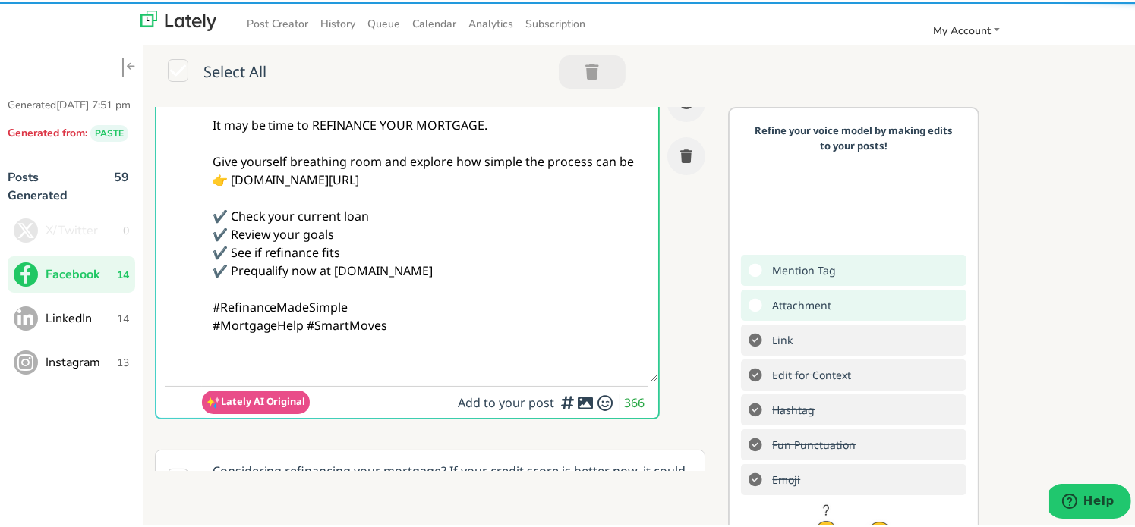
paste textarea "Follow Us On Our Social Media Platforms! Facebook: [URL][DOMAIN_NAME] LinkedIn:…"
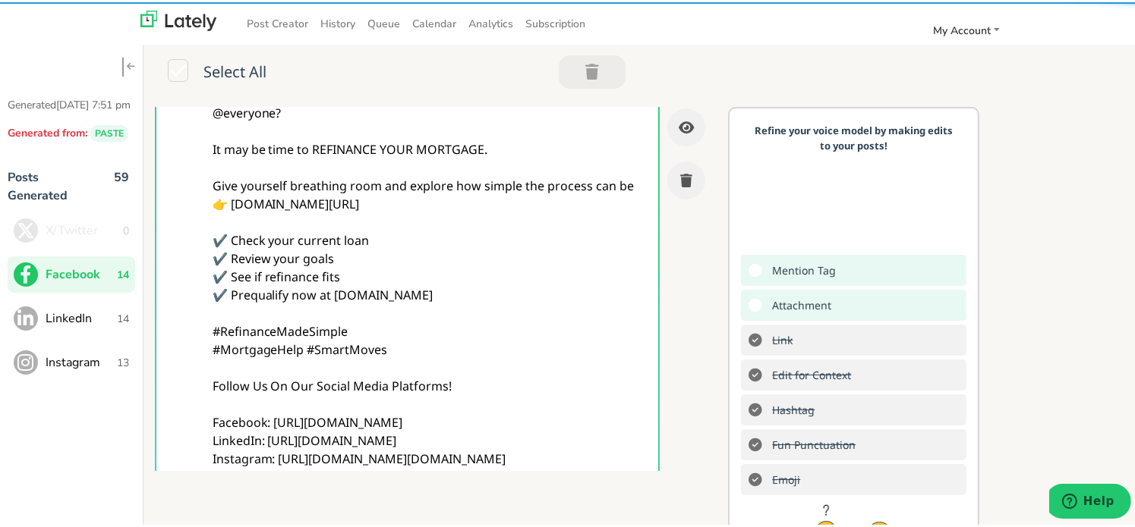
scroll to position [152, 0]
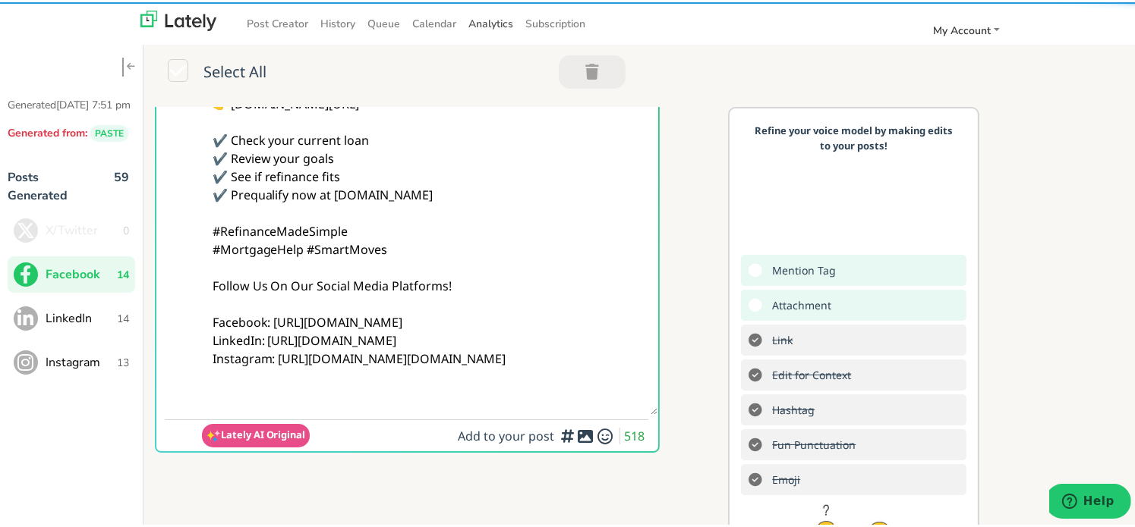
type textarea "Feeling stuck with high payments, @everyone? It may be time to REFINANCE YOUR M…"
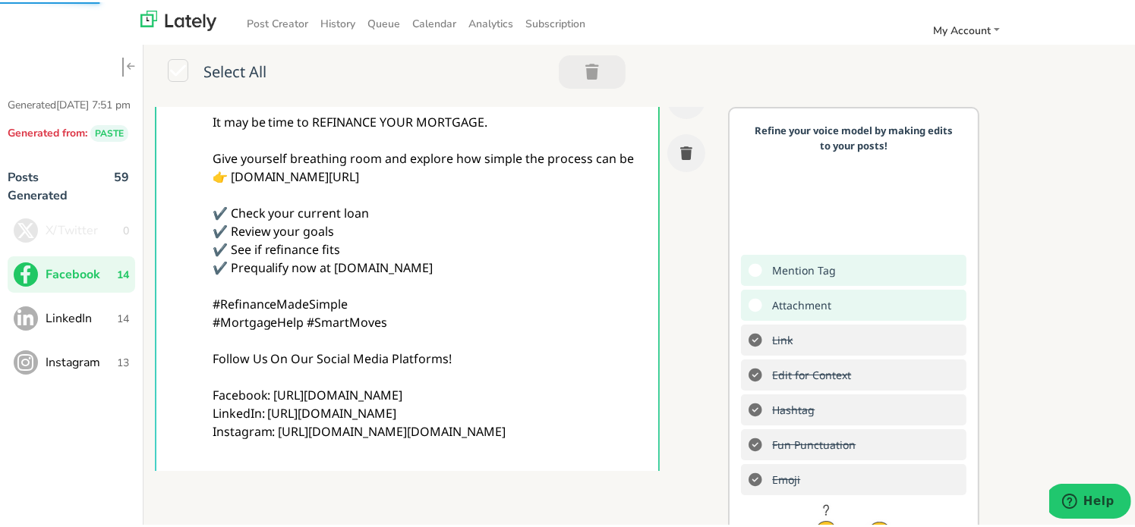
scroll to position [0, 0]
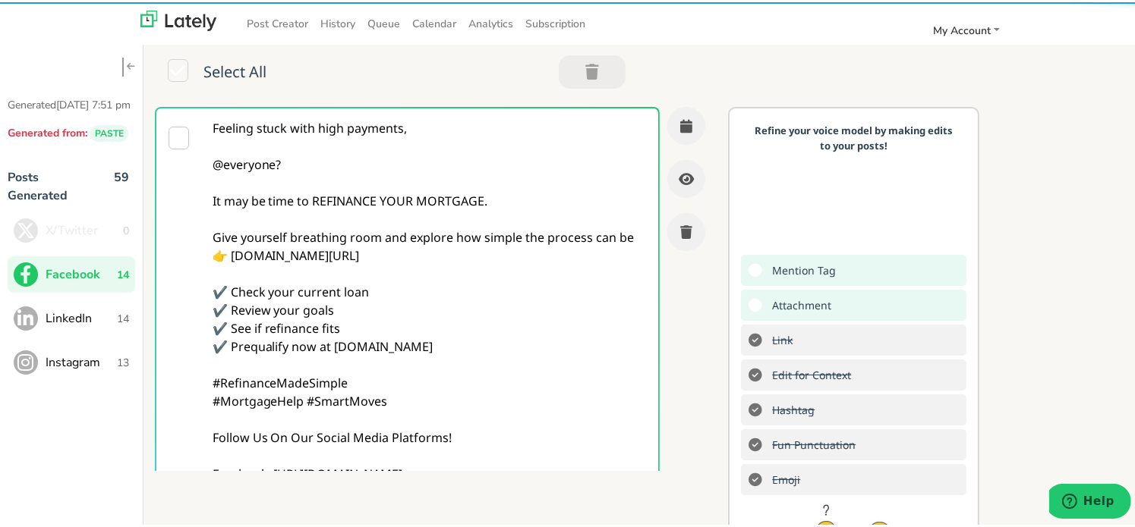
click at [493, 206] on textarea "Feeling stuck with high payments, @everyone? It may be time to REFINANCE YOUR M…" at bounding box center [430, 335] width 456 height 458
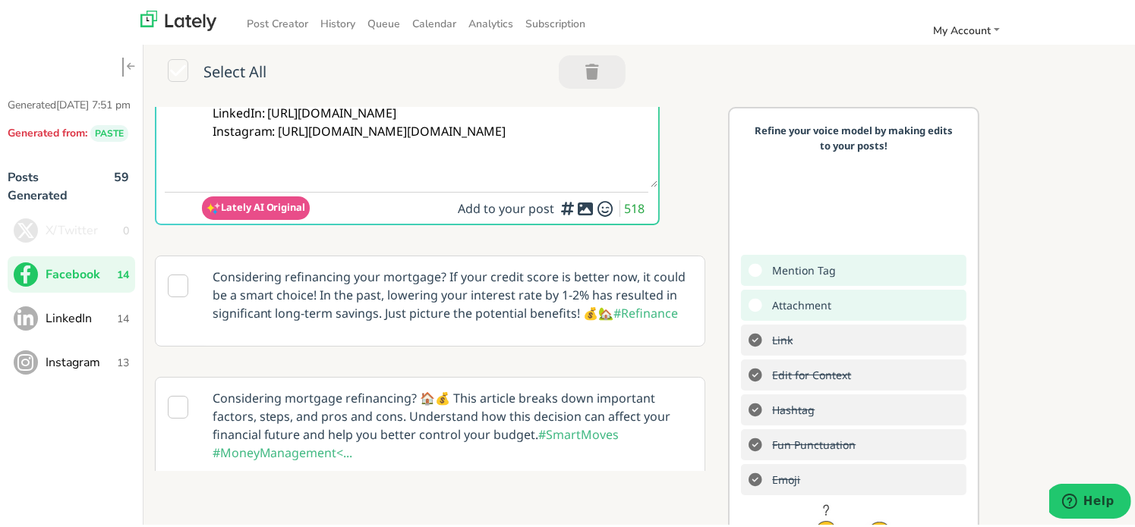
scroll to position [228, 0]
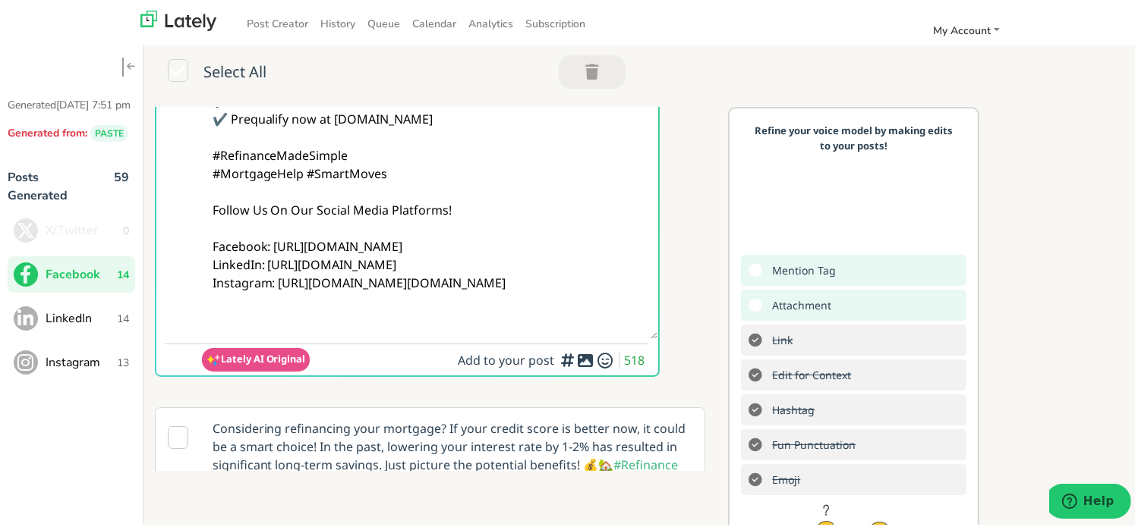
click at [568, 350] on div "Add a video or photo or swap out the default image from any link for increased …" at bounding box center [567, 318] width 152 height 70
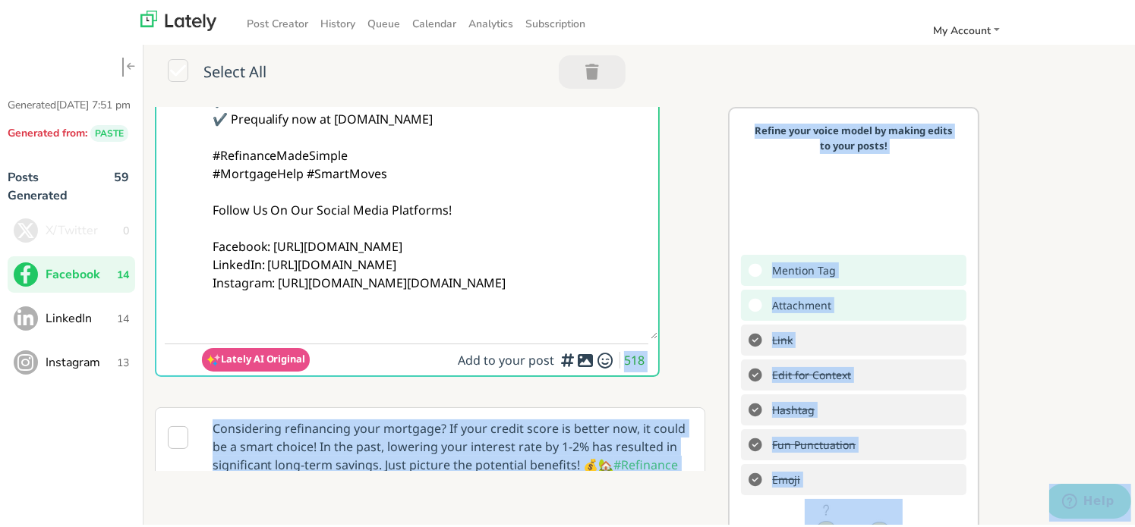
click at [562, 359] on body "Post Creator History Queue Calendar Analytics Subscription My Account Settings …" at bounding box center [573, 269] width 1146 height 539
click at [564, 356] on div at bounding box center [567, 355] width 10 height 5
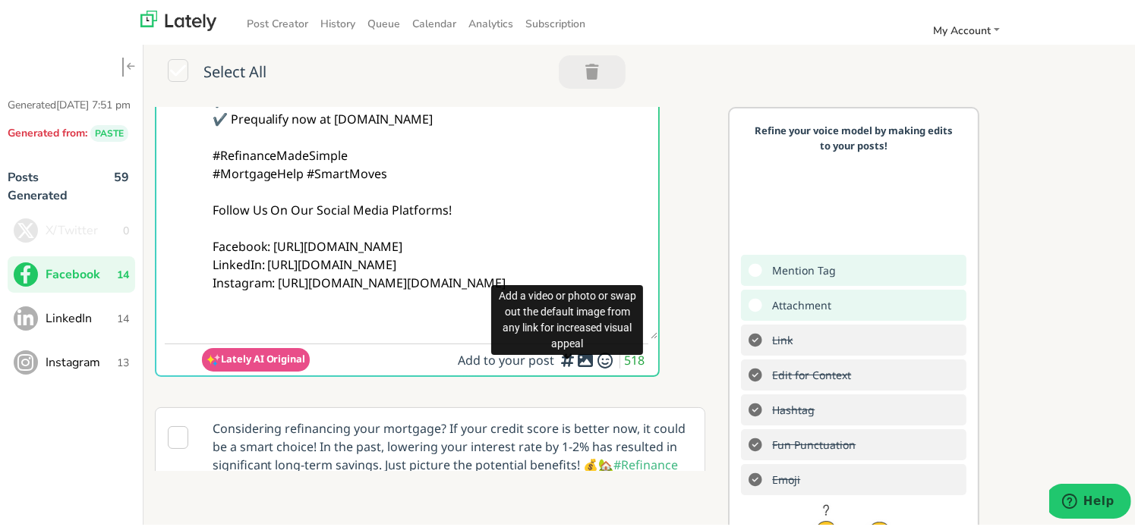
click at [576, 359] on icon at bounding box center [585, 358] width 18 height 1
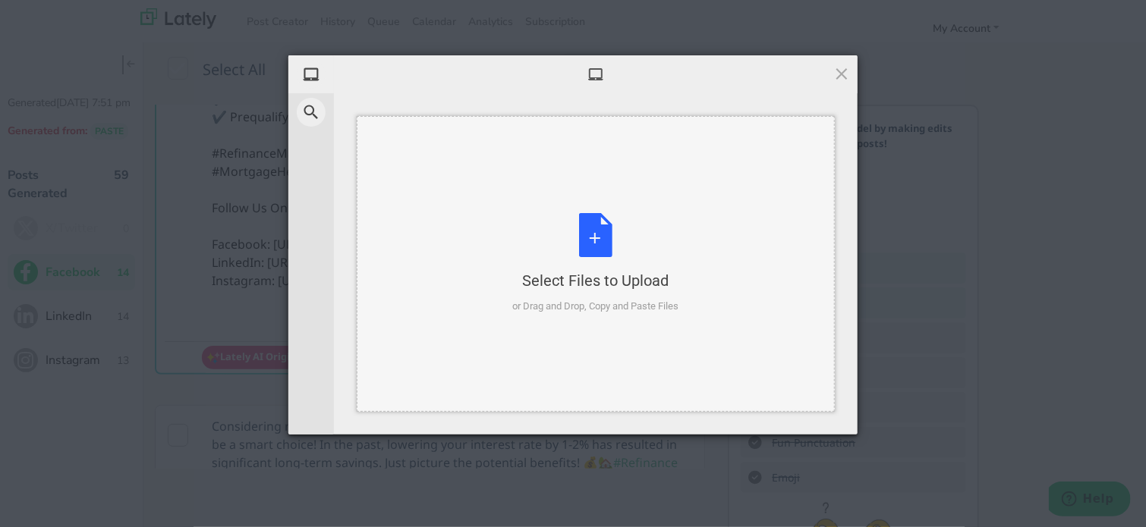
click at [610, 221] on div "Select Files to Upload or Drag and Drop, Copy and Paste Files" at bounding box center [596, 263] width 166 height 101
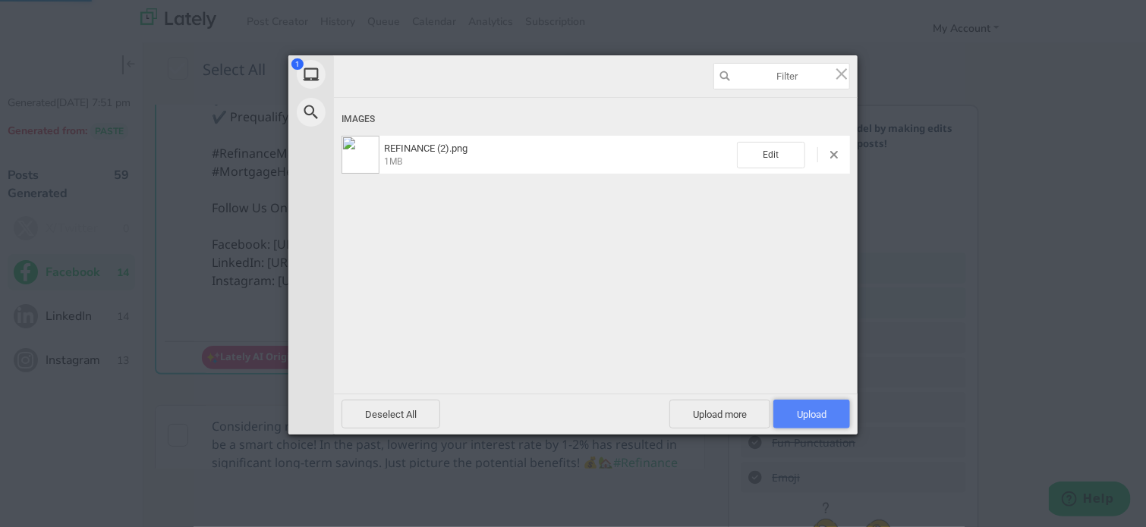
click at [823, 408] on span "Upload 1" at bounding box center [811, 414] width 77 height 29
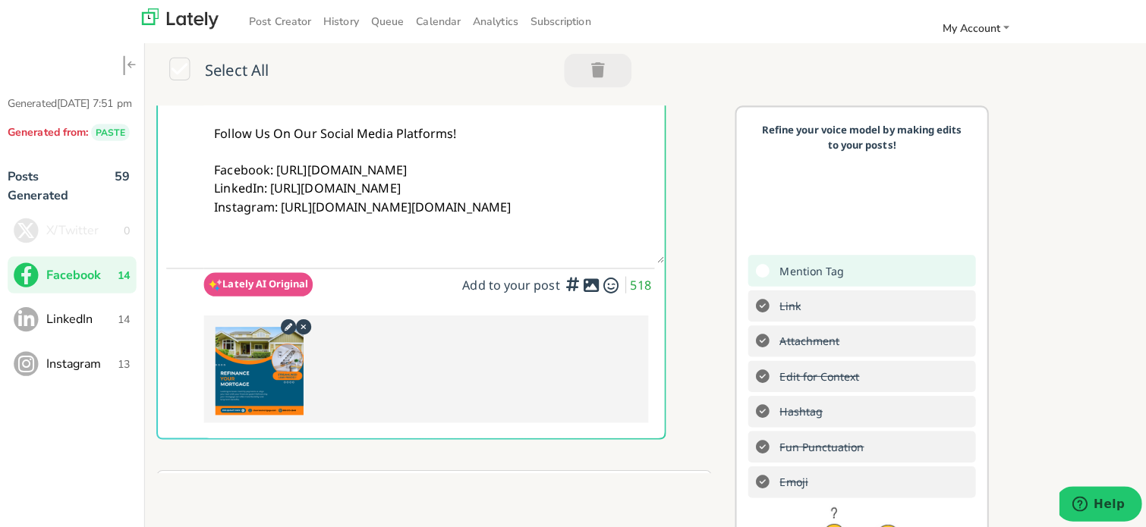
scroll to position [0, 0]
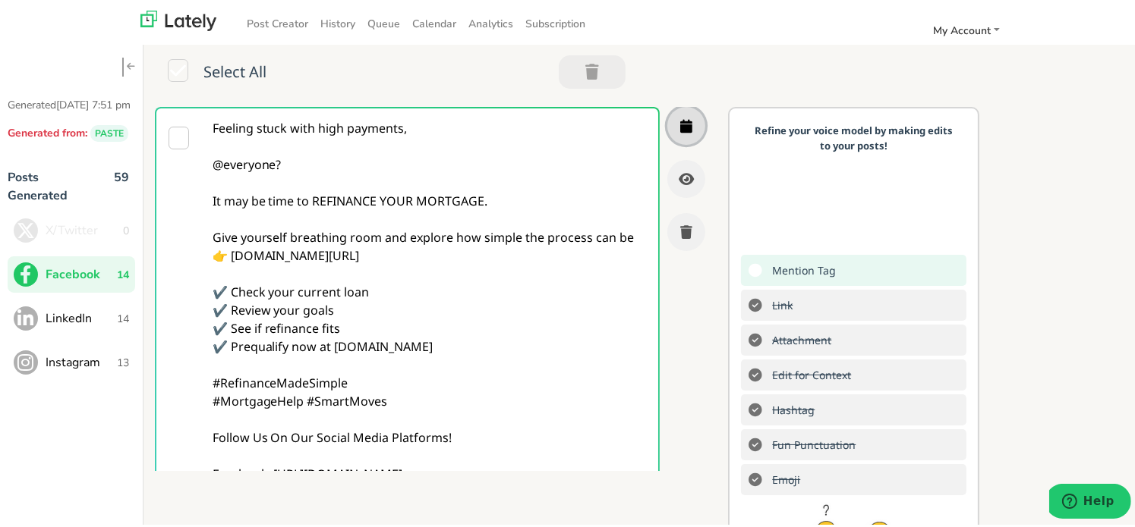
click at [674, 130] on button "button" at bounding box center [686, 124] width 38 height 38
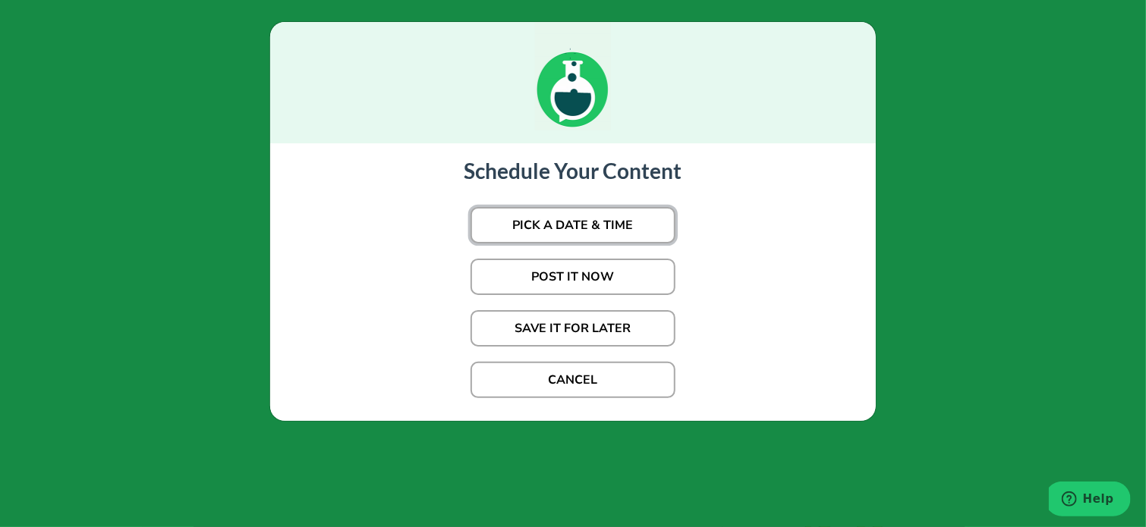
click at [530, 225] on button "PICK A DATE & TIME" at bounding box center [573, 225] width 205 height 36
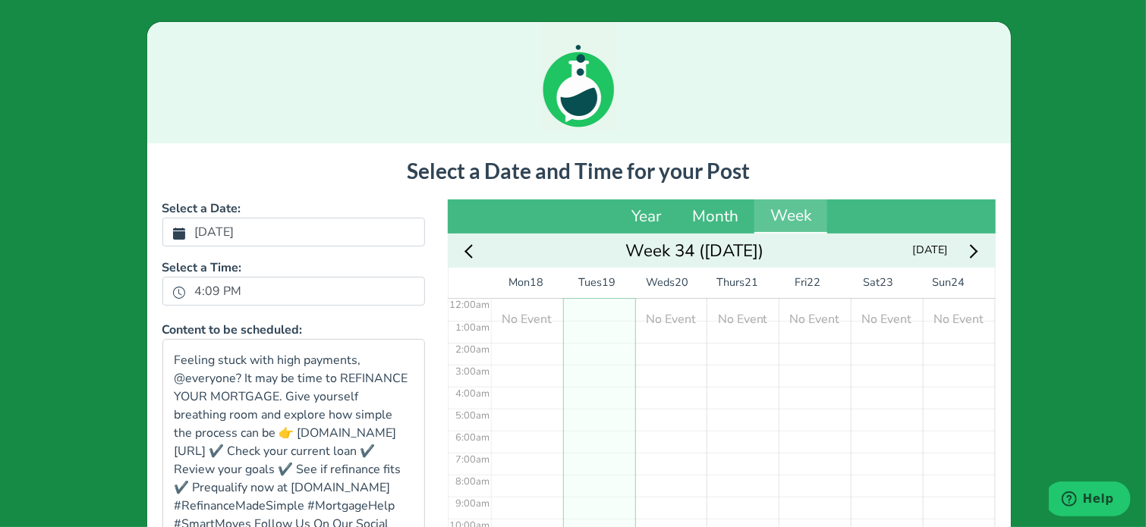
click at [244, 225] on label "[DATE]" at bounding box center [215, 232] width 58 height 26
click at [186, 225] on button "[DATE]" at bounding box center [179, 233] width 14 height 20
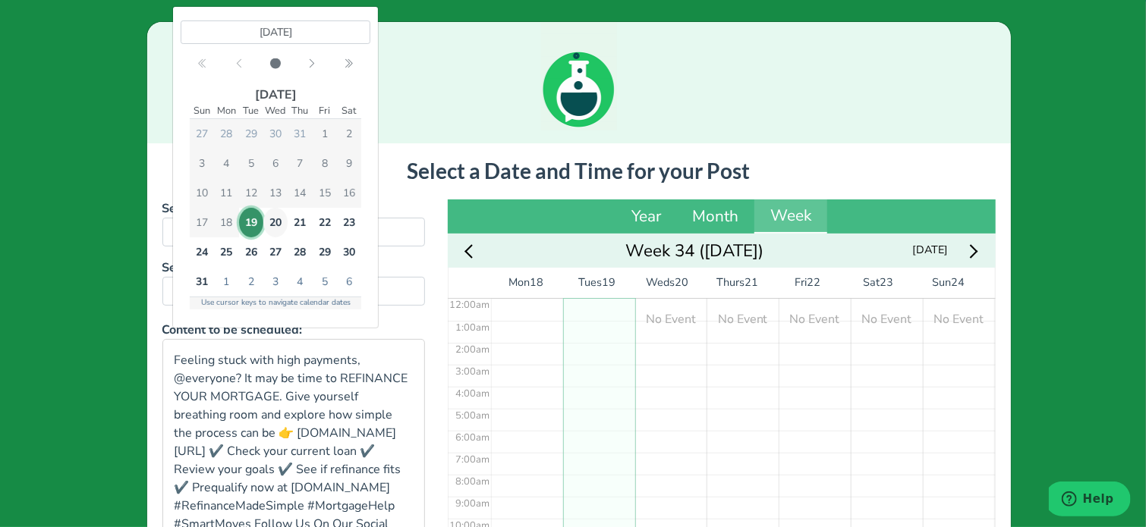
click at [263, 221] on span "20" at bounding box center [275, 223] width 24 height 30
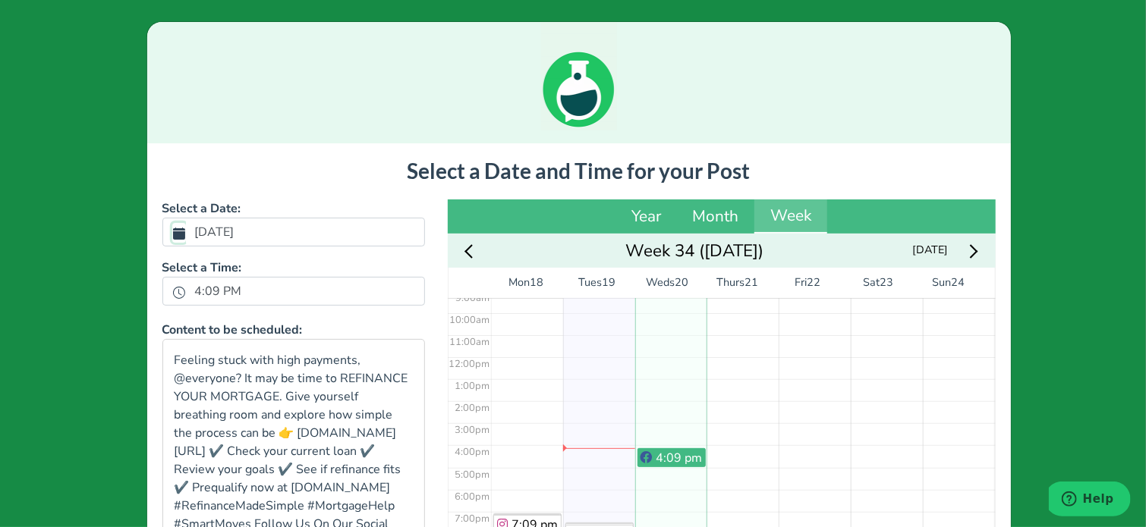
scroll to position [211, 0]
click at [244, 235] on label "[DATE]" at bounding box center [215, 232] width 58 height 26
click at [186, 235] on button "[DATE]" at bounding box center [179, 233] width 14 height 20
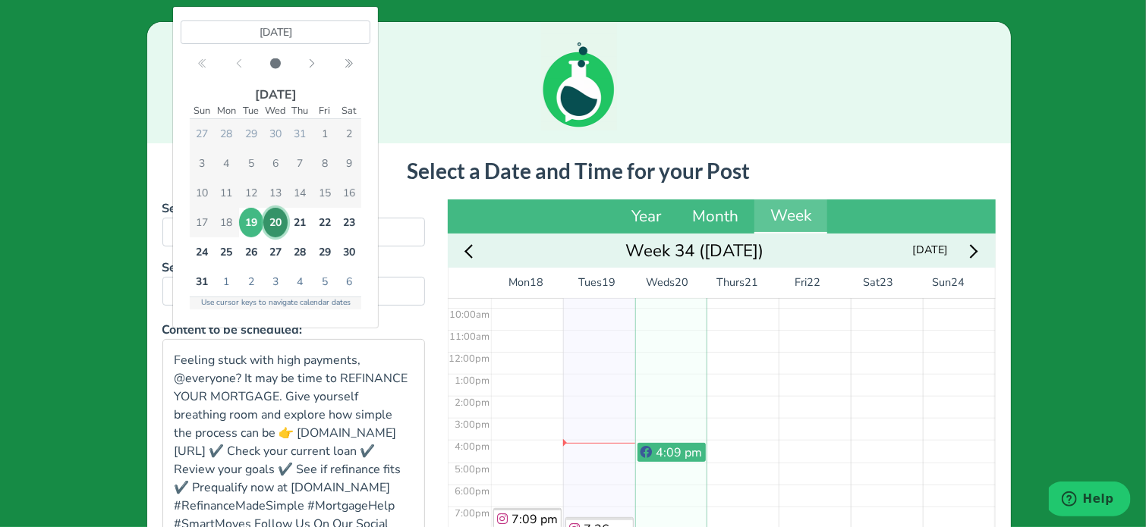
click at [249, 225] on span "19" at bounding box center [250, 223] width 24 height 30
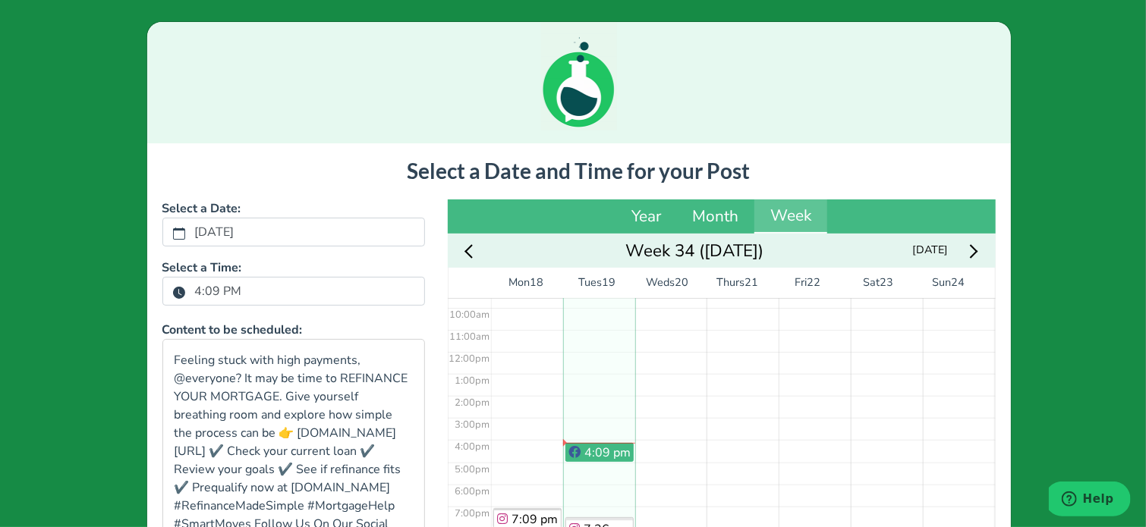
click at [209, 291] on label "4:09 PM" at bounding box center [218, 292] width 65 height 26
click at [186, 291] on button "4:09 PM" at bounding box center [179, 292] width 14 height 20
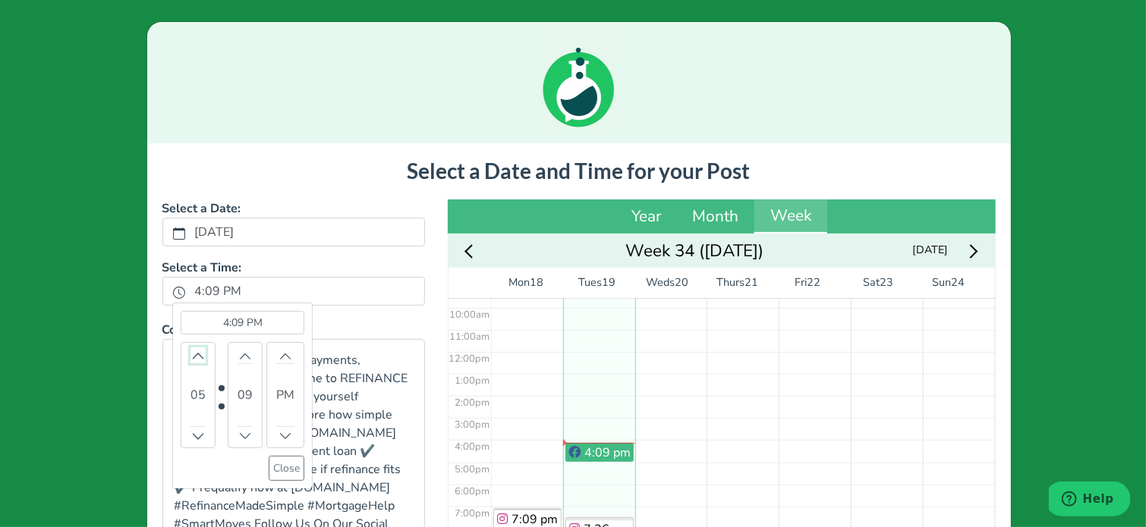
click at [193, 361] on button "Increment" at bounding box center [198, 356] width 15 height 16
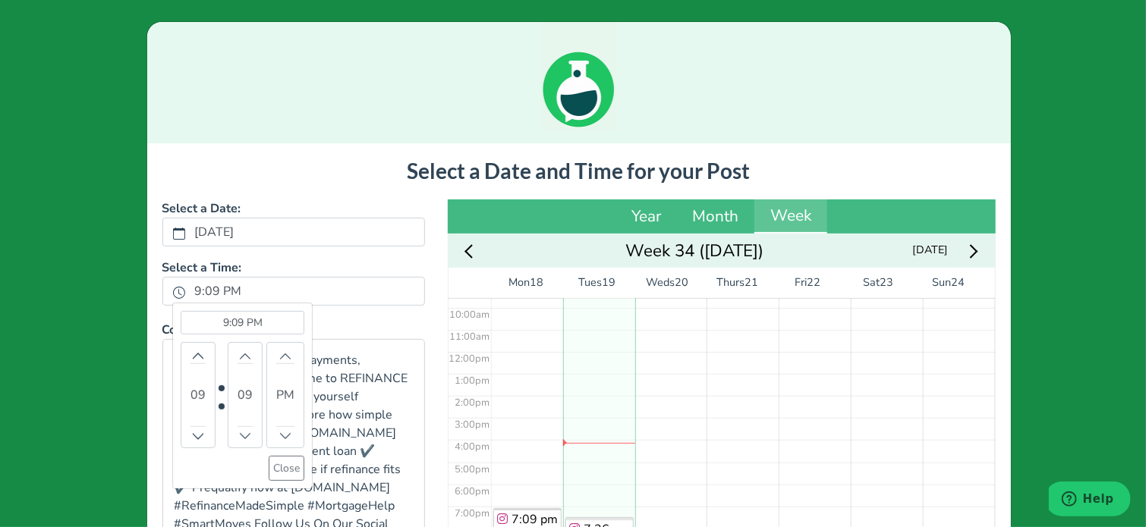
click at [191, 364] on output "09" at bounding box center [198, 396] width 15 height 64
click at [200, 369] on div "09" at bounding box center [198, 395] width 35 height 106
click at [194, 359] on icon "chevron up" at bounding box center [198, 356] width 11 height 11
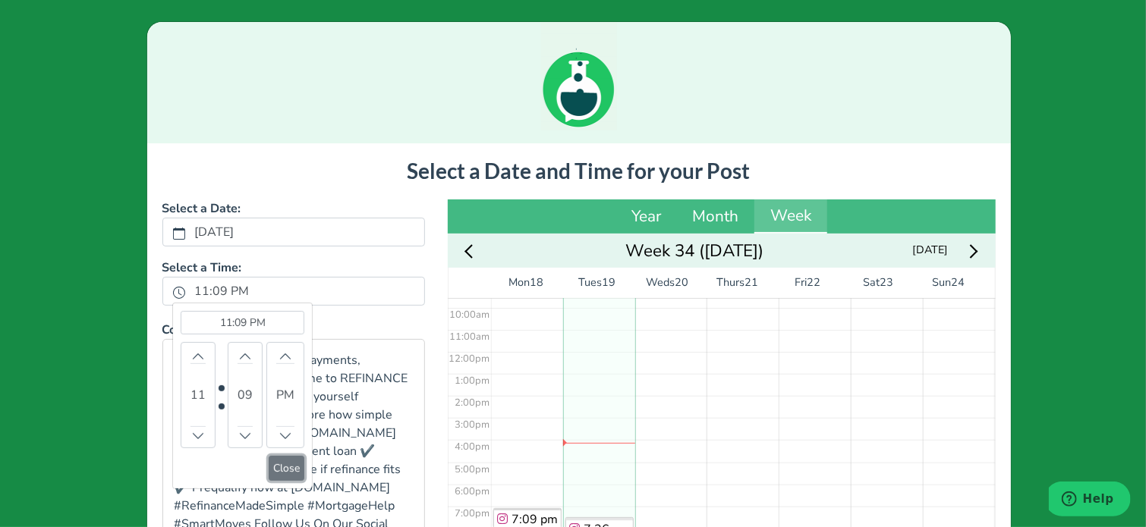
click at [284, 472] on button "Close" at bounding box center [287, 468] width 36 height 25
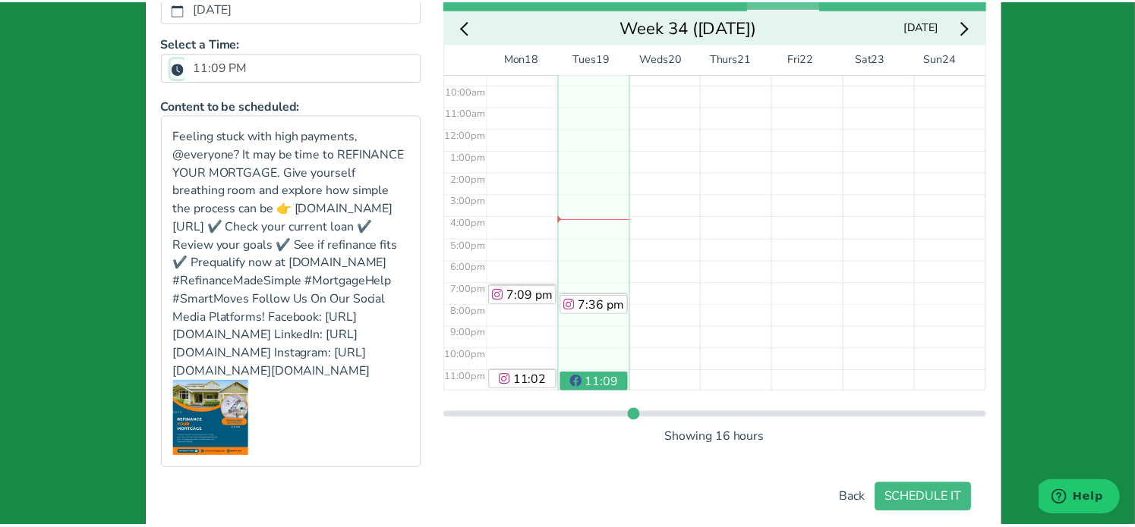
scroll to position [316, 0]
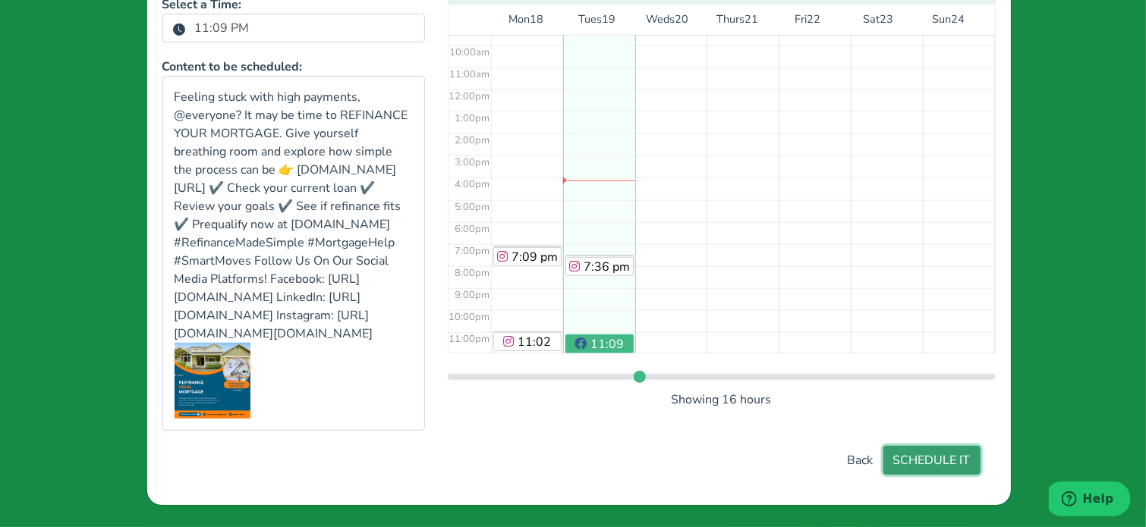
click at [909, 472] on button "SCHEDULE IT" at bounding box center [931, 460] width 97 height 29
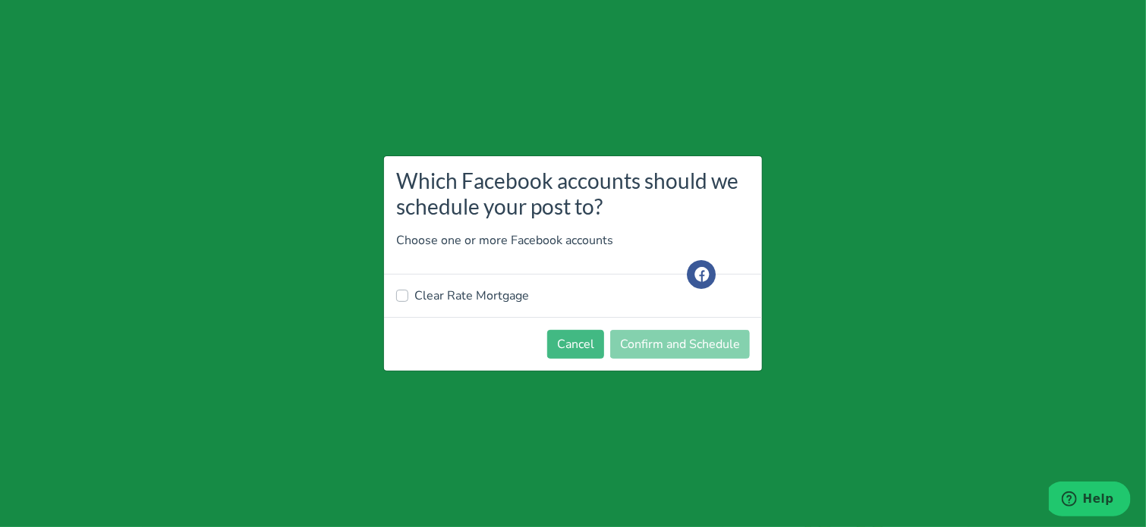
click at [494, 307] on div "Clear Rate Mortgage" at bounding box center [573, 296] width 378 height 43
drag, startPoint x: 485, startPoint y: 294, endPoint x: 483, endPoint y: 302, distance: 8.7
click at [483, 297] on label "Clear Rate Mortgage" at bounding box center [471, 296] width 115 height 18
click at [408, 297] on input "Clear Rate Mortgage" at bounding box center [402, 294] width 12 height 15
checkbox input "true"
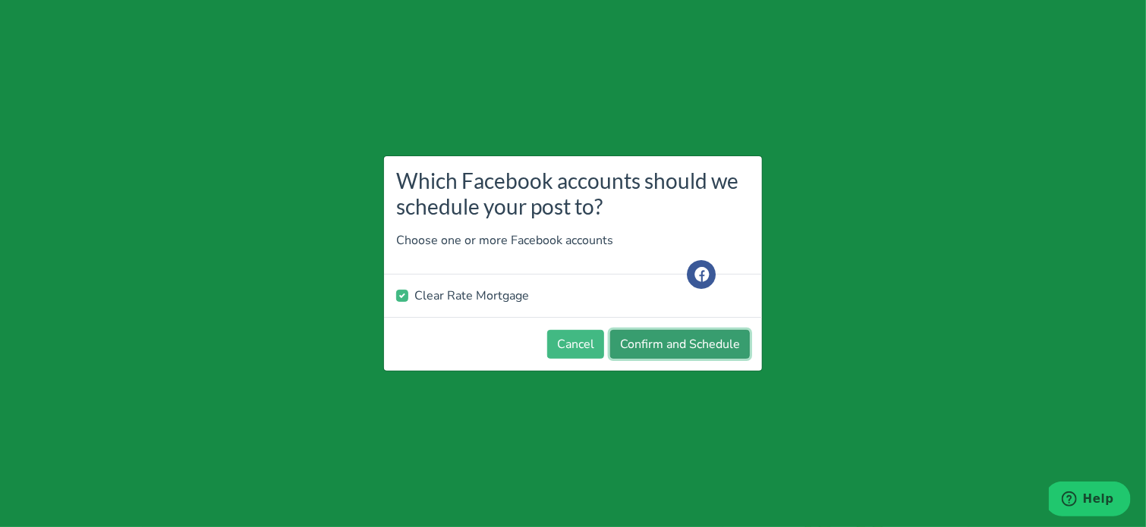
click at [690, 334] on button "Confirm and Schedule" at bounding box center [680, 344] width 140 height 29
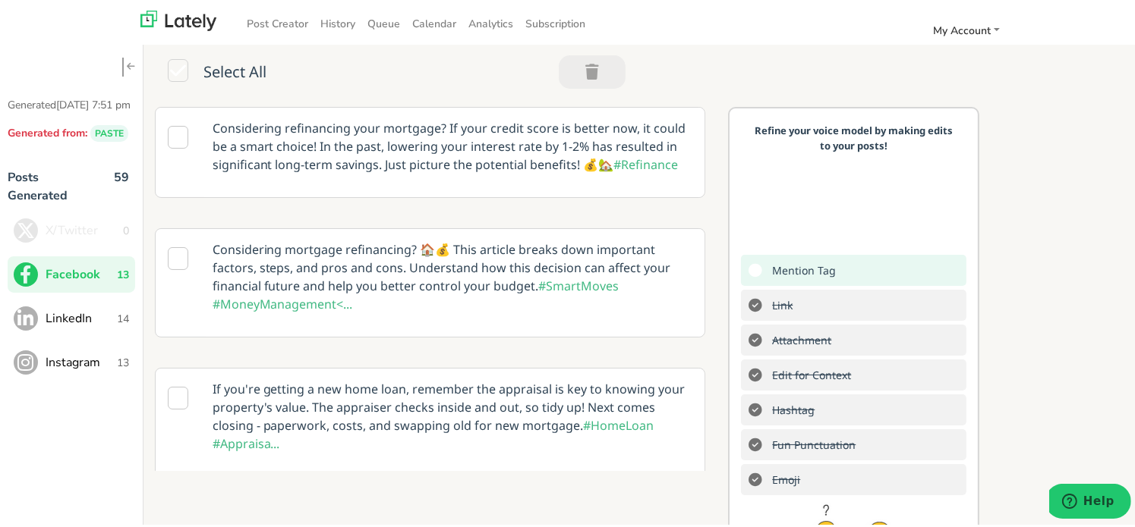
click at [56, 326] on span "LinkedIn" at bounding box center [81, 316] width 71 height 18
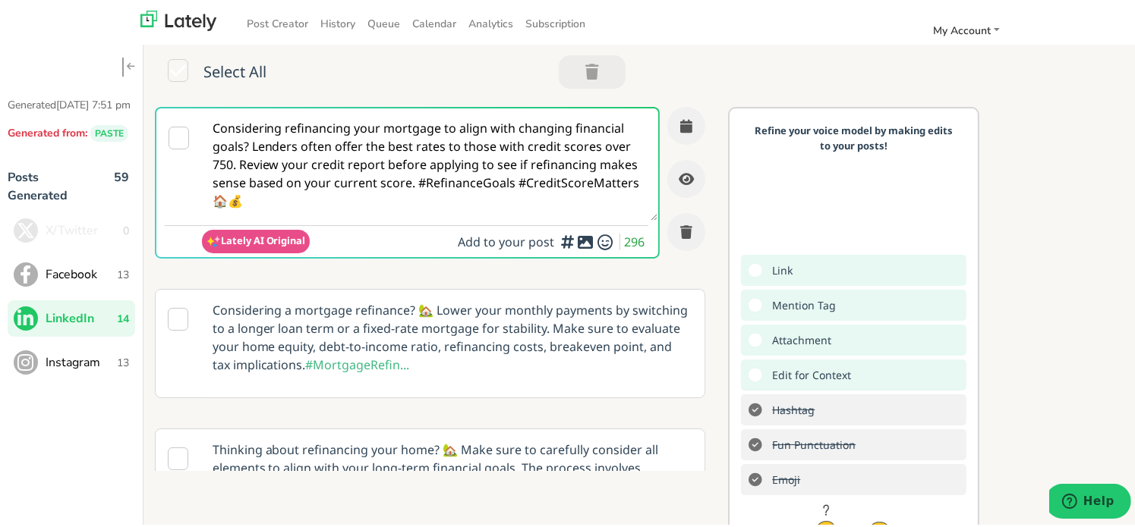
click at [410, 160] on textarea "Considering refinancing your mortgage to align with changing financial goals? L…" at bounding box center [430, 162] width 456 height 112
paste textarea "@linkedinmembers – Ready to realign your finances? REFINANCE YOUR MORTGAGE coul…"
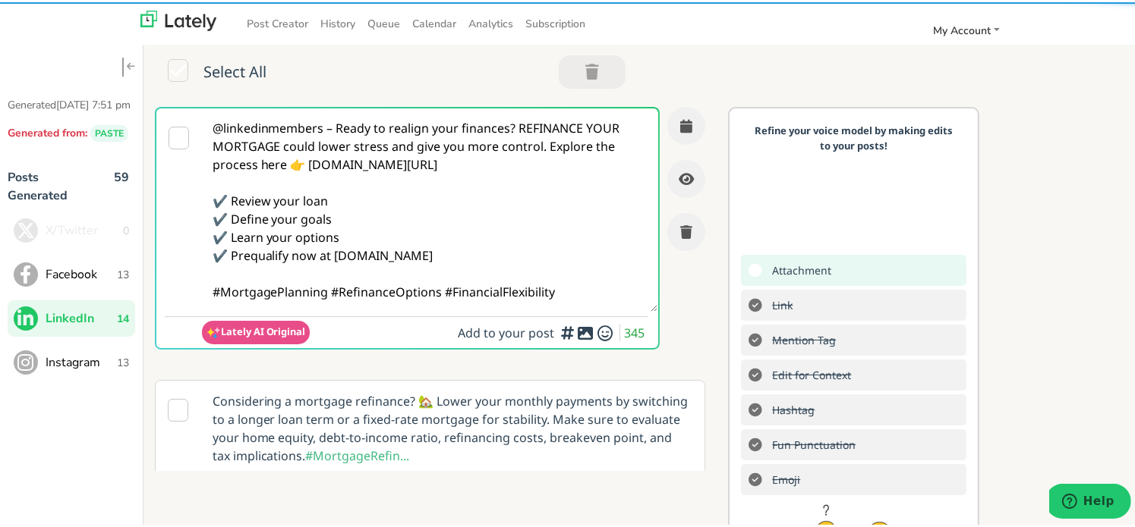
click at [338, 128] on textarea "@linkedinmembers – Ready to realign your finances? REFINANCE YOUR MORTGAGE coul…" at bounding box center [430, 207] width 456 height 203
click at [326, 130] on textarea "@linkedinmembers – Ready to realign your finances? REFINANCE YOUR MORTGAGE coul…" at bounding box center [430, 207] width 456 height 203
click at [332, 130] on textarea "@linkedinmembers – Ready to realign your finances? REFINANCE YOUR MORTGAGE coul…" at bounding box center [430, 207] width 456 height 203
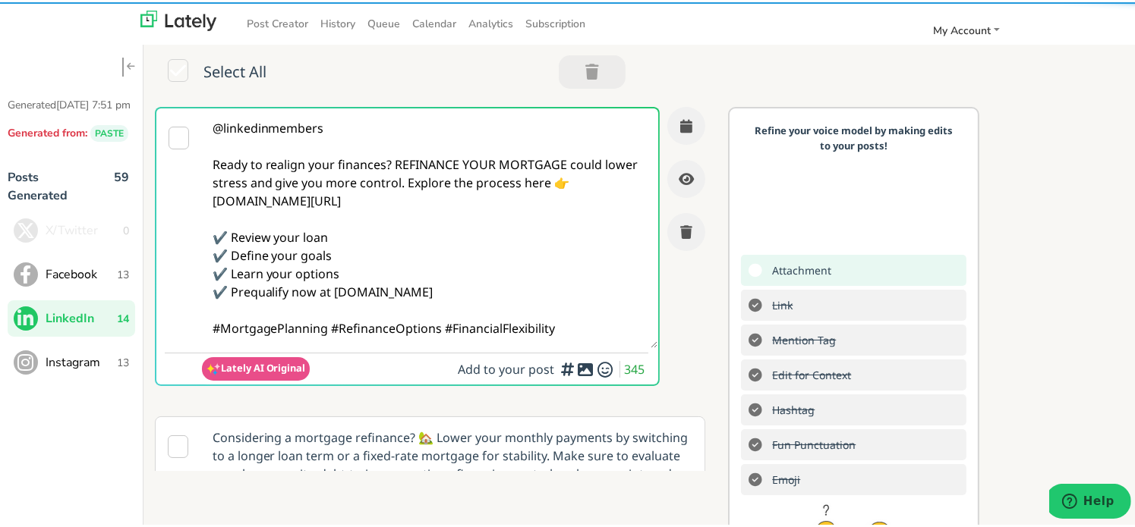
click at [389, 160] on textarea "@linkedinmembers Ready to realign your finances? REFINANCE YOUR MORTGAGE could …" at bounding box center [430, 226] width 456 height 240
click at [394, 162] on textarea "@linkedinmembers Ready to realign your finances? REFINANCE YOUR MORTGAGE could …" at bounding box center [430, 226] width 456 height 240
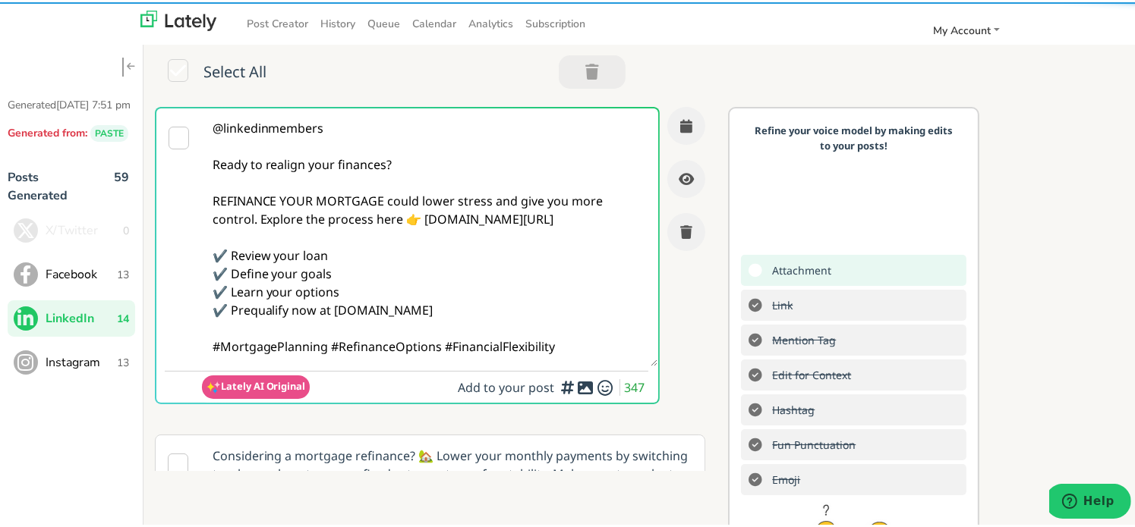
click at [258, 219] on textarea "@linkedinmembers Ready to realign your finances? REFINANCE YOUR MORTGAGE could …" at bounding box center [430, 235] width 456 height 258
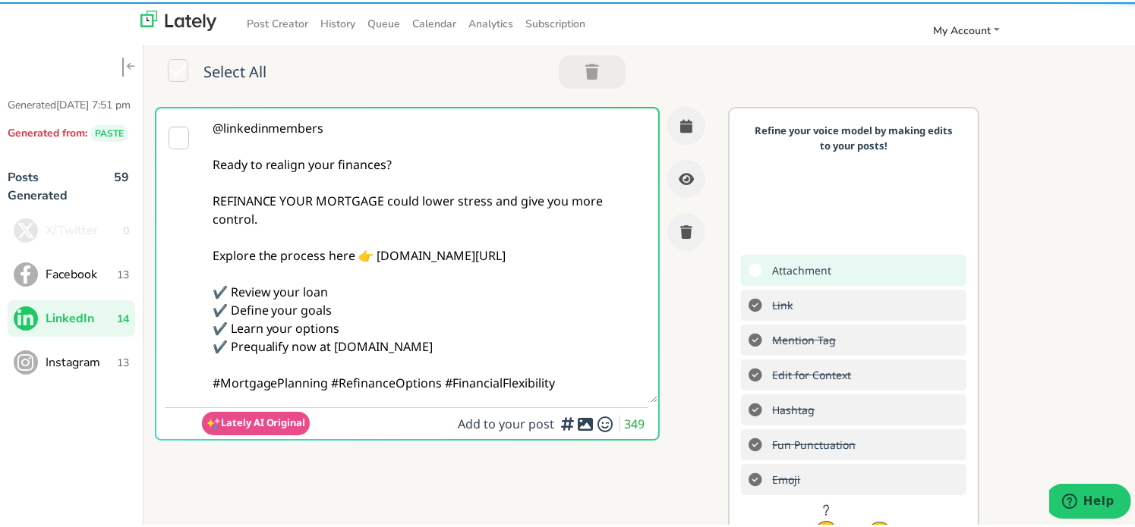
click at [328, 380] on textarea "@linkedinmembers Ready to realign your finances? REFINANCE YOUR MORTGAGE could …" at bounding box center [430, 253] width 456 height 294
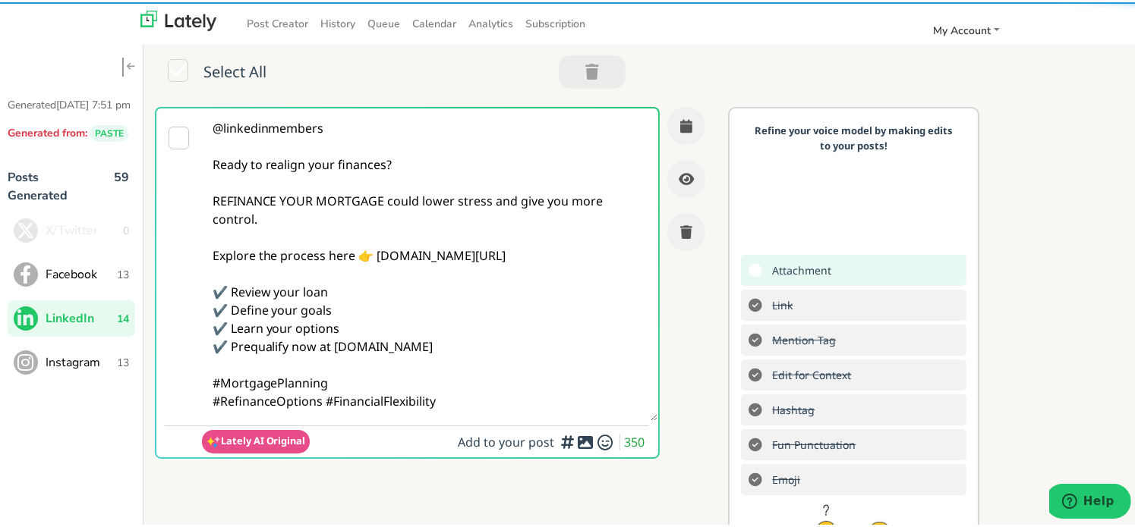
click at [527, 406] on textarea "@linkedinmembers Ready to realign your finances? REFINANCE YOUR MORTGAGE could …" at bounding box center [430, 262] width 456 height 313
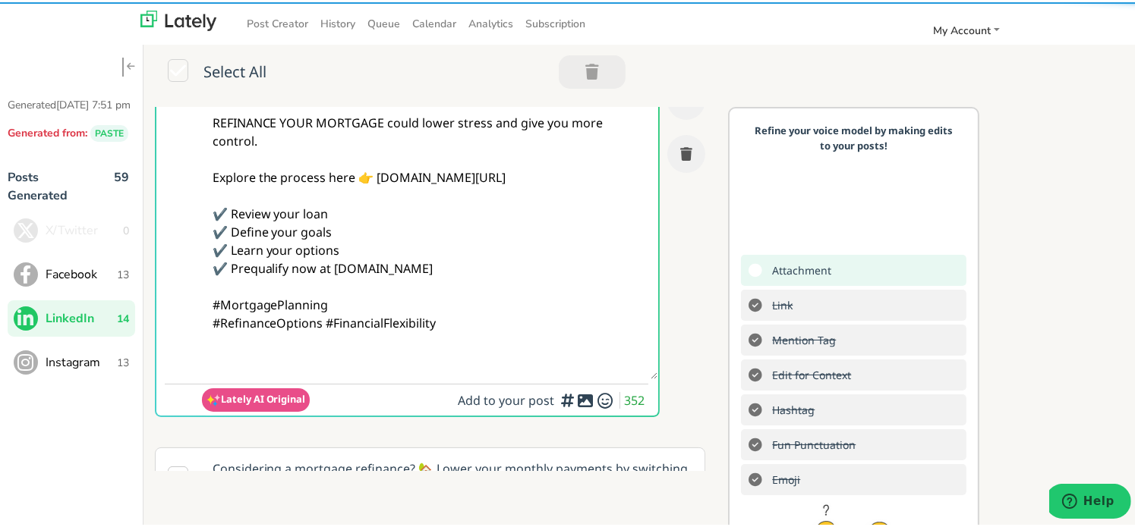
scroll to position [152, 0]
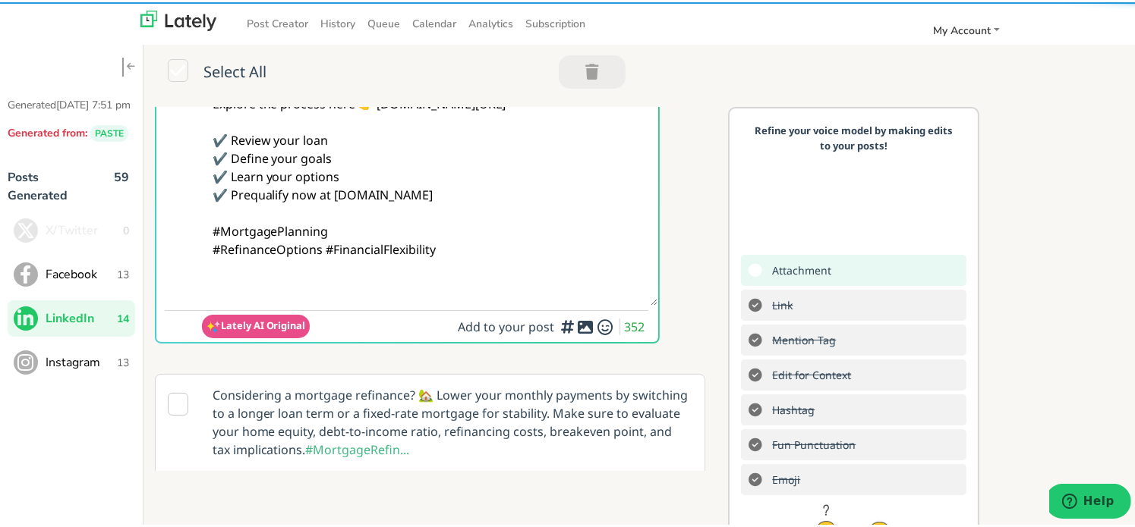
click at [322, 285] on textarea "@linkedinmembers Ready to realign your finances? REFINANCE YOUR MORTGAGE could …" at bounding box center [430, 128] width 456 height 349
paste textarea "Follow Us On Our Social Media Platforms! Facebook: [URL][DOMAIN_NAME] LinkedIn:…"
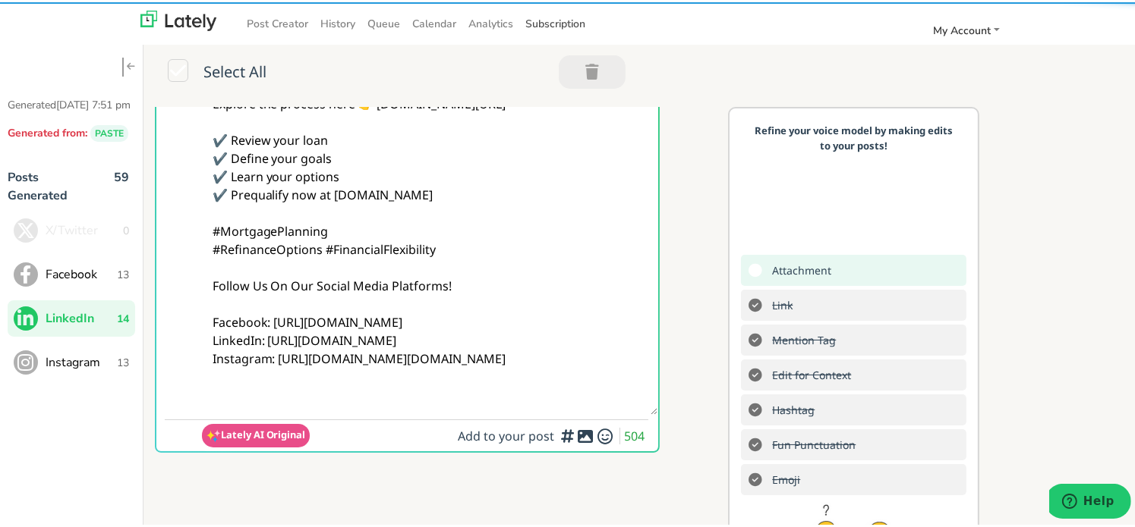
type textarea "@linkedinmembers Ready to realign your finances? REFINANCE YOUR MORTGAGE could …"
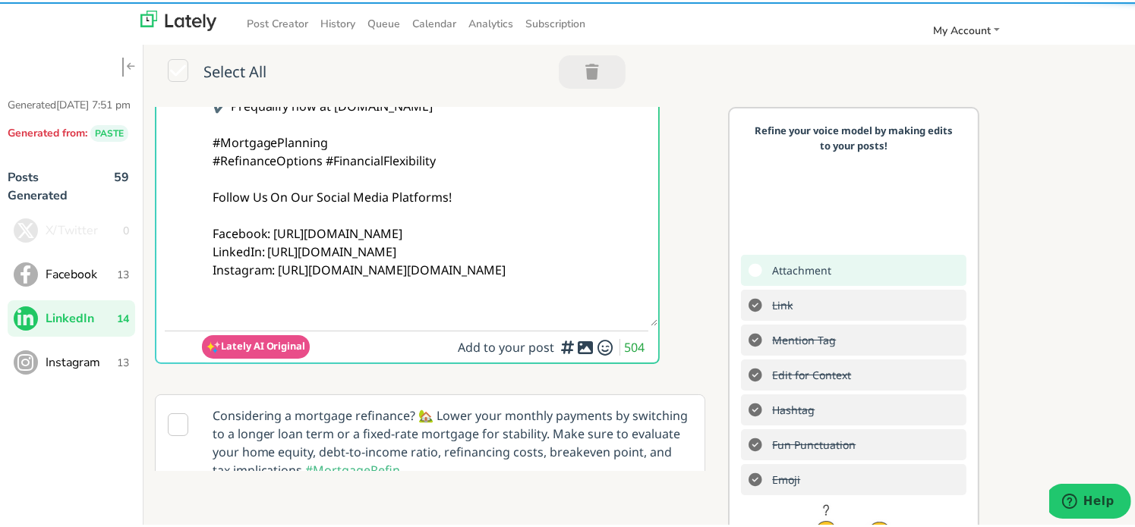
scroll to position [379, 0]
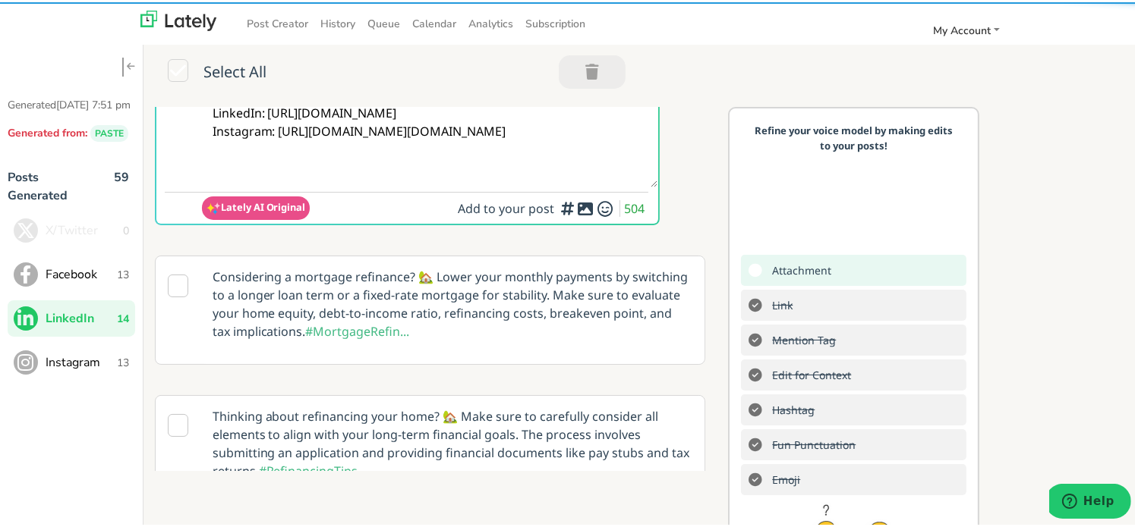
click at [564, 216] on span "Add to your post 504" at bounding box center [553, 207] width 191 height 21
click at [576, 207] on icon at bounding box center [585, 206] width 18 height 1
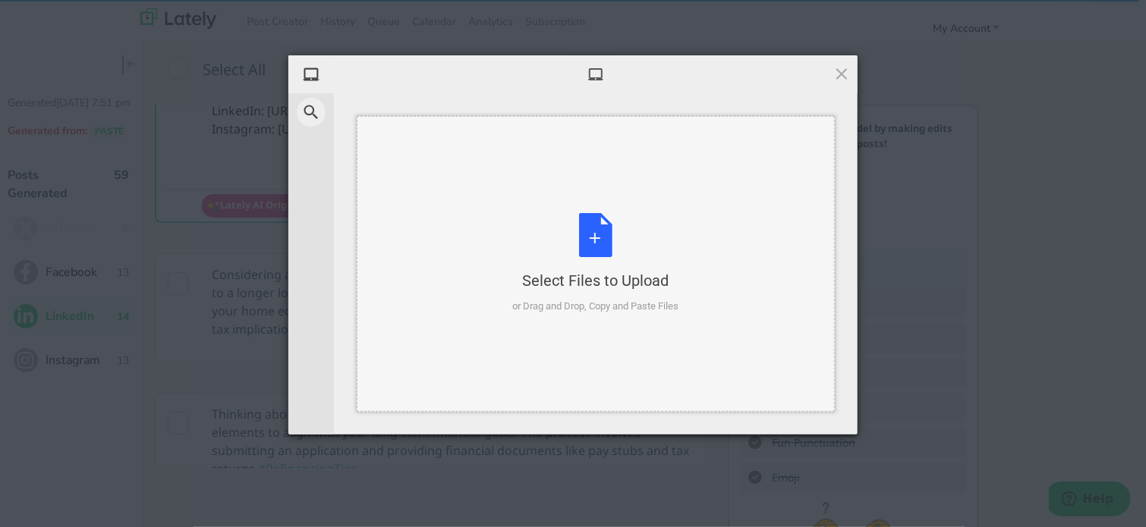
click at [662, 334] on div "Select Files to Upload or Drag and Drop, Copy and Paste Files" at bounding box center [596, 264] width 478 height 296
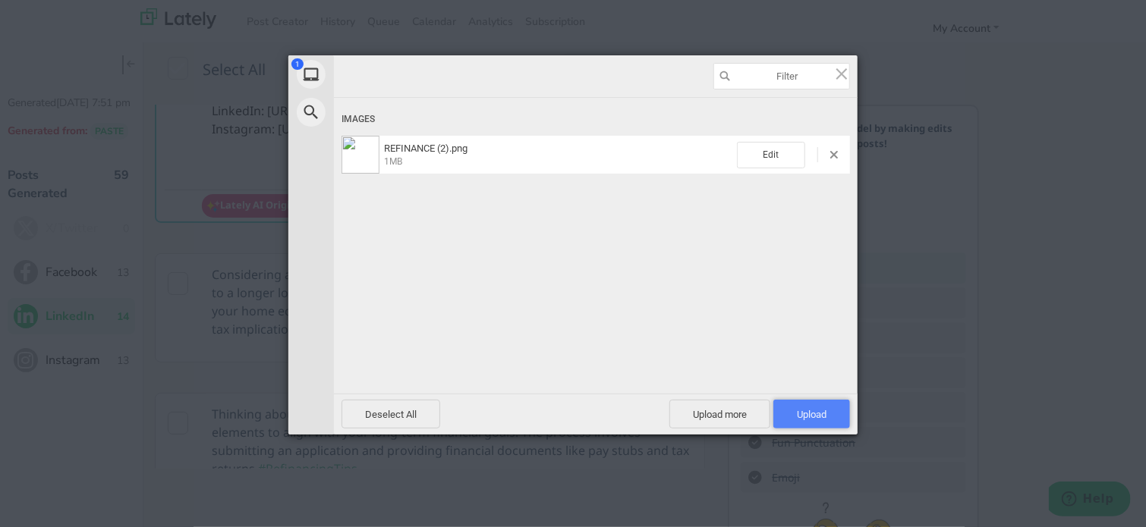
click at [790, 412] on span "Upload 1" at bounding box center [811, 414] width 77 height 29
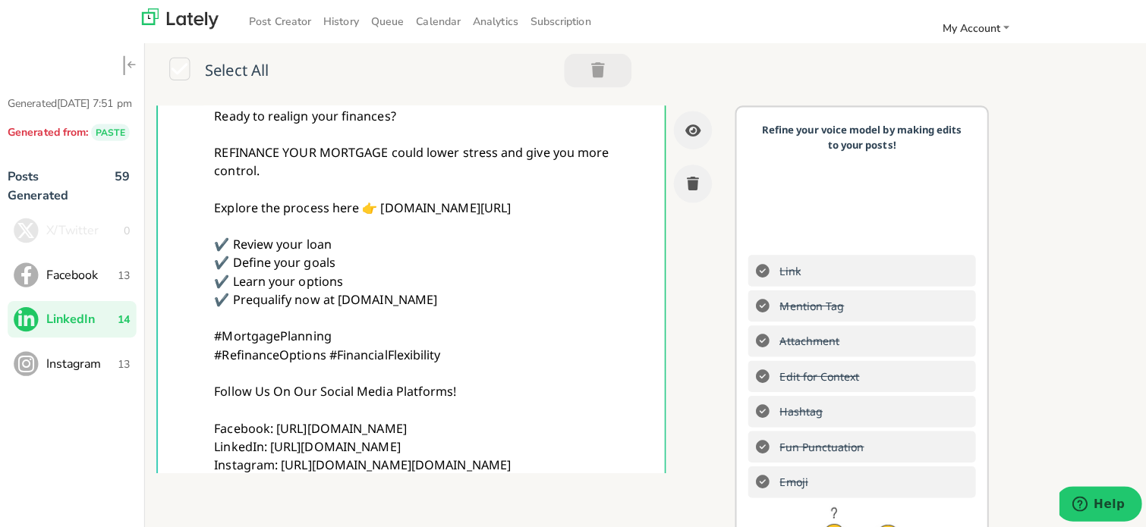
scroll to position [0, 0]
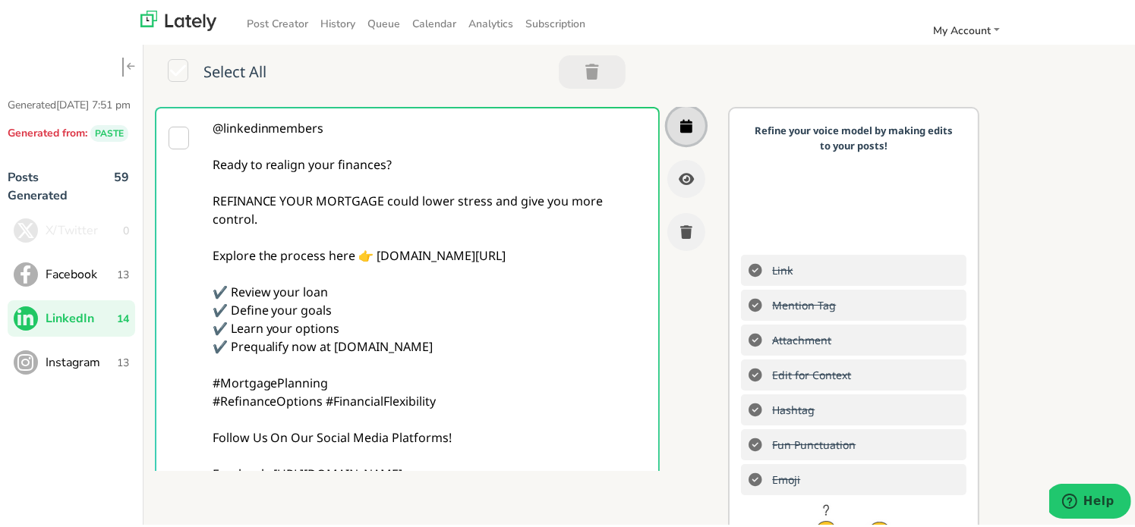
click at [669, 134] on button "button" at bounding box center [686, 124] width 38 height 38
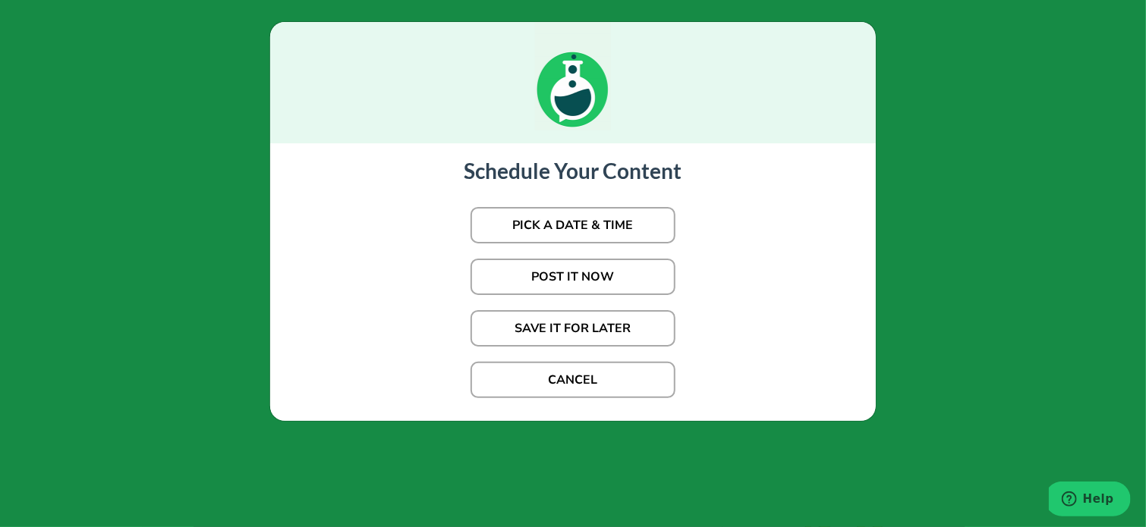
click at [522, 206] on p "PICK A DATE & TIME" at bounding box center [572, 226] width 575 height 52
click at [519, 225] on button "PICK A DATE & TIME" at bounding box center [573, 225] width 205 height 36
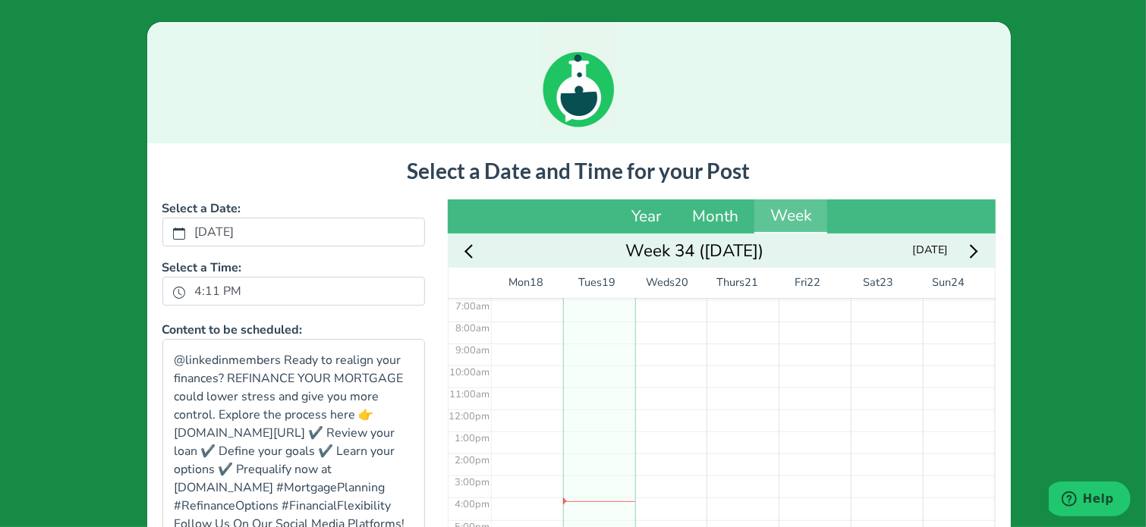
scroll to position [211, 0]
click at [218, 290] on label "4:11 PM" at bounding box center [218, 292] width 65 height 26
click at [186, 290] on button "4:11 PM" at bounding box center [179, 292] width 14 height 20
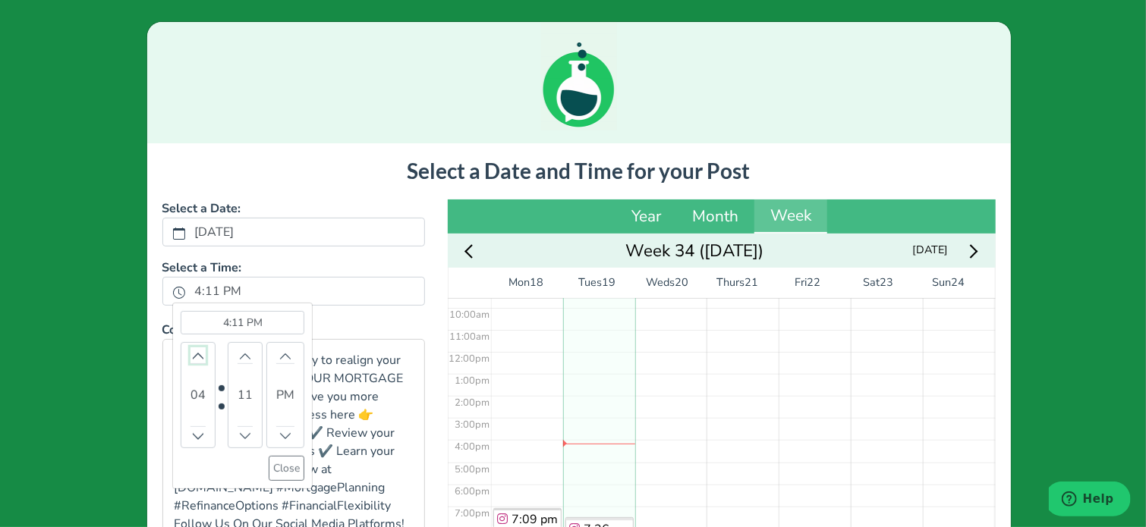
click at [193, 357] on icon "chevron up" at bounding box center [198, 356] width 11 height 11
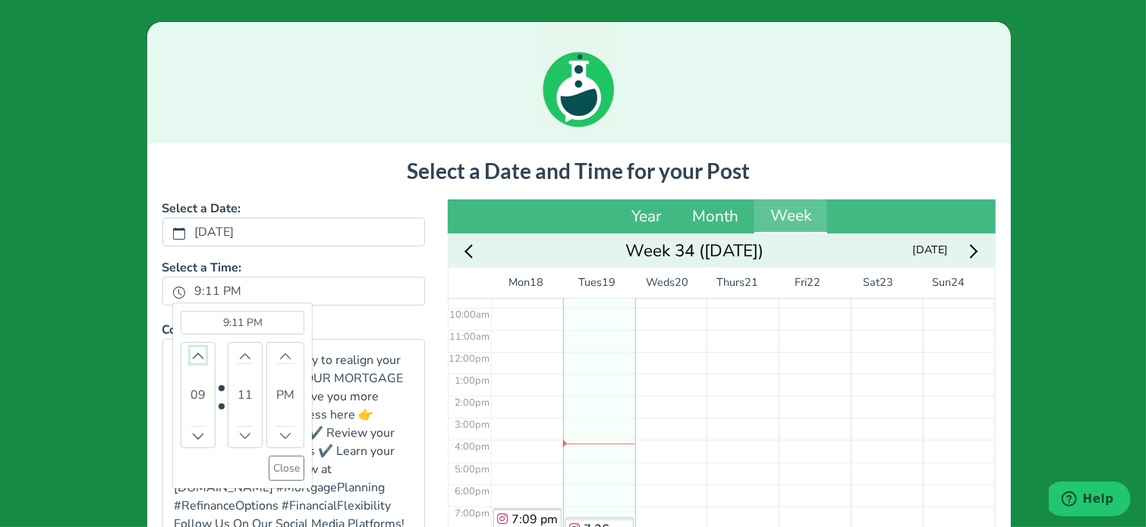
click at [193, 356] on icon "chevron up" at bounding box center [198, 356] width 11 height 11
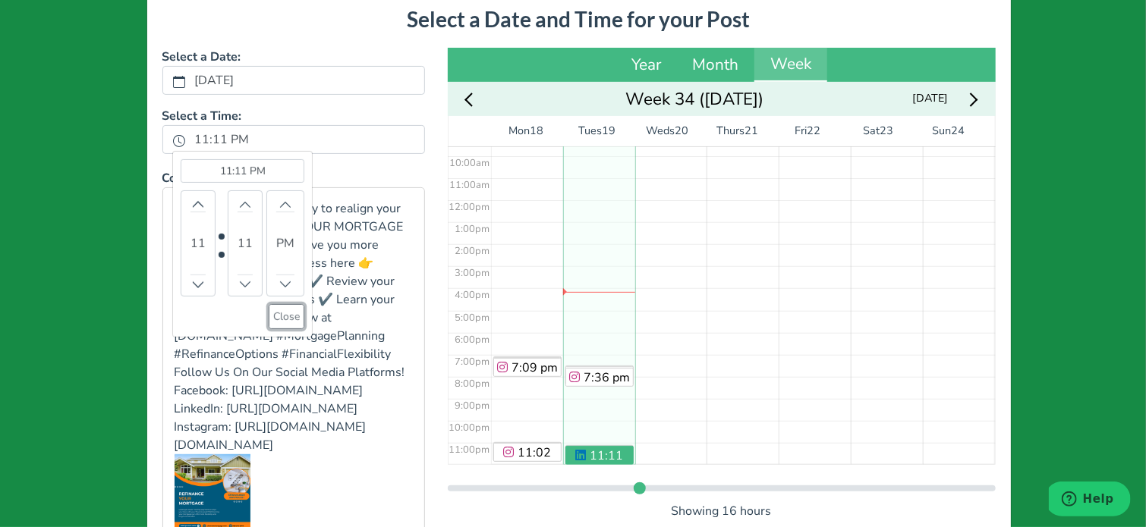
drag, startPoint x: 269, startPoint y: 320, endPoint x: 303, endPoint y: 332, distance: 36.2
click at [269, 322] on button "Close" at bounding box center [287, 316] width 36 height 25
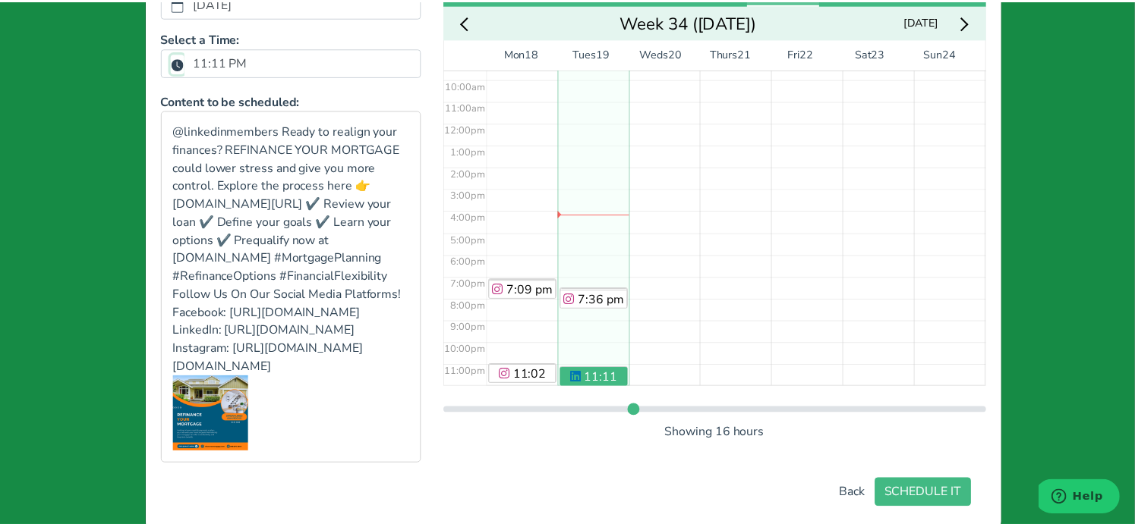
scroll to position [316, 0]
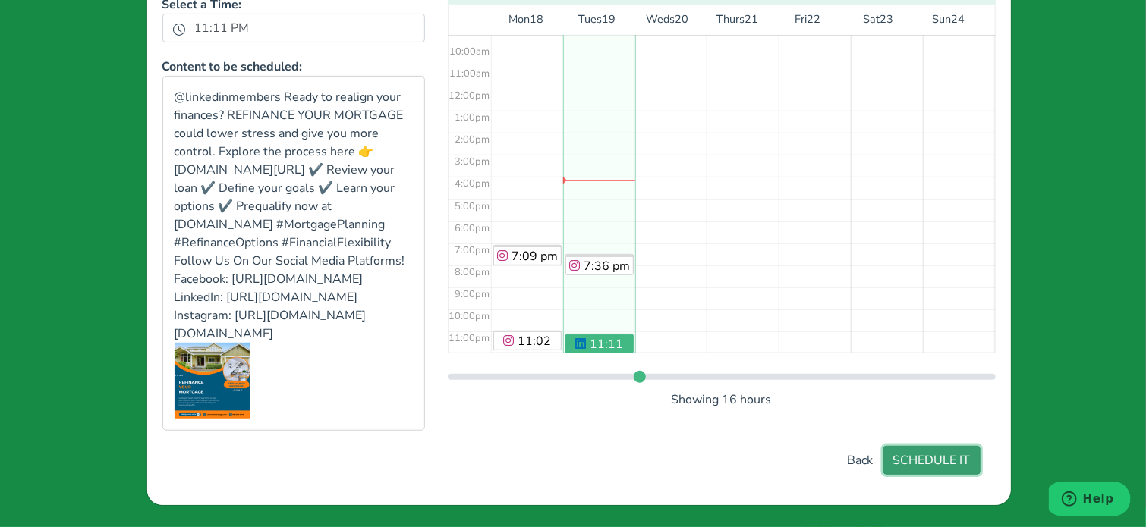
click at [939, 464] on button "SCHEDULE IT" at bounding box center [931, 460] width 97 height 29
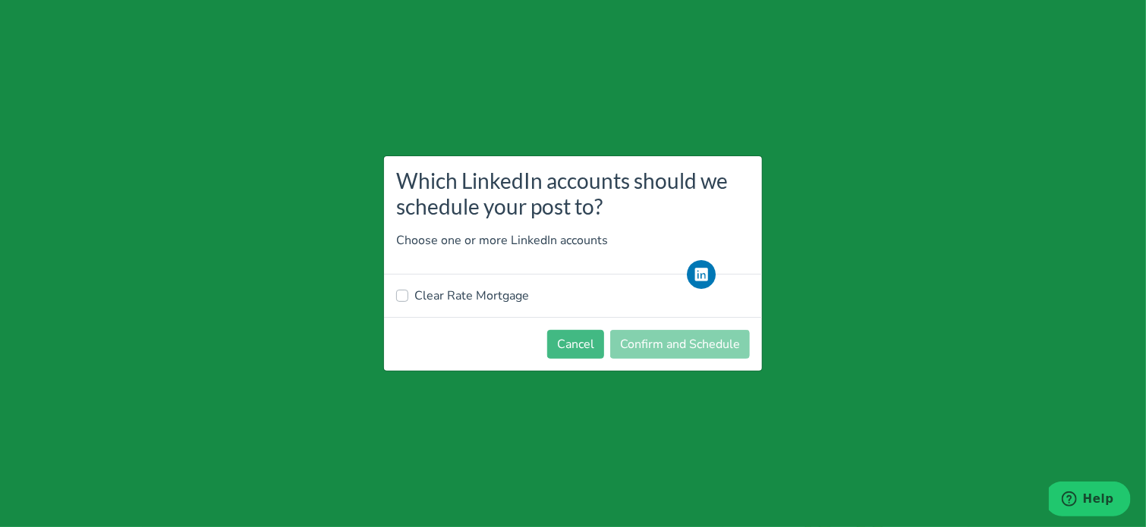
click at [461, 279] on div "Clear Rate Mortgage" at bounding box center [573, 296] width 378 height 43
click at [475, 303] on label "Clear Rate Mortgage" at bounding box center [471, 296] width 115 height 18
click at [412, 303] on div "Clear Rate Mortgage" at bounding box center [573, 296] width 354 height 18
click at [394, 298] on div "Clear Rate Mortgage" at bounding box center [573, 296] width 378 height 43
click at [414, 297] on label "Clear Rate Mortgage" at bounding box center [471, 296] width 115 height 18
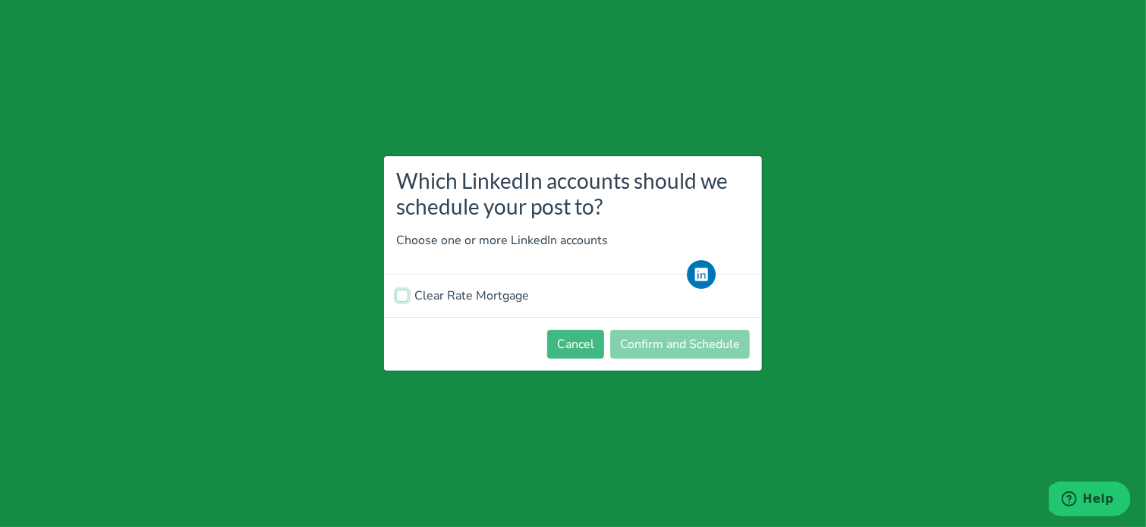
click at [401, 297] on input "Clear Rate Mortgage" at bounding box center [402, 294] width 12 height 15
checkbox input "true"
click at [661, 349] on button "Confirm and Schedule" at bounding box center [680, 344] width 140 height 29
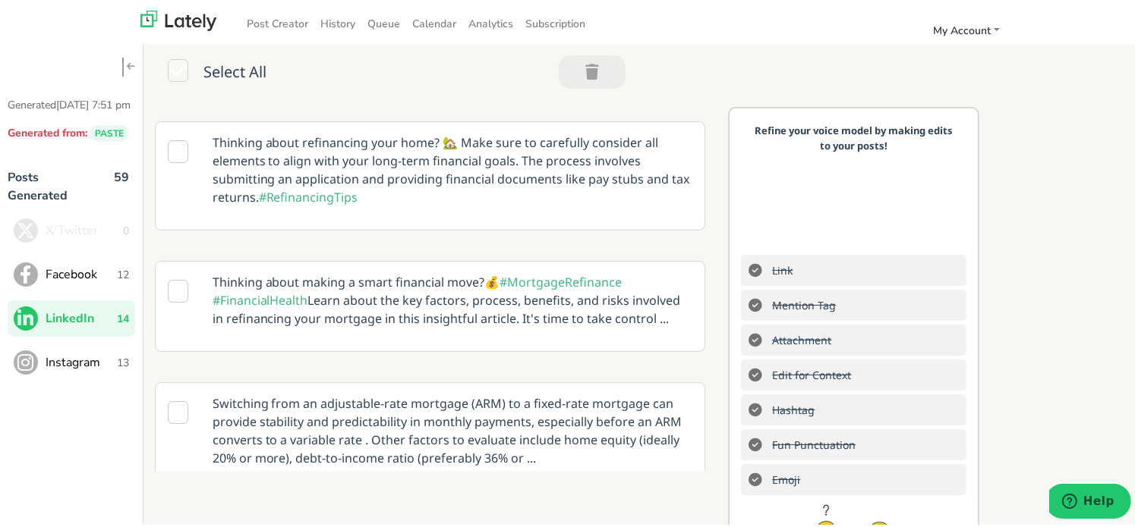
scroll to position [152, 0]
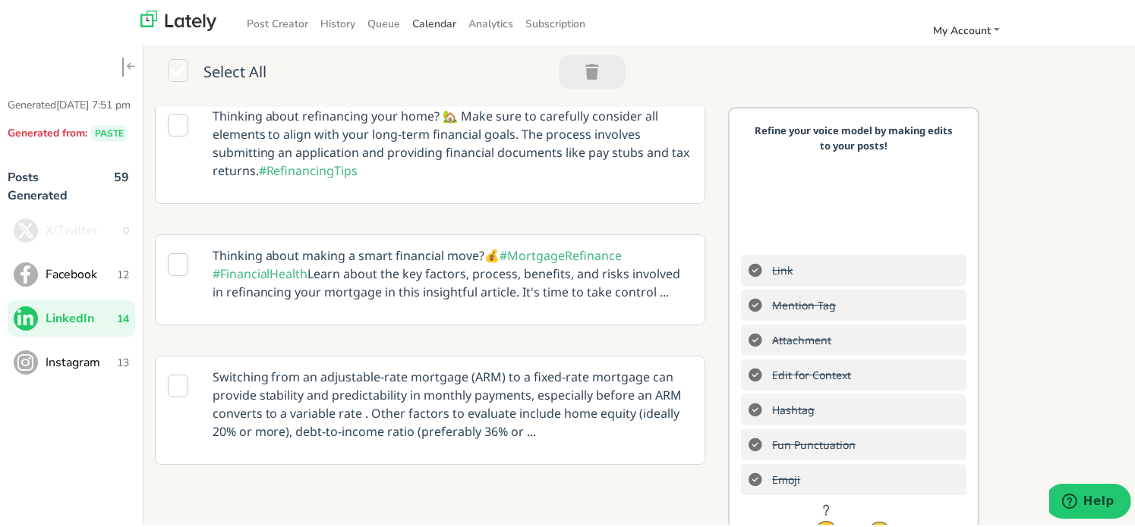
click at [439, 30] on link "Calendar" at bounding box center [434, 21] width 56 height 25
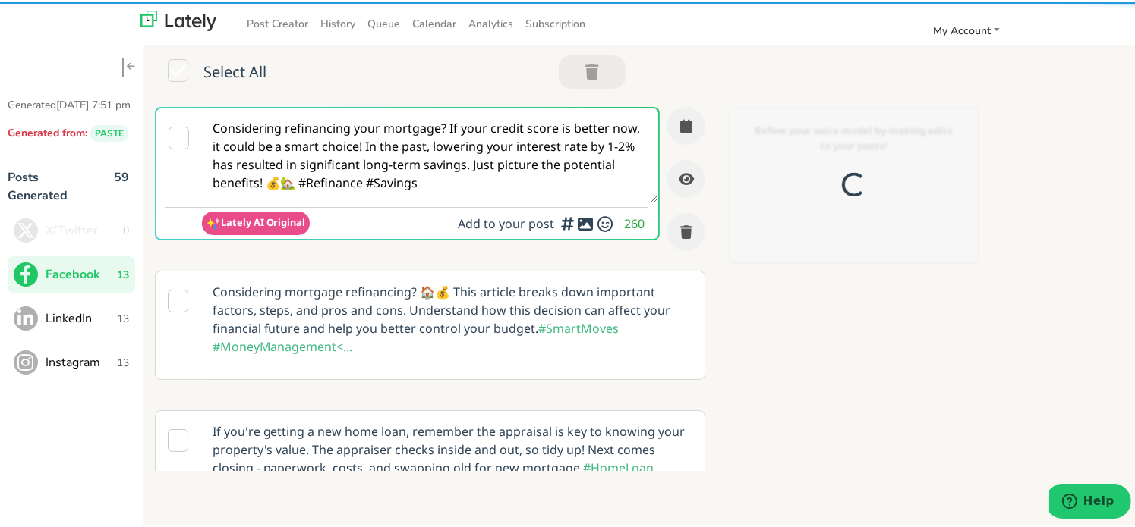
click at [110, 370] on span "Instagram" at bounding box center [81, 360] width 71 height 18
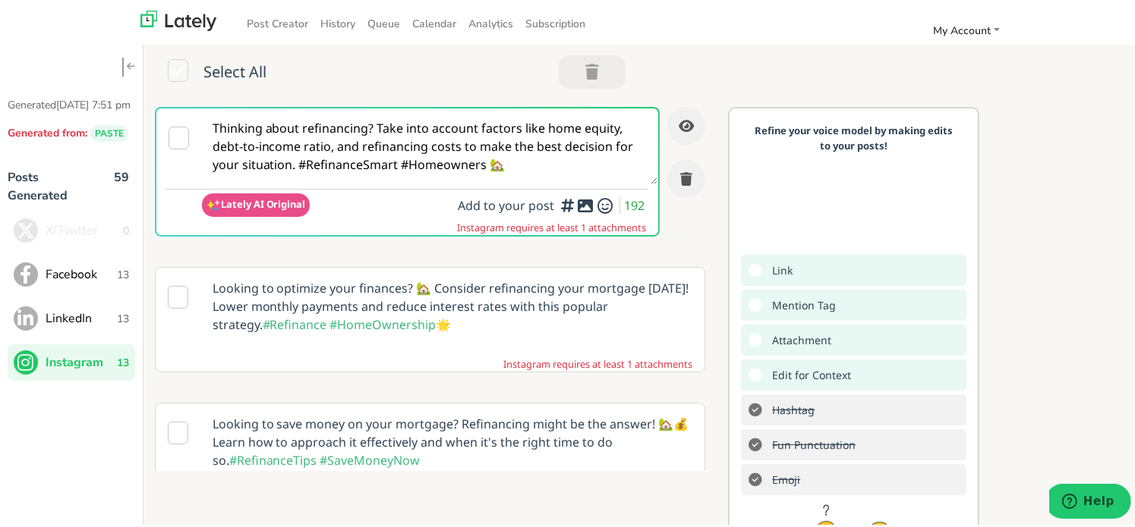
click at [398, 122] on textarea "Thinking about refinancing? Take into account factors like home equity, debt-to…" at bounding box center [430, 144] width 456 height 76
paste textarea "Homeowners, tired of the strain? ✨ REFINANCE YOUR MORTGAGE and take charge of y…"
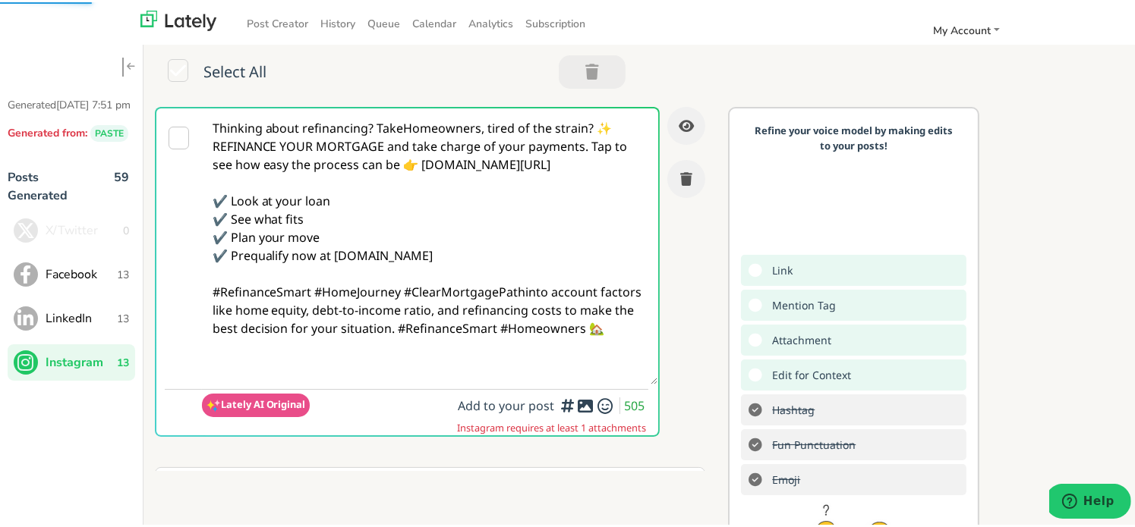
click at [396, 142] on textarea "Thinking about refinancing? TakeHomeowners, tired of the strain? ✨ REFINANCE YO…" at bounding box center [430, 244] width 456 height 276
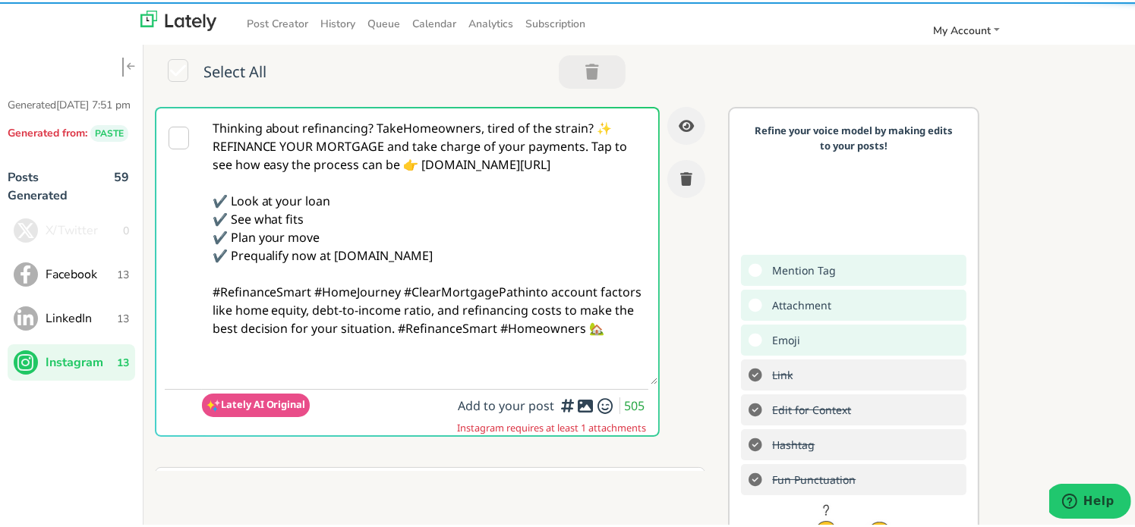
paste textarea "Homeowners, tired of the strain? ✨ REFINANCE YOUR MORTGAGE and take charge of y…"
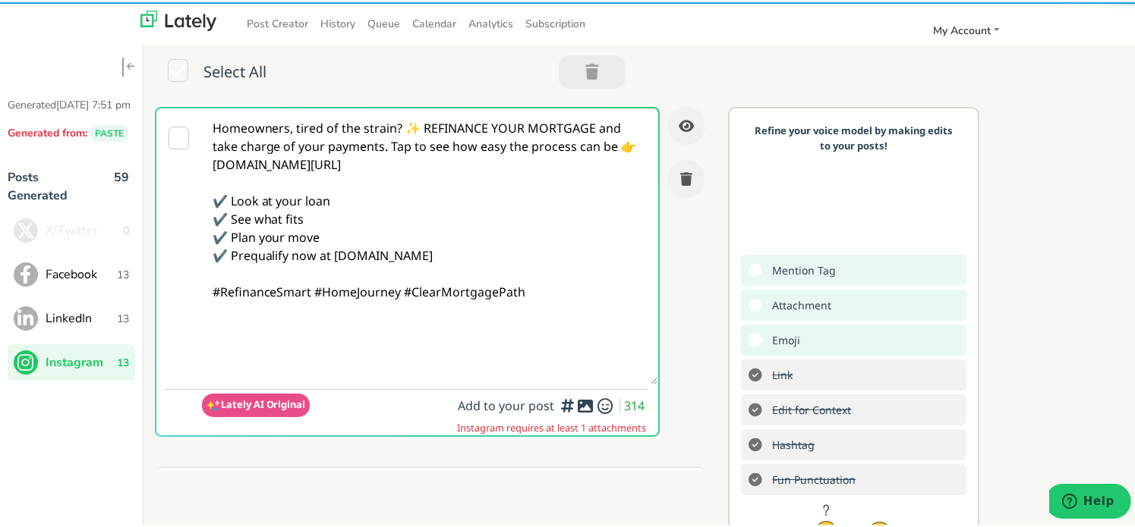
click at [382, 161] on textarea "Homeowners, tired of the strain? ✨ REFINANCE YOUR MORTGAGE and take charge of y…" at bounding box center [430, 244] width 456 height 276
click at [418, 127] on textarea "Homeowners, tired of the strain? ✨ REFINANCE YOUR MORTGAGE and take charge of y…" at bounding box center [430, 244] width 456 height 276
click at [405, 128] on textarea "Homeowners, tired of the strain? ✨ REFINANCE YOUR MORTGAGE and take charge of y…" at bounding box center [430, 244] width 456 height 276
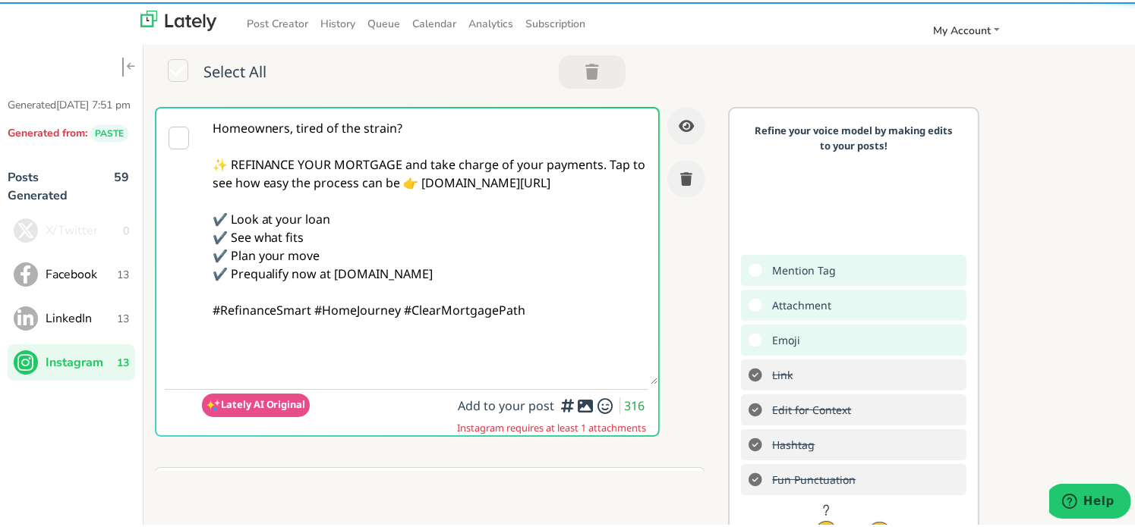
click at [403, 203] on textarea "Homeowners, tired of the strain? ✨ REFINANCE YOUR MORTGAGE and take charge of y…" at bounding box center [430, 244] width 456 height 276
click at [606, 162] on textarea "Homeowners, tired of the strain? ✨ REFINANCE YOUR MORTGAGE and take charge of y…" at bounding box center [430, 244] width 456 height 276
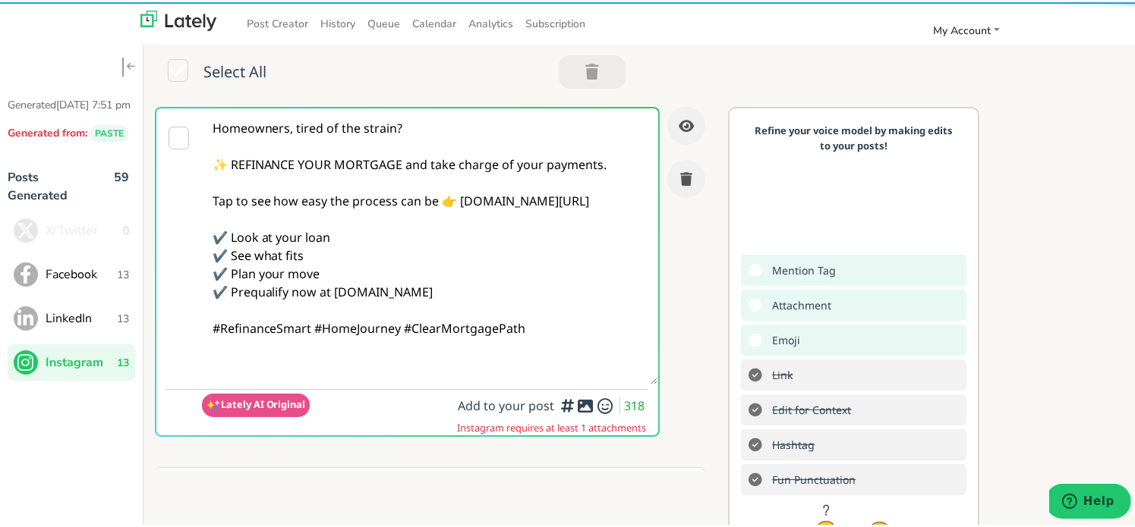
click at [474, 214] on textarea "Homeowners, tired of the strain? ✨ REFINANCE YOUR MORTGAGE and take charge of y…" at bounding box center [430, 244] width 456 height 276
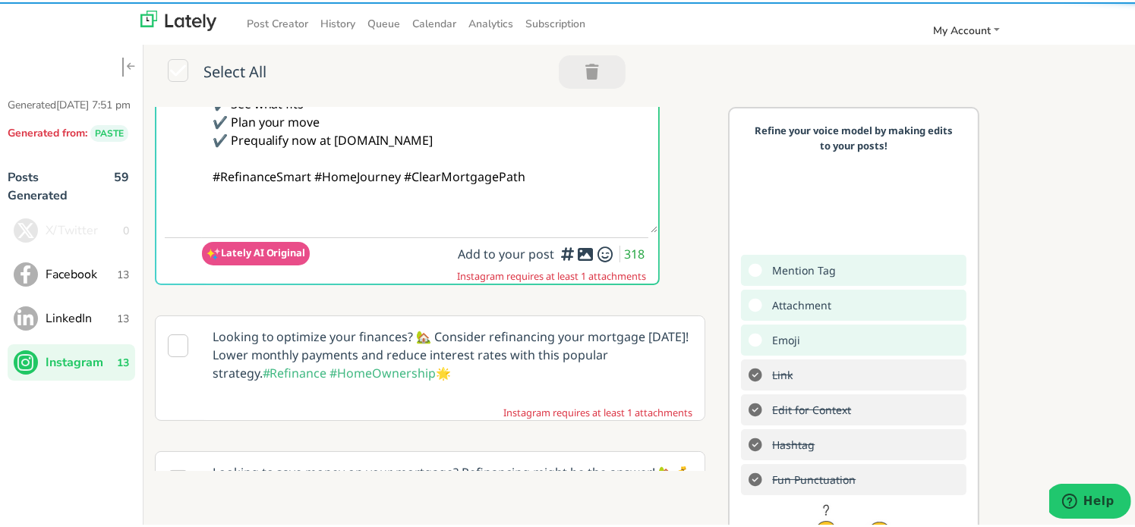
click at [316, 195] on textarea "Homeowners, tired of the strain? ✨ REFINANCE YOUR MORTGAGE and take charge of y…" at bounding box center [430, 92] width 456 height 276
click at [313, 200] on textarea "Homeowners, tired of the strain? ✨ REFINANCE YOUR MORTGAGE and take charge of y…" at bounding box center [430, 92] width 456 height 276
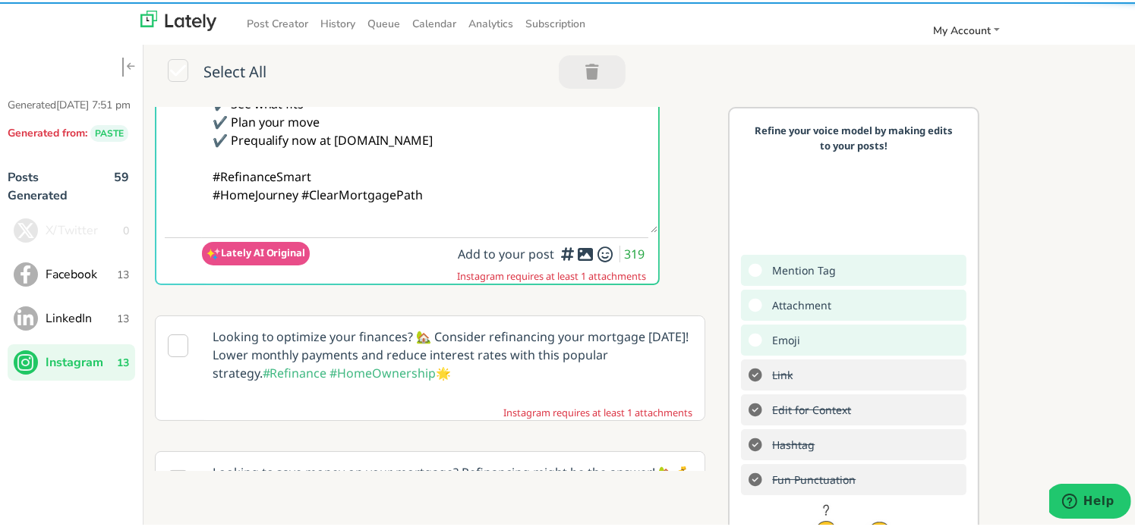
click at [452, 215] on textarea "Homeowners, tired of the strain? ✨ REFINANCE YOUR MORTGAGE and take charge of y…" at bounding box center [430, 92] width 456 height 276
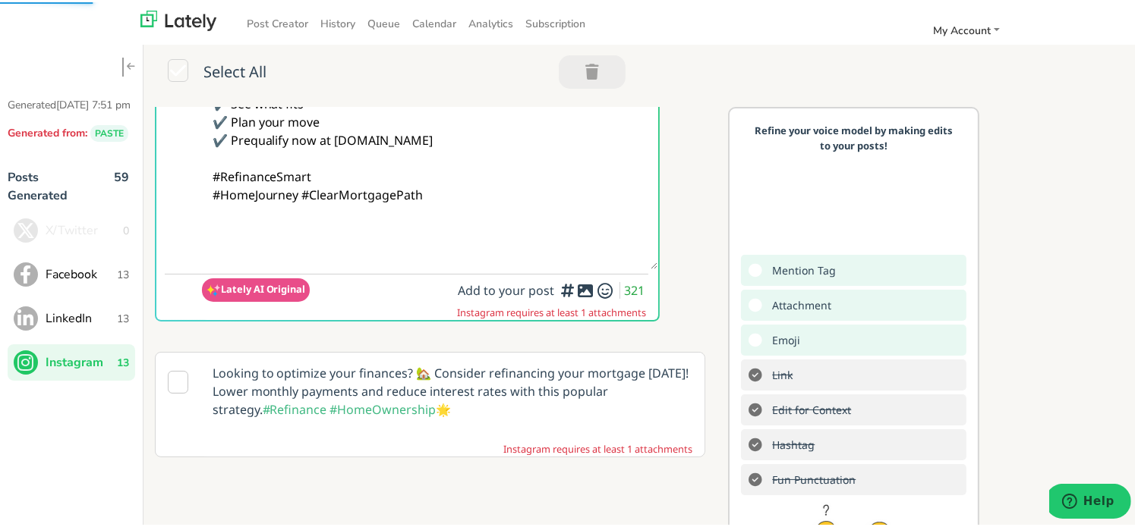
paste textarea "Follow Us On Our Social Media Platforms! Facebook: [URL][DOMAIN_NAME] LinkedIn:…"
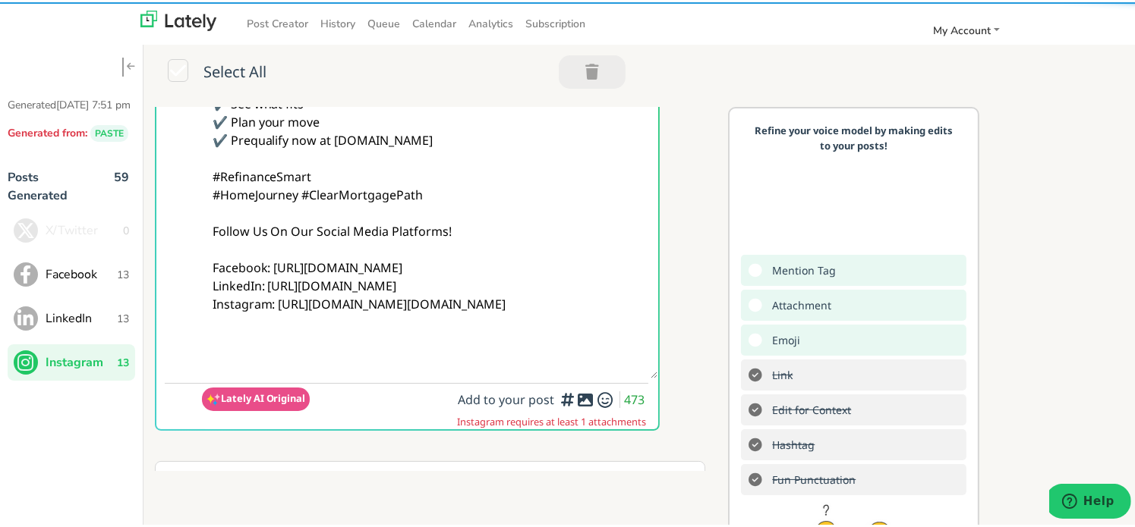
type textarea "Homeowners, tired of the strain? ✨ REFINANCE YOUR MORTGAGE and take charge of y…"
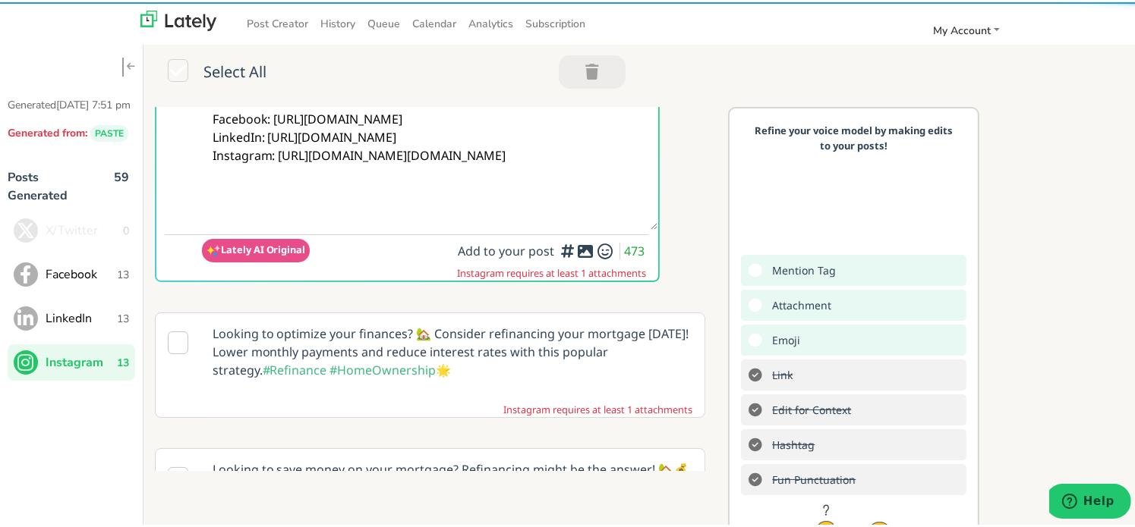
scroll to position [304, 0]
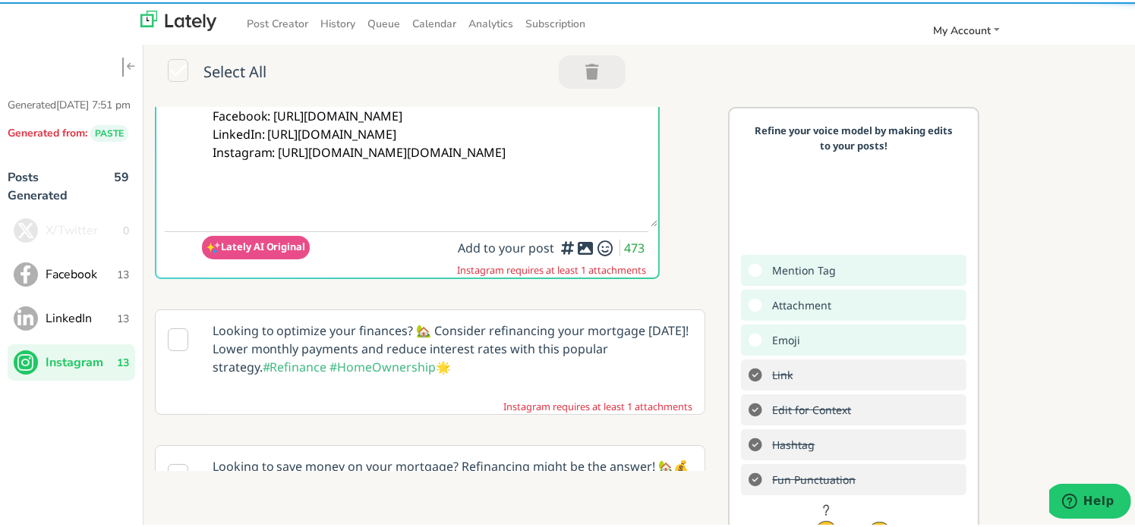
click at [576, 247] on icon at bounding box center [585, 246] width 18 height 1
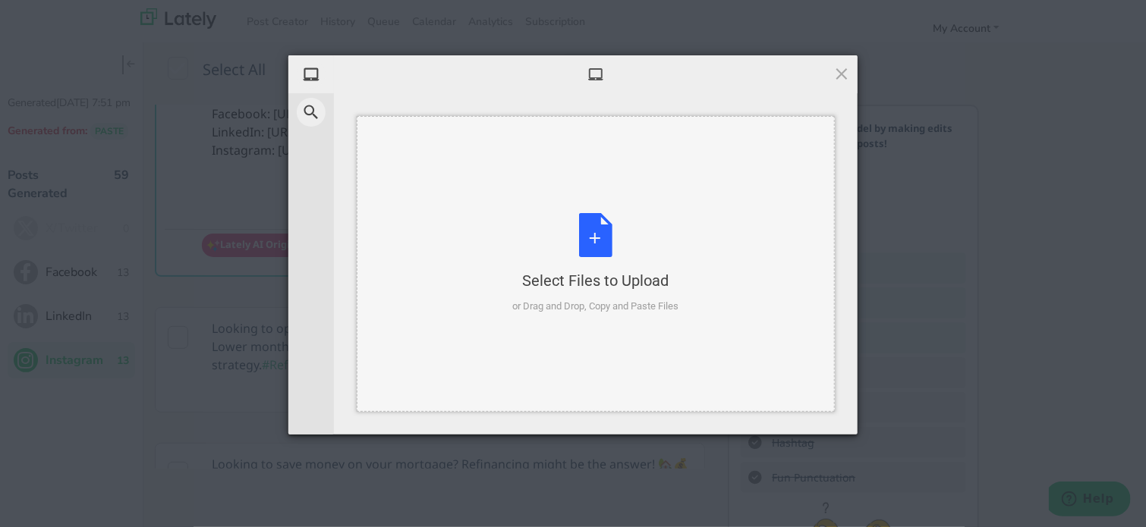
click at [592, 250] on div "Select Files to Upload or Drag and Drop, Copy and Paste Files" at bounding box center [596, 263] width 166 height 101
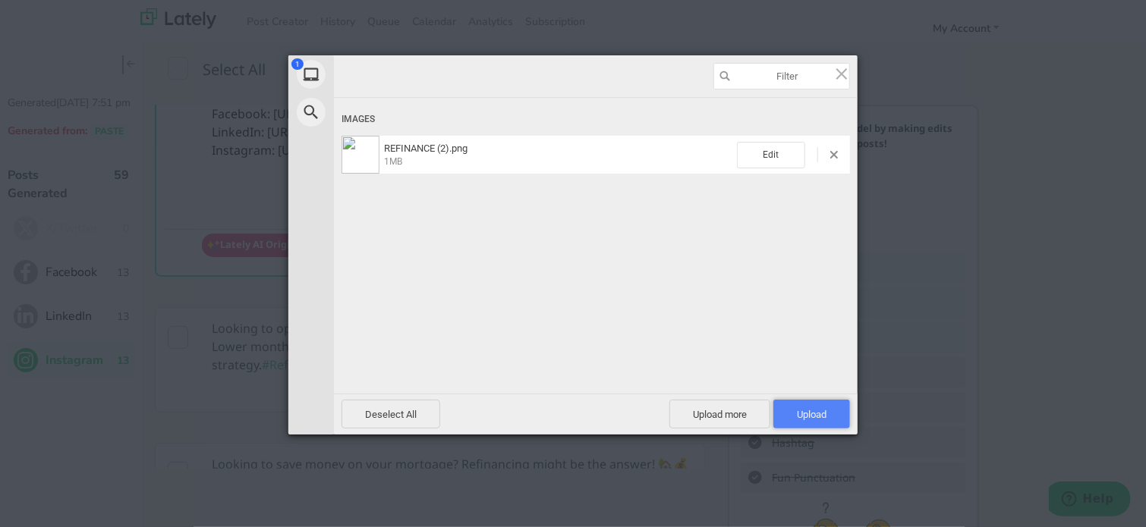
click at [837, 427] on span "Upload 1" at bounding box center [811, 414] width 77 height 29
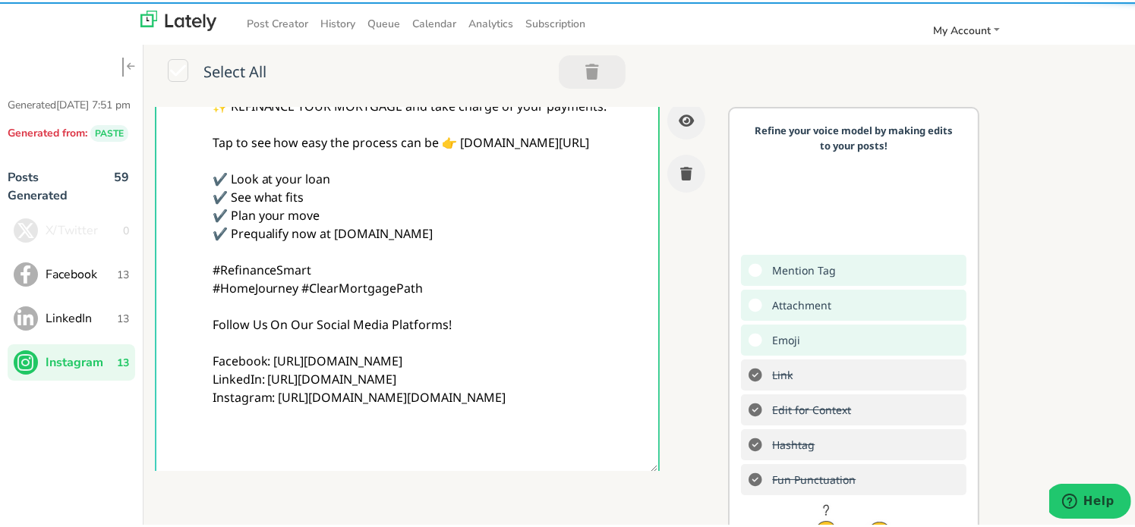
scroll to position [0, 0]
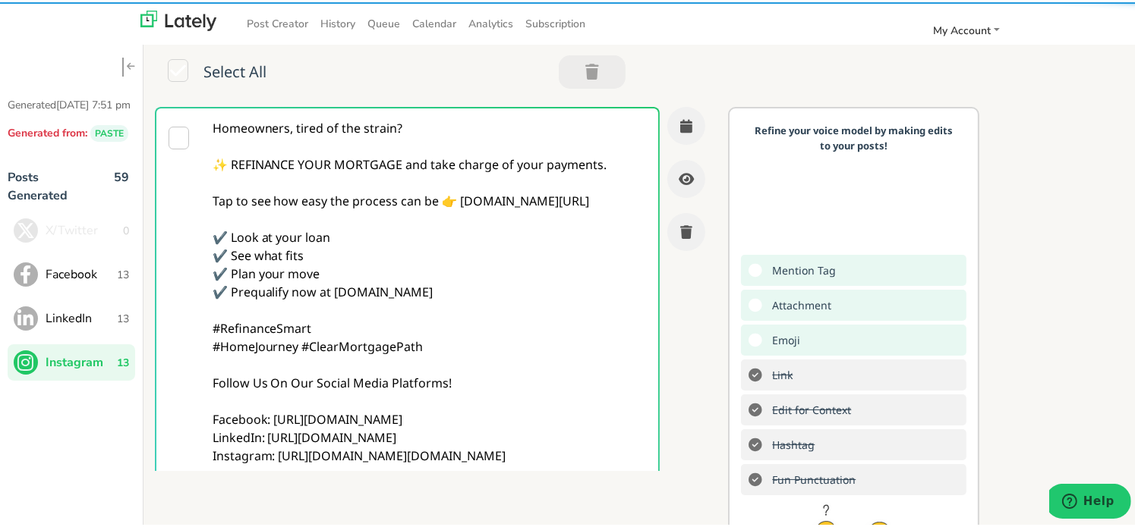
click at [427, 116] on textarea "Homeowners, tired of the strain? ✨ REFINANCE YOUR MORTGAGE and take charge of y…" at bounding box center [430, 317] width 456 height 422
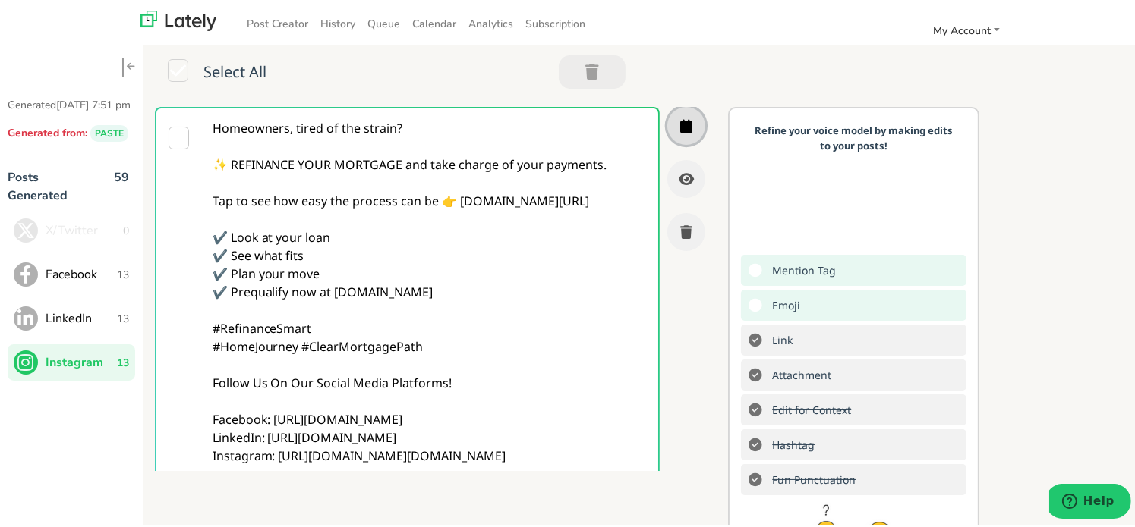
click at [680, 124] on icon "button" at bounding box center [686, 124] width 12 height 14
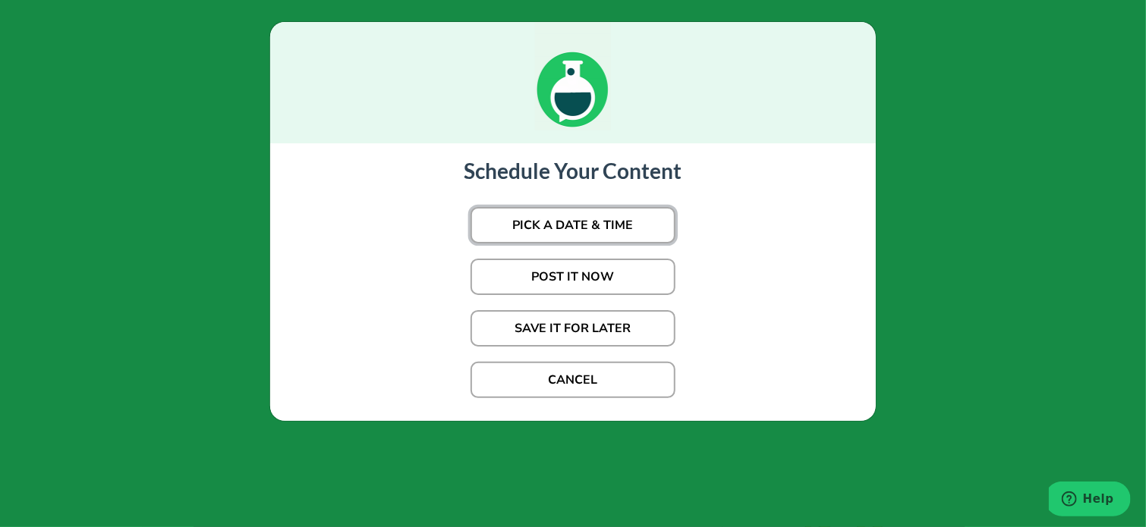
click at [613, 223] on button "PICK A DATE & TIME" at bounding box center [573, 225] width 205 height 36
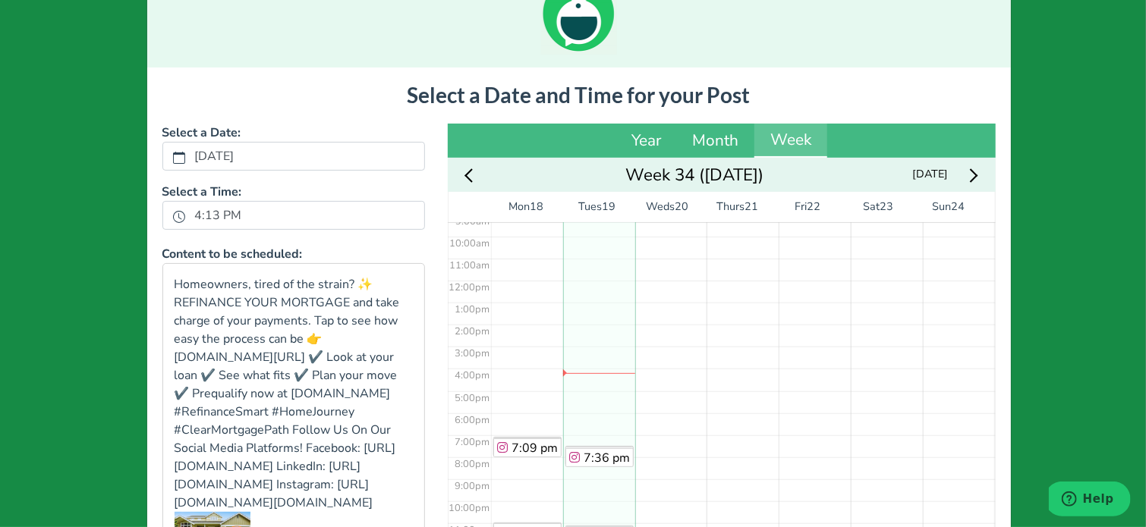
scroll to position [212, 0]
click at [241, 221] on label "4:13 PM" at bounding box center [218, 216] width 65 height 26
click at [186, 221] on button "4:13 PM" at bounding box center [179, 216] width 14 height 20
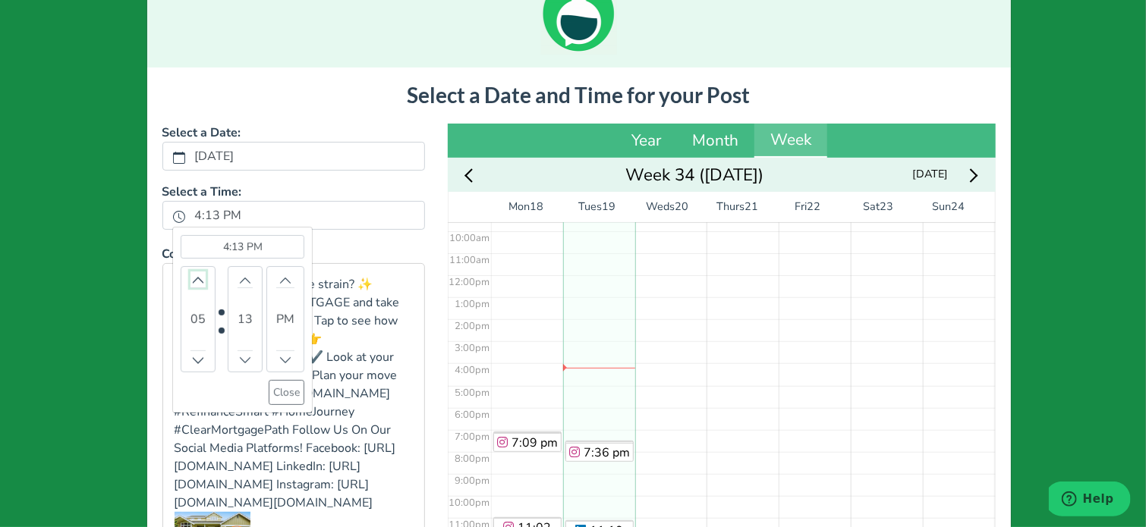
click at [193, 276] on icon "chevron up" at bounding box center [198, 280] width 11 height 11
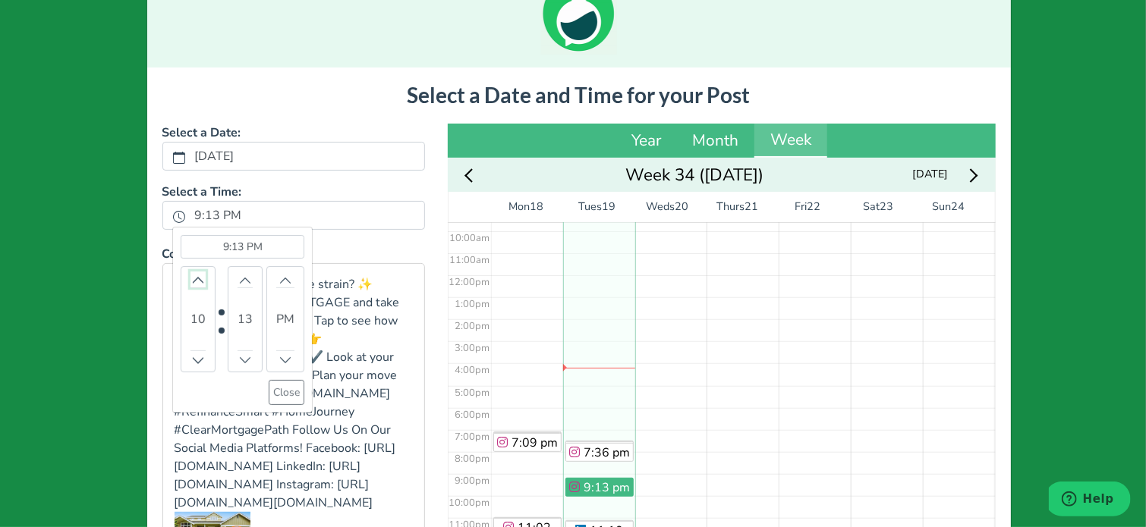
click at [193, 276] on icon "chevron up" at bounding box center [198, 280] width 11 height 11
click at [269, 395] on button "Close" at bounding box center [287, 392] width 36 height 25
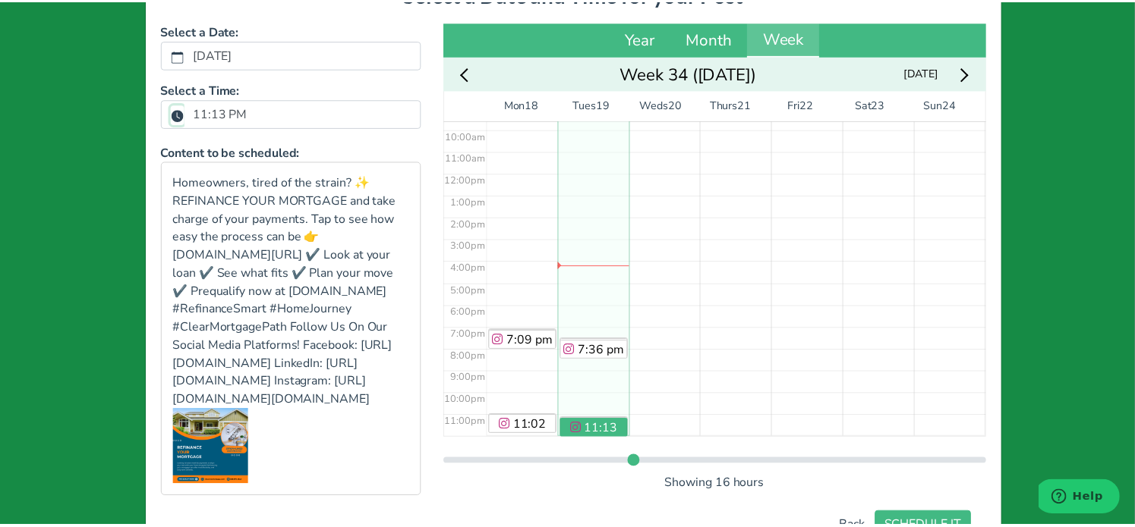
scroll to position [316, 0]
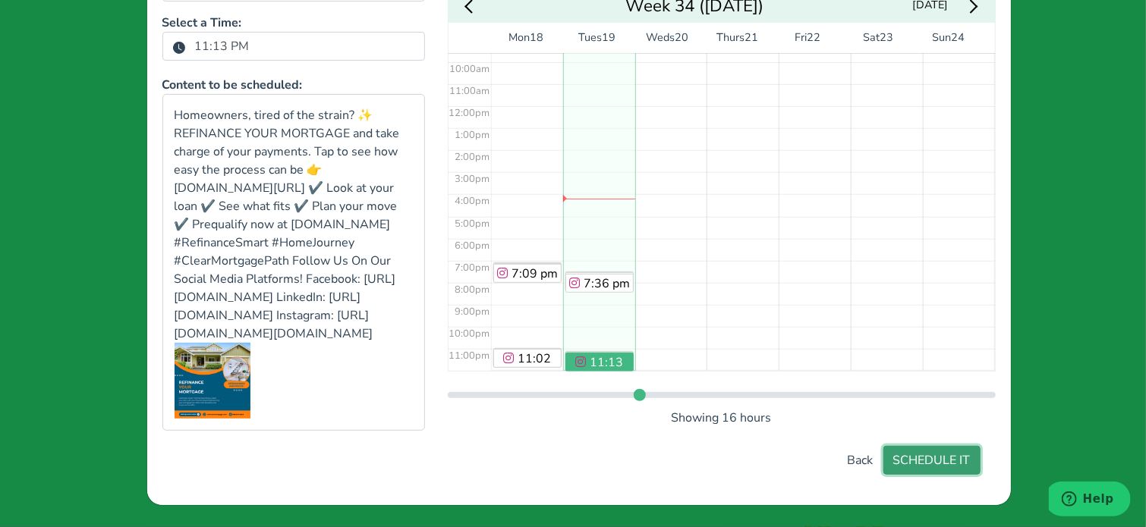
click at [939, 458] on button "SCHEDULE IT" at bounding box center [931, 460] width 97 height 29
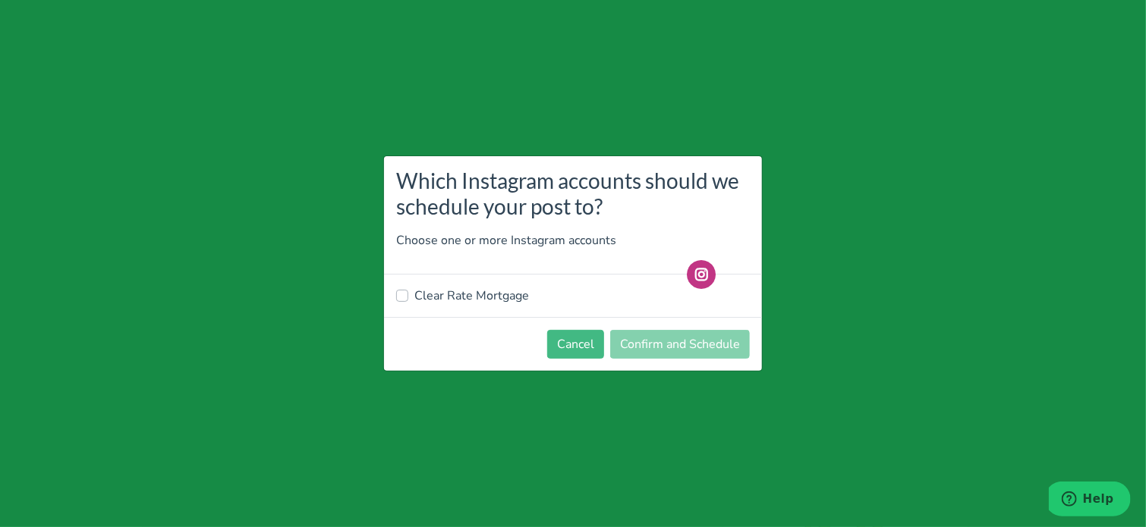
click at [446, 298] on label "Clear Rate Mortgage" at bounding box center [471, 296] width 115 height 18
click at [408, 298] on input "Clear Rate Mortgage" at bounding box center [402, 294] width 12 height 15
checkbox input "true"
click at [694, 344] on button "Confirm and Schedule" at bounding box center [680, 344] width 140 height 29
